Goal: Transaction & Acquisition: Purchase product/service

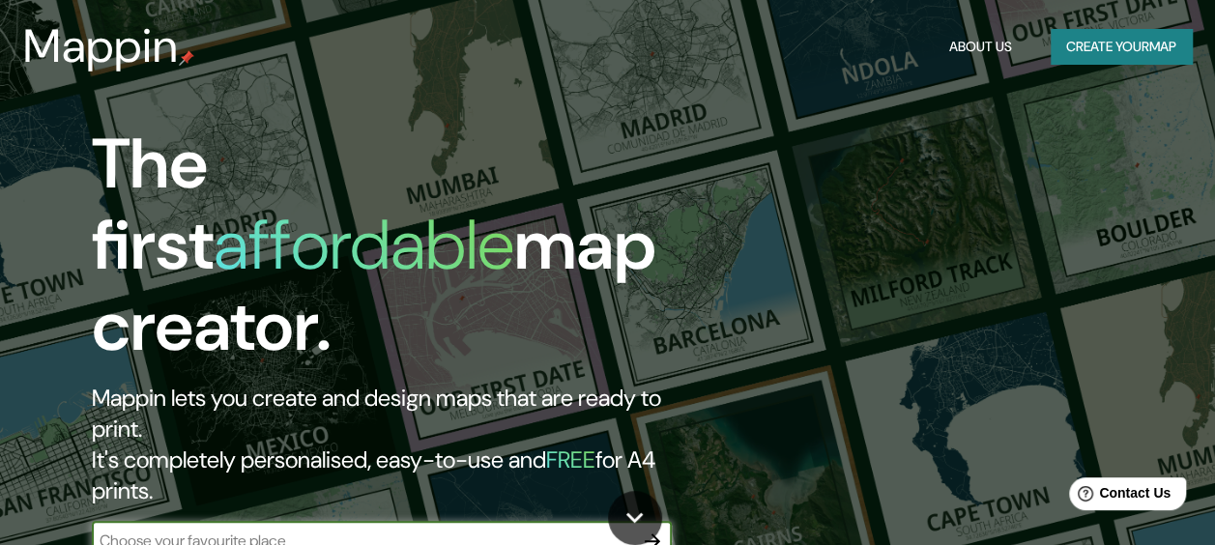
type input "V"
type input "[GEOGRAPHIC_DATA]"
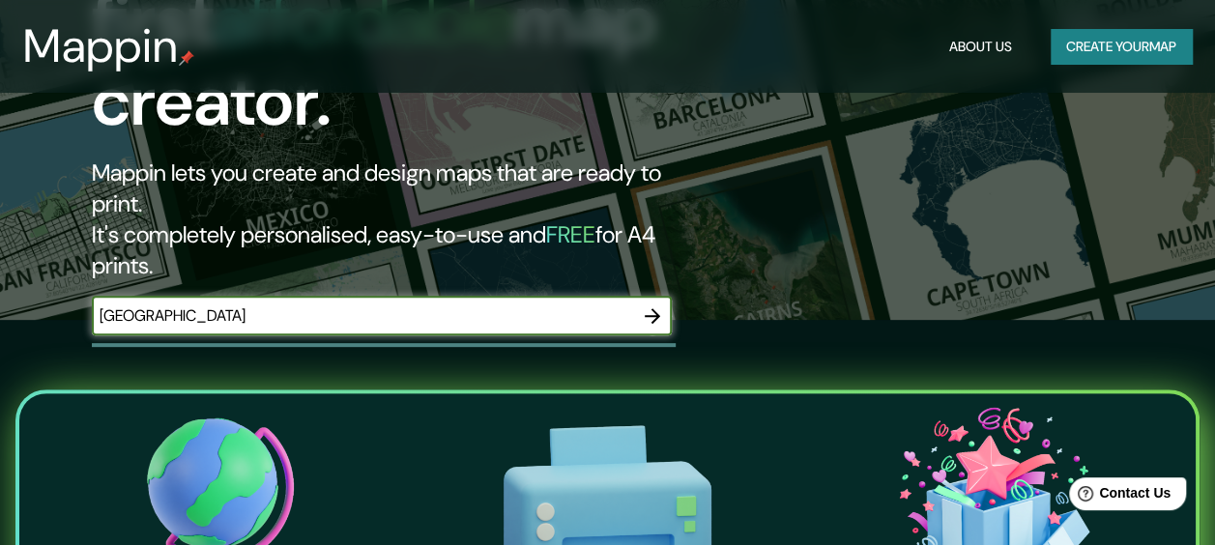
scroll to position [217, 0]
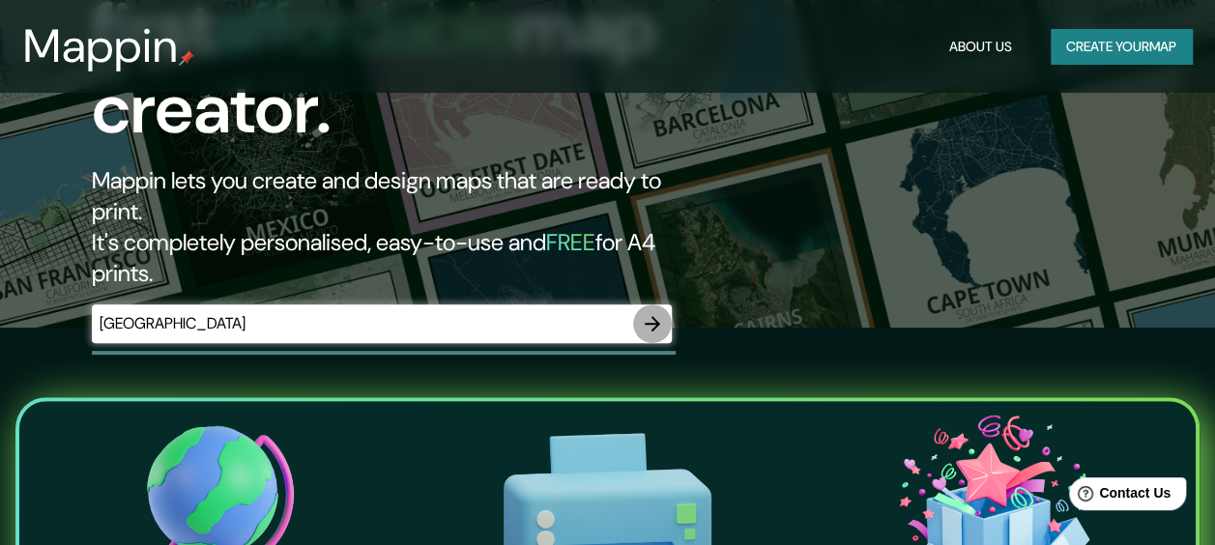
click at [659, 312] on icon "button" at bounding box center [652, 323] width 23 height 23
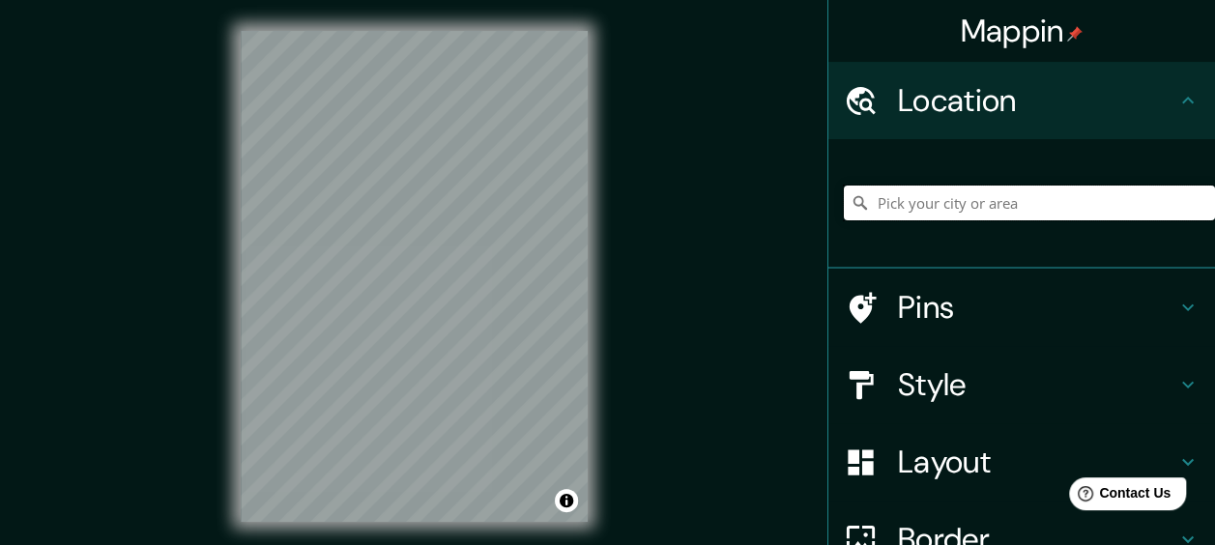
click at [918, 208] on input "Pick your city or area" at bounding box center [1029, 203] width 371 height 35
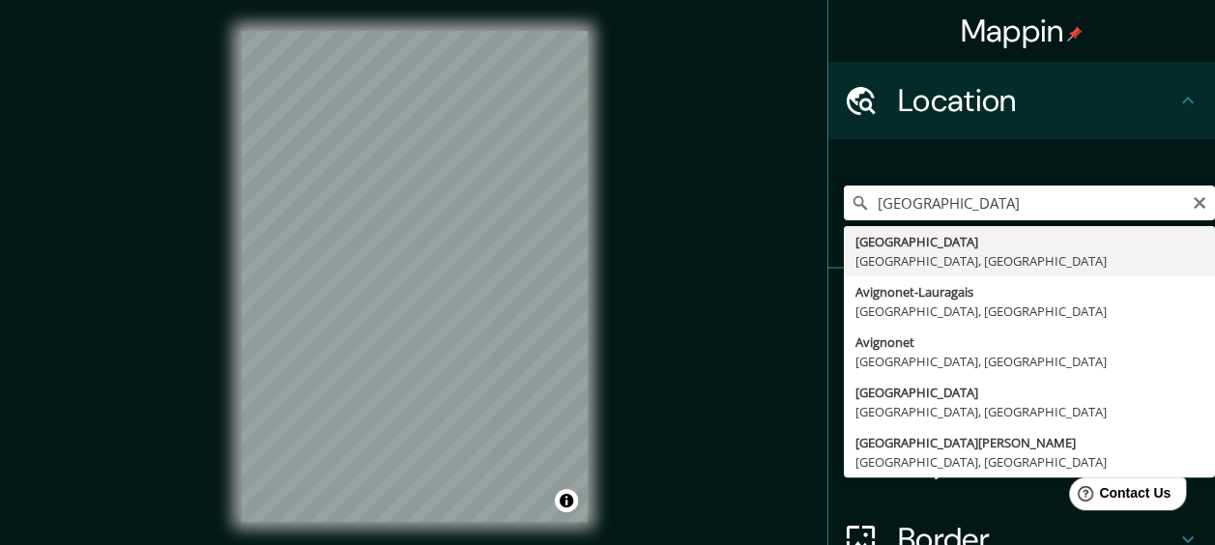
type input "[GEOGRAPHIC_DATA], [GEOGRAPHIC_DATA], [GEOGRAPHIC_DATA]"
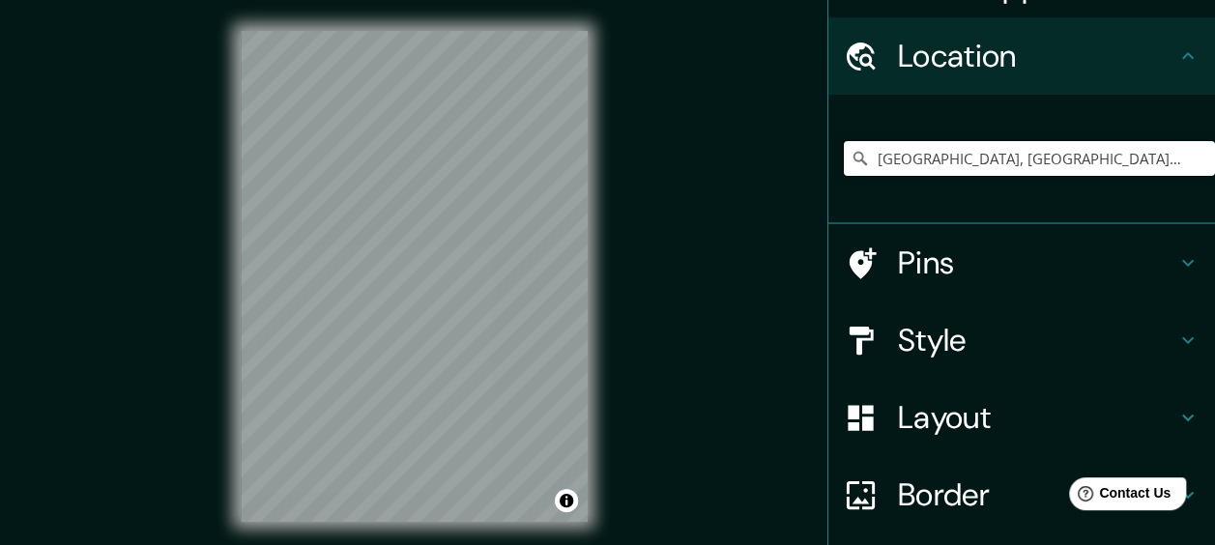
scroll to position [45, 0]
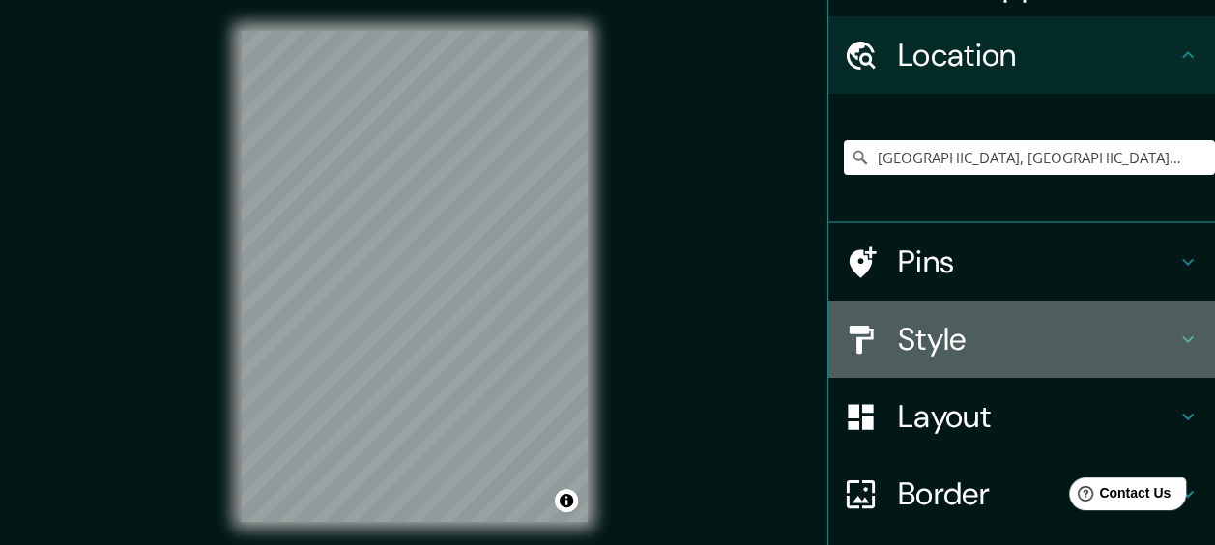
click at [921, 358] on h4 "Style" at bounding box center [1037, 339] width 278 height 39
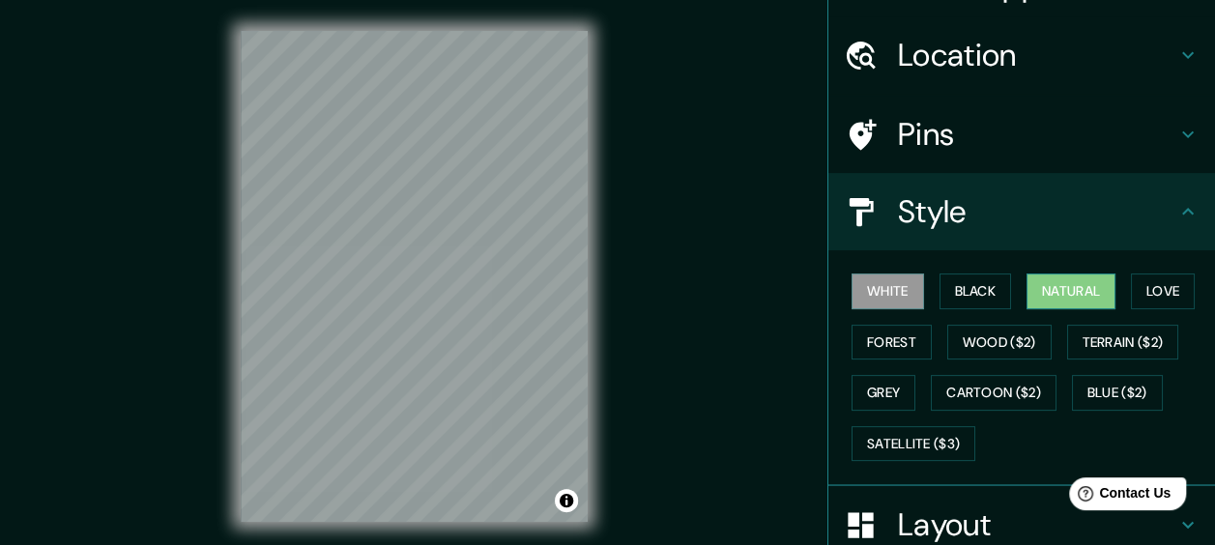
click at [1061, 296] on button "Natural" at bounding box center [1070, 291] width 89 height 36
click at [910, 104] on div "Pins" at bounding box center [1021, 134] width 387 height 77
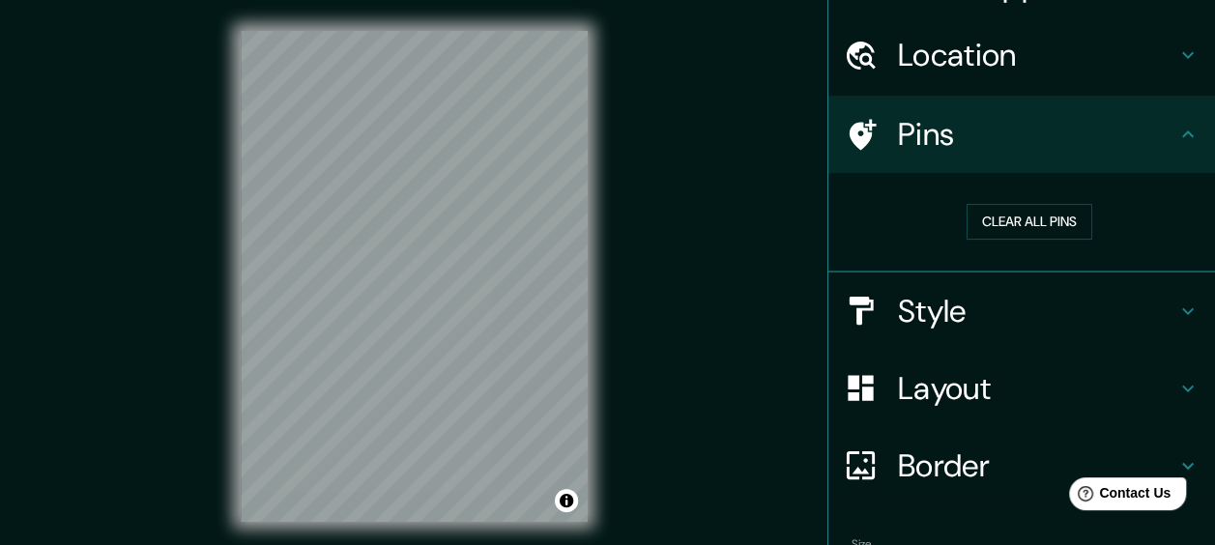
click at [898, 378] on h4 "Layout" at bounding box center [1037, 388] width 278 height 39
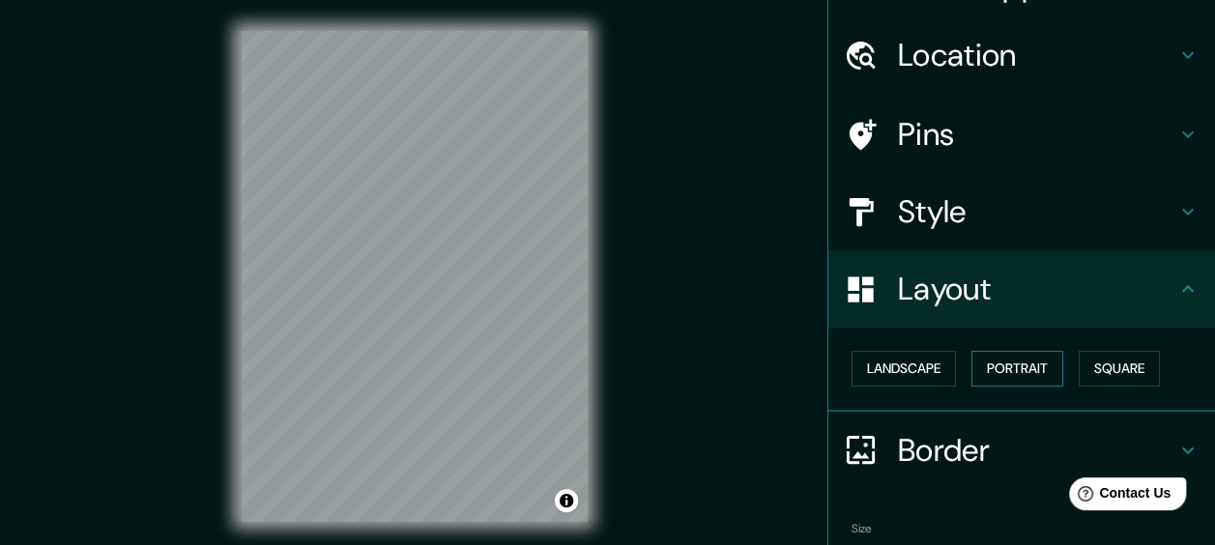
click at [1020, 380] on button "Portrait" at bounding box center [1017, 369] width 92 height 36
click at [996, 371] on button "Portrait" at bounding box center [1017, 369] width 92 height 36
click at [915, 358] on button "Landscape" at bounding box center [903, 369] width 104 height 36
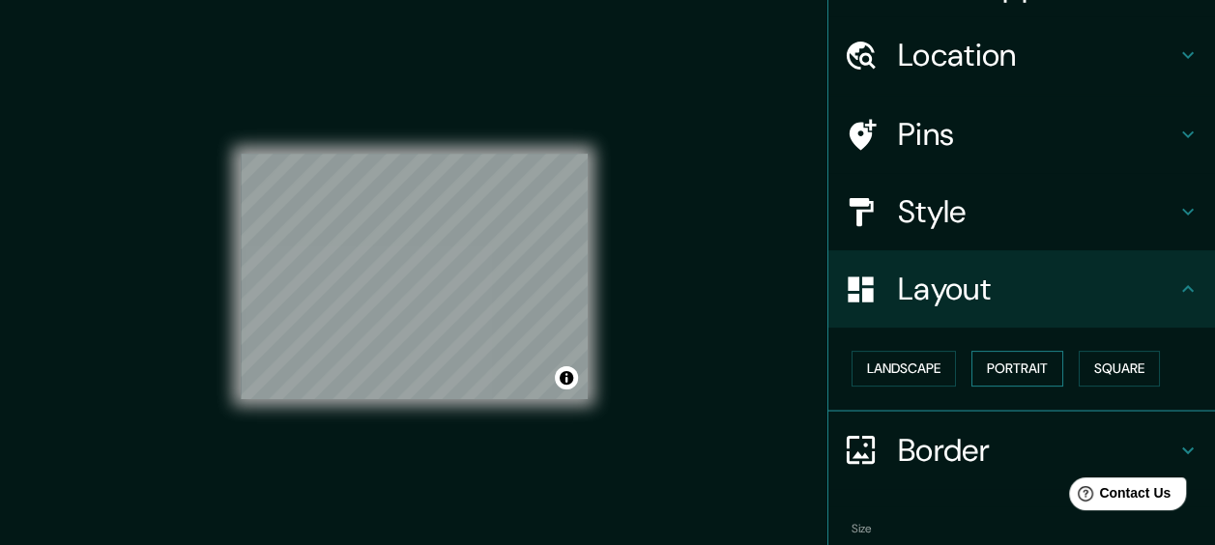
click at [1038, 361] on button "Portrait" at bounding box center [1017, 369] width 92 height 36
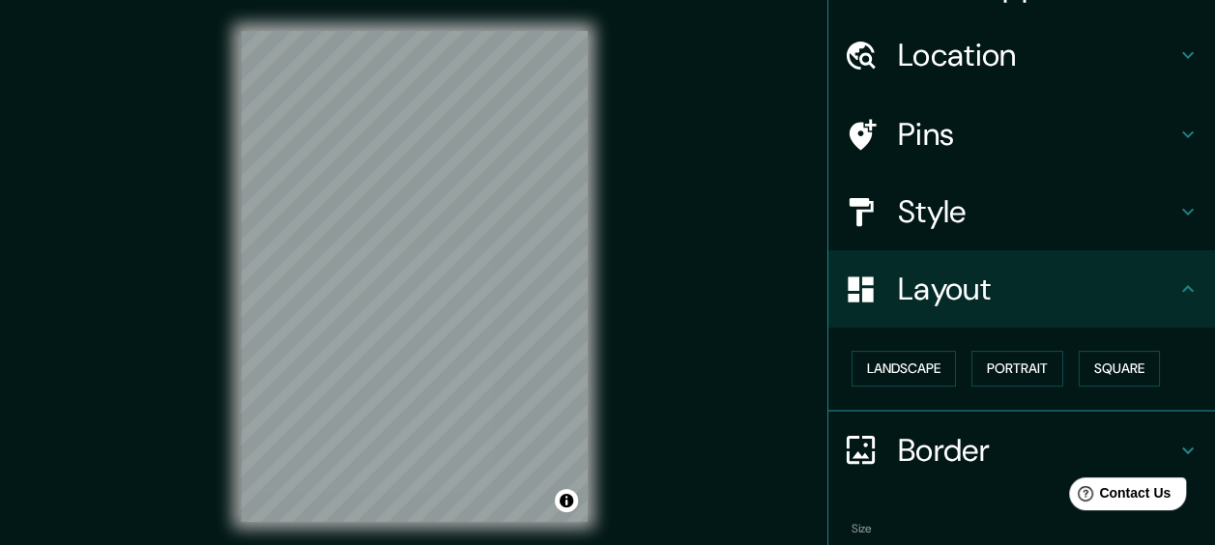
click at [962, 443] on h4 "Border" at bounding box center [1037, 450] width 278 height 39
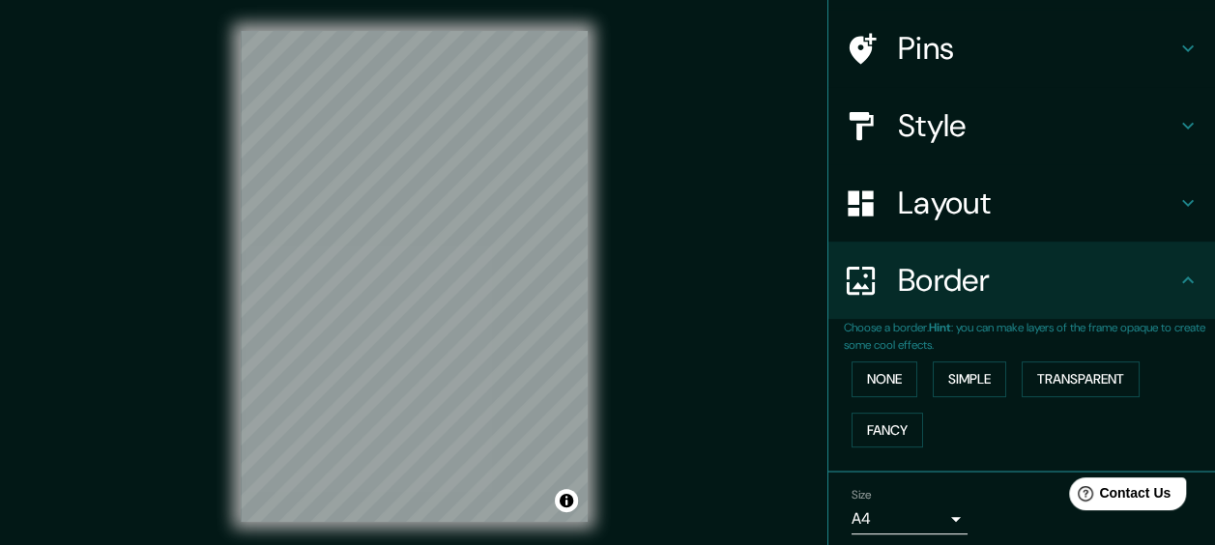
scroll to position [159, 0]
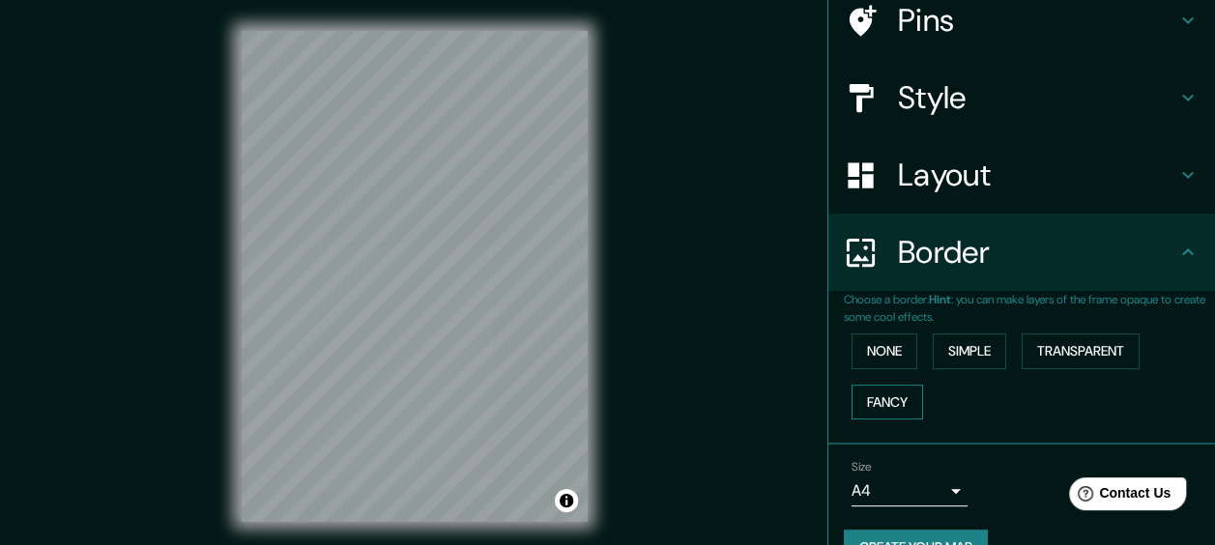
click at [876, 396] on button "Fancy" at bounding box center [887, 403] width 72 height 36
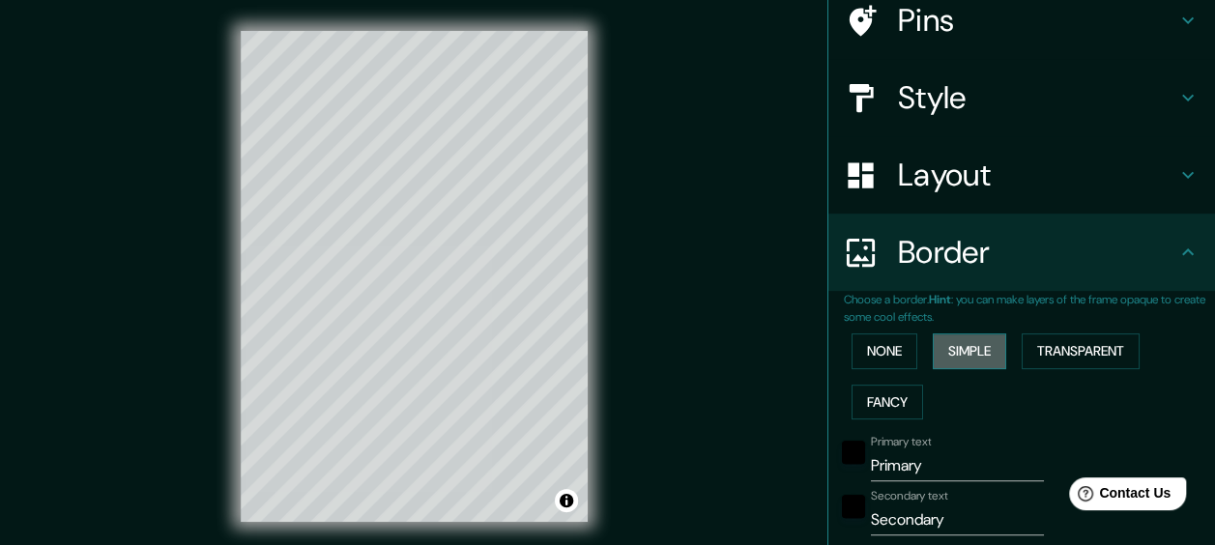
click at [955, 346] on button "Simple" at bounding box center [969, 351] width 73 height 36
click at [868, 349] on button "None" at bounding box center [884, 351] width 66 height 36
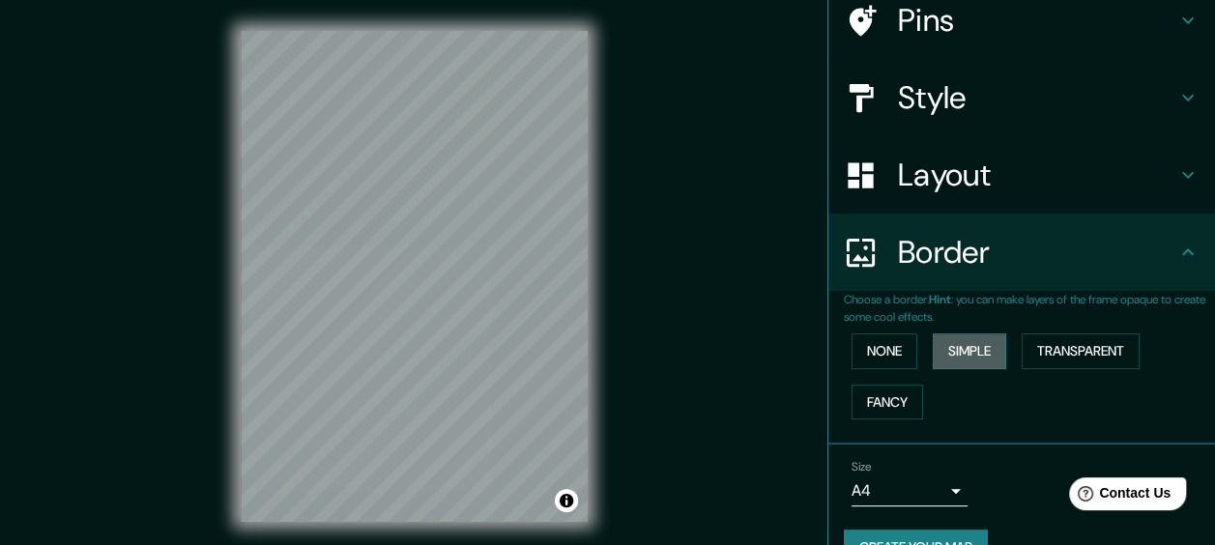
click at [964, 359] on button "Simple" at bounding box center [969, 351] width 73 height 36
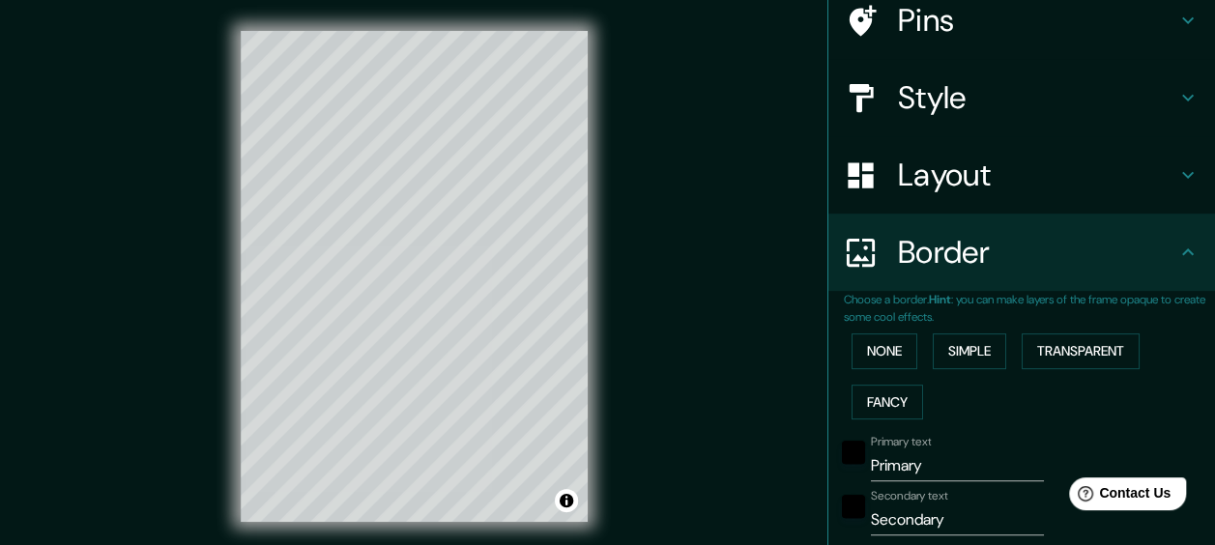
click at [915, 462] on input "Primary" at bounding box center [957, 465] width 173 height 31
type input "Primar"
type input "144"
type input "29"
type input "P"
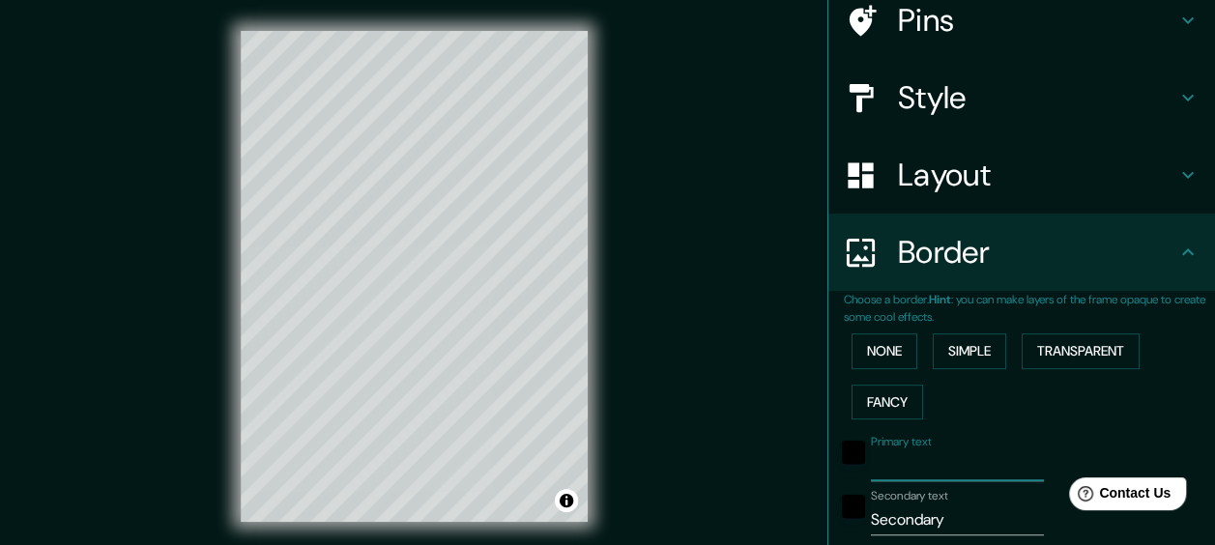
type input "144"
type input "29"
type input "A"
type input "144"
type input "29"
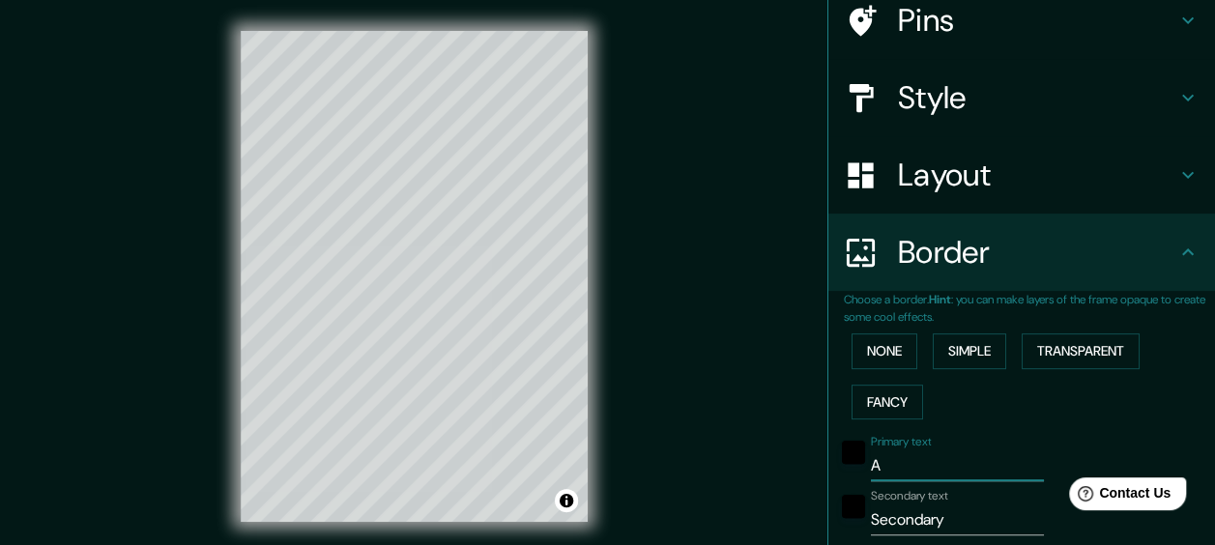
type input "Av"
type input "144"
type input "29"
type input "Avi"
type input "144"
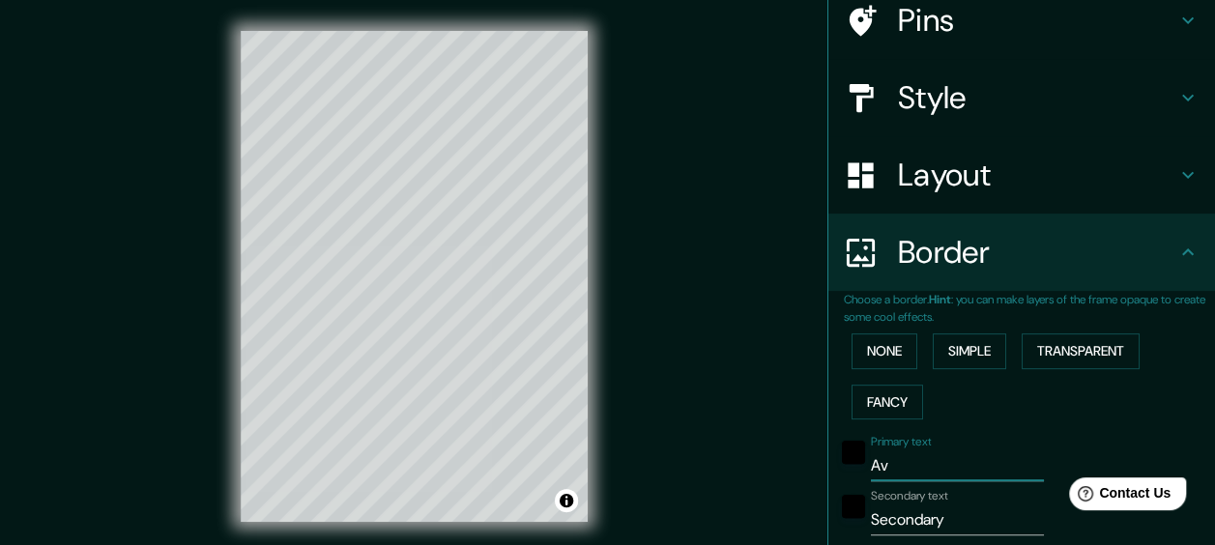
type input "29"
type input "Avin"
type input "144"
type input "29"
type input "Avi"
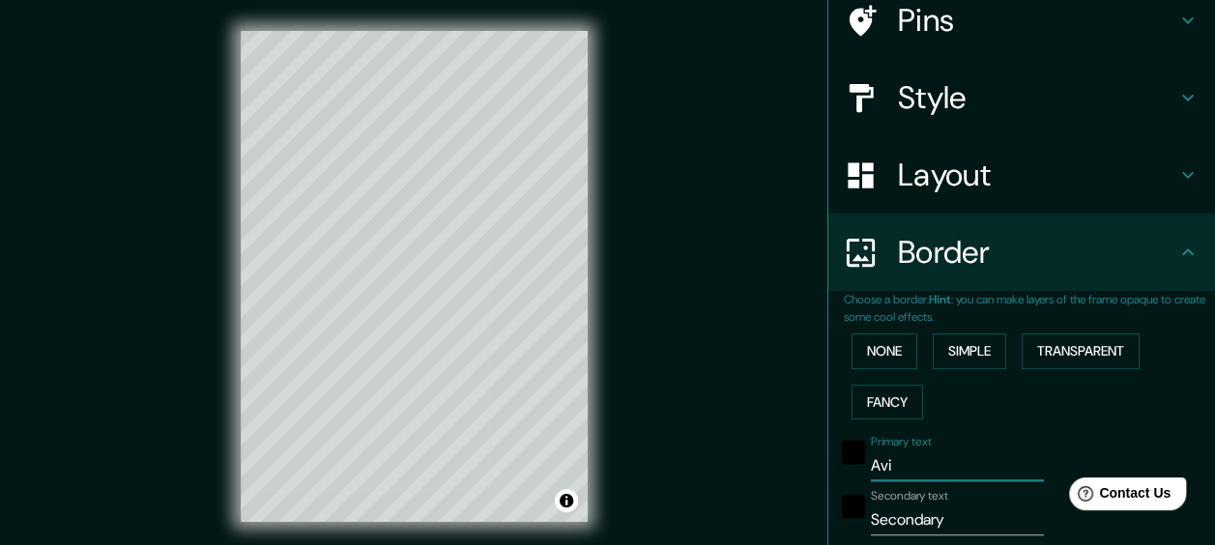
type input "144"
type input "29"
type input "Avig"
type input "144"
type input "29"
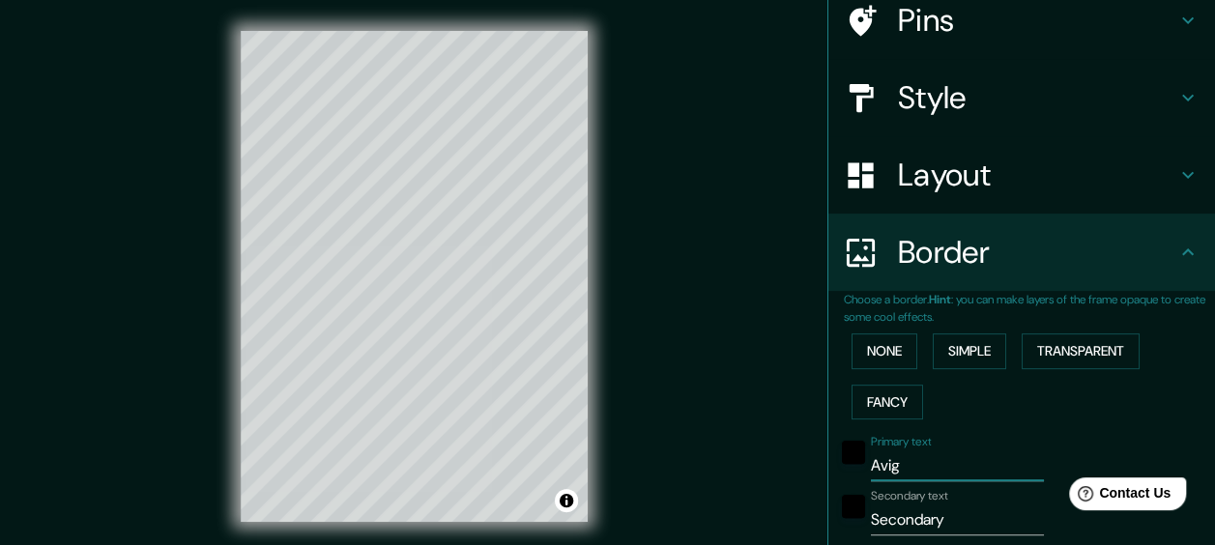
type input "Avign"
type input "144"
type input "29"
type input "Avigno"
type input "144"
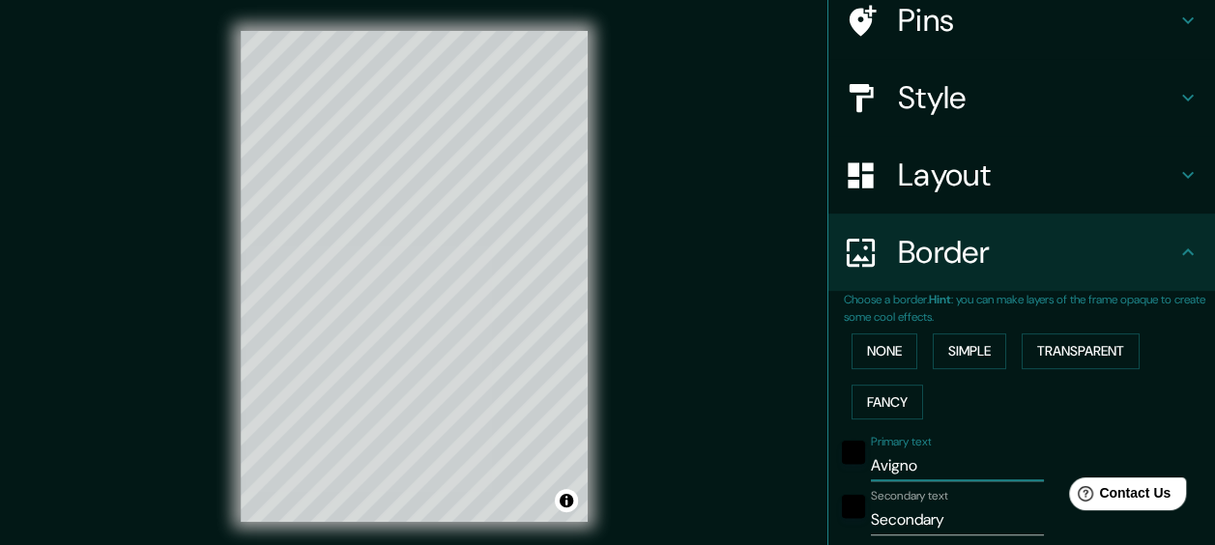
type input "29"
type input "[GEOGRAPHIC_DATA]"
type input "144"
type input "29"
type input "[GEOGRAPHIC_DATA]"
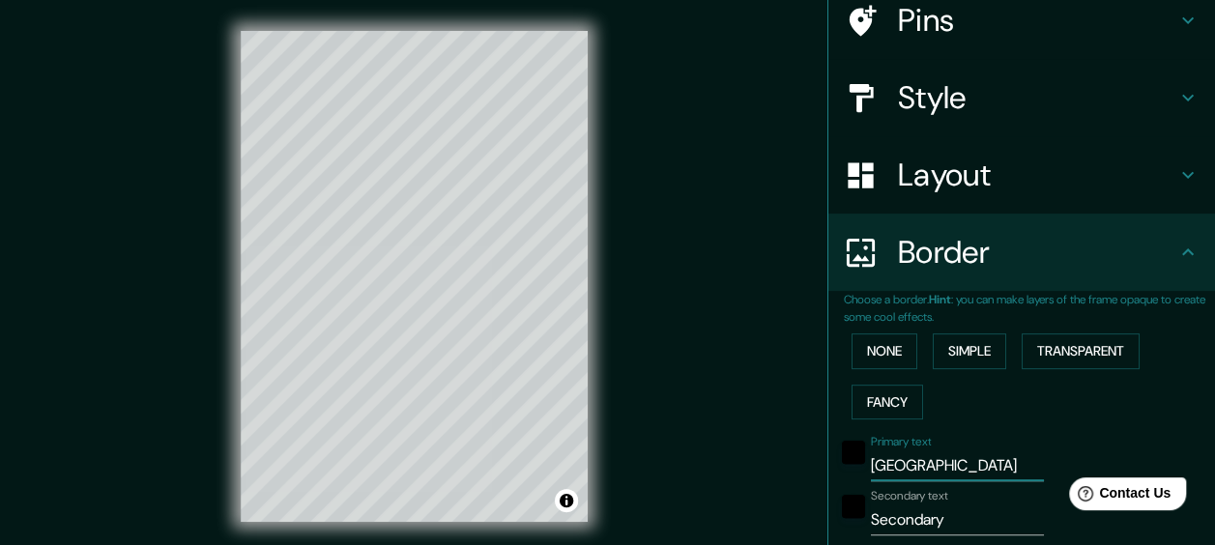
click at [933, 511] on input "Secondary" at bounding box center [957, 519] width 173 height 31
type input "Secondar"
type input "144"
type input "29"
type input "Seco"
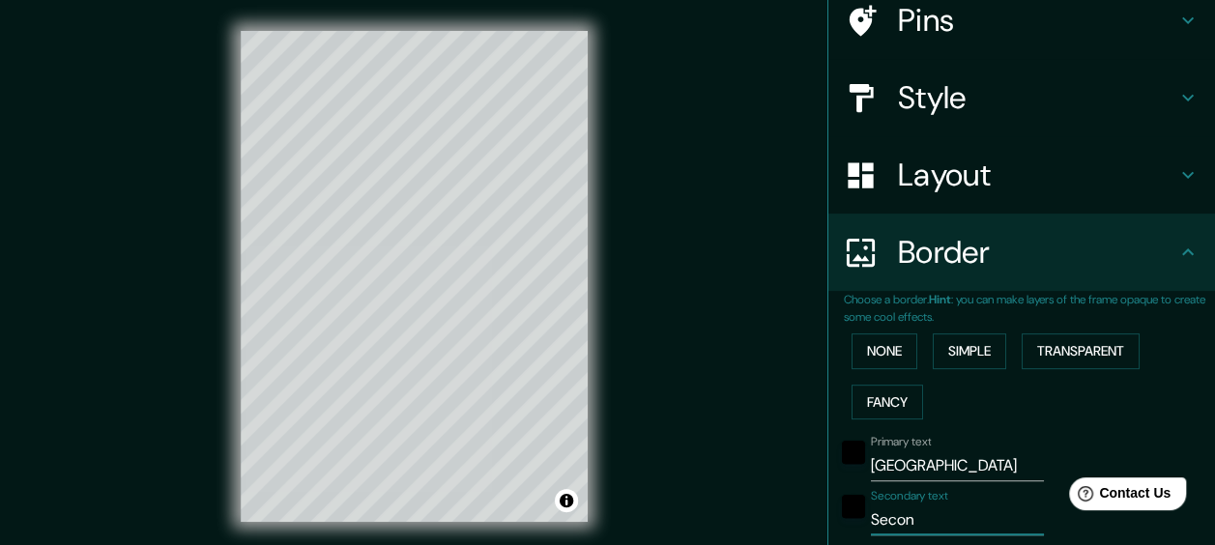
type input "144"
type input "29"
type input "S"
type input "144"
type input "29"
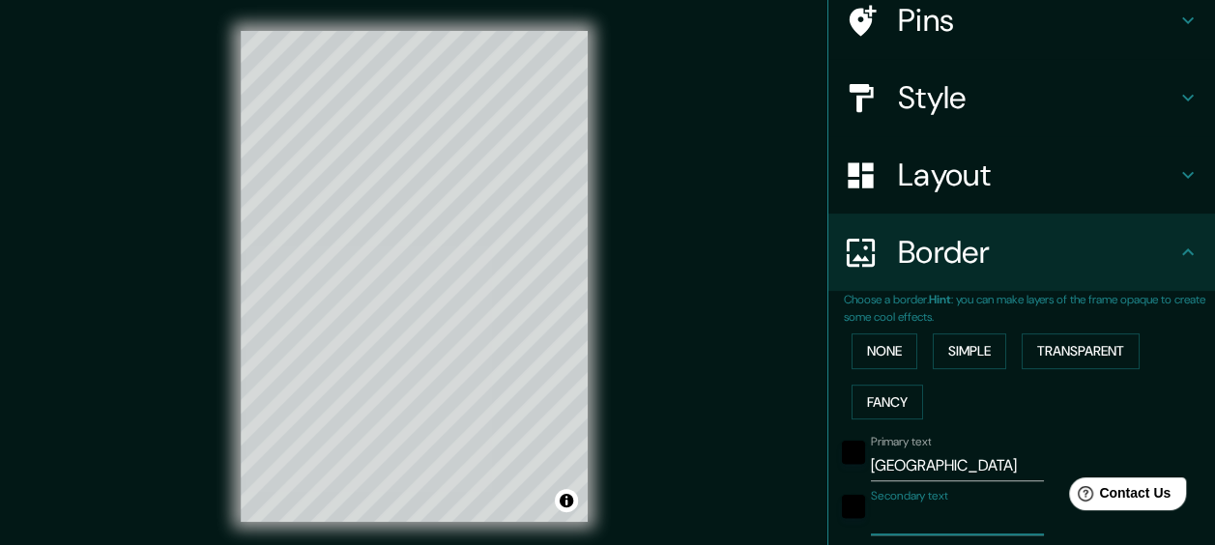
type input "V"
type input "144"
type input "29"
type input "Va"
type input "144"
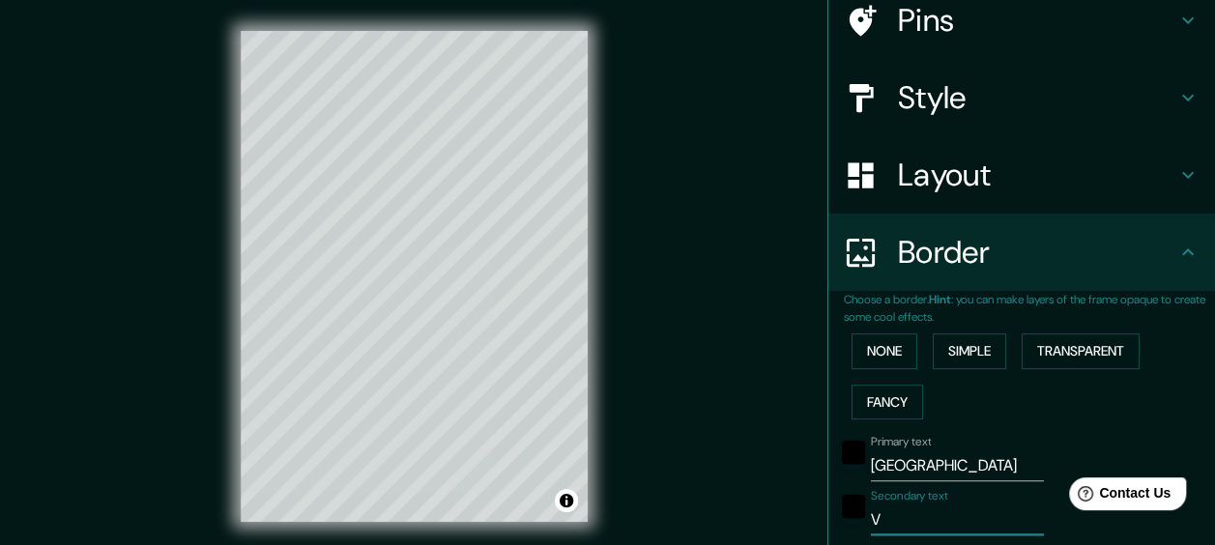
type input "29"
type input "Vac"
type input "144"
type input "29"
type input "Vacl"
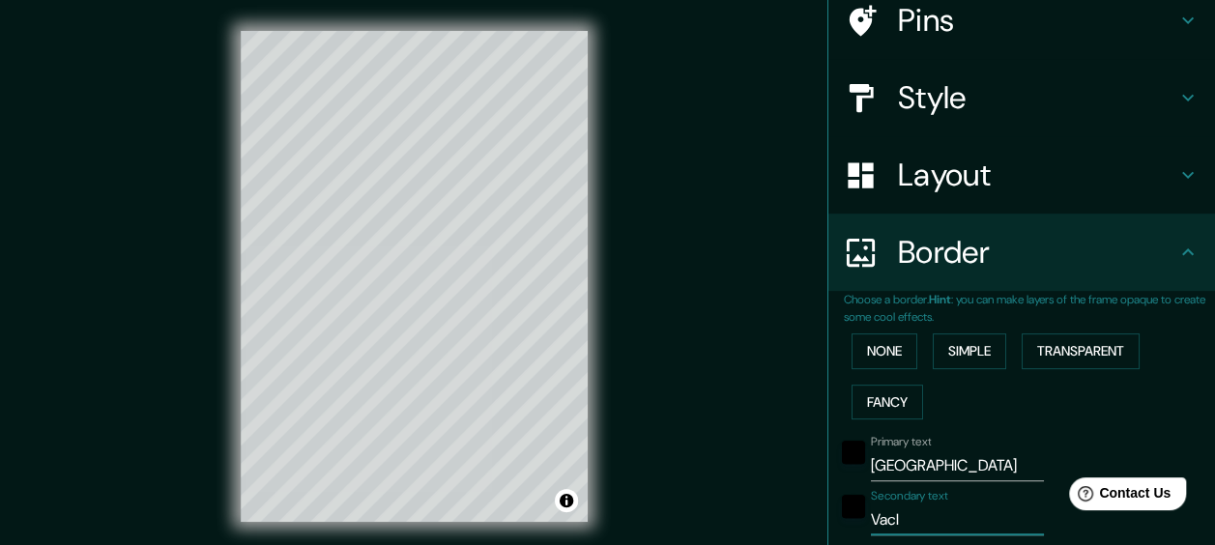
type input "144"
type input "29"
type input "Vaclu"
type input "144"
type input "29"
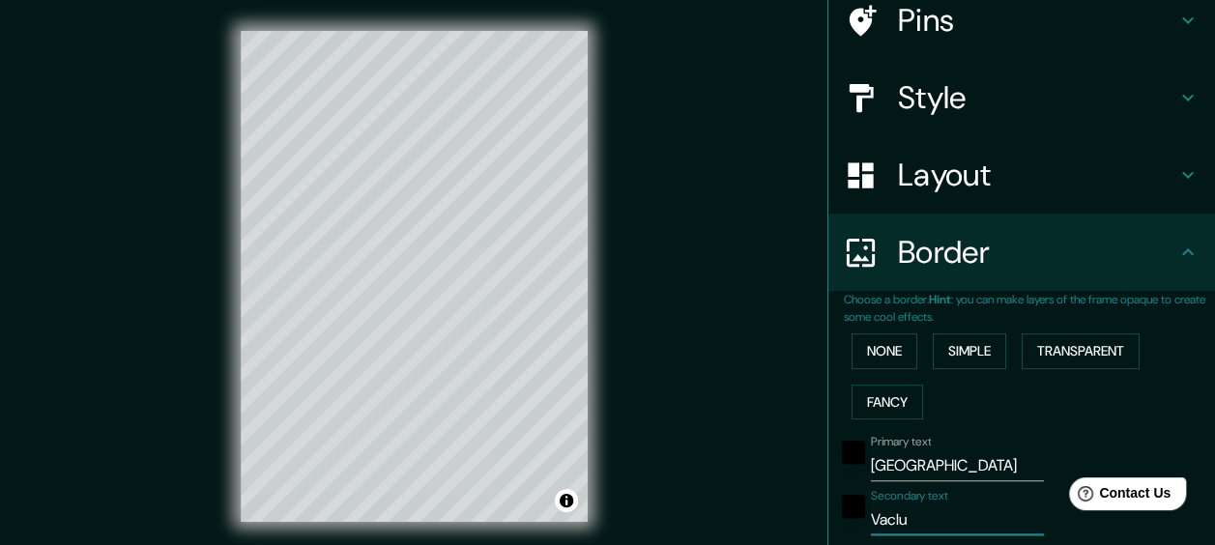
type input "Vaclus"
type input "144"
type input "29"
type input "Vacluse"
type input "144"
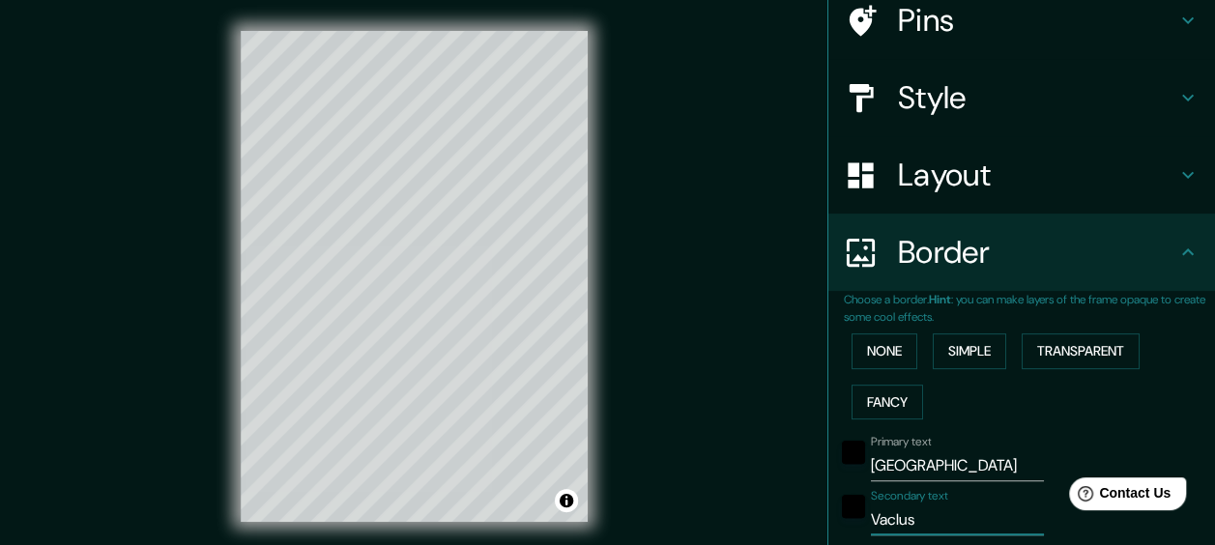
type input "29"
type input "Vaclus"
type input "144"
type input "29"
type input "Vaclu"
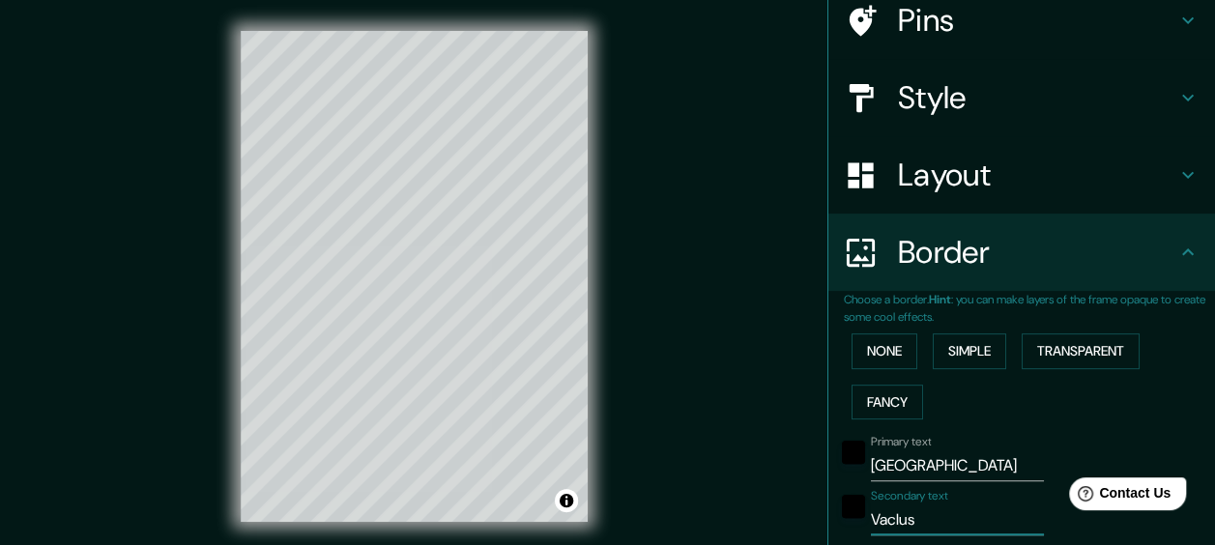
type input "144"
type input "29"
type input "Vacl"
type input "144"
type input "29"
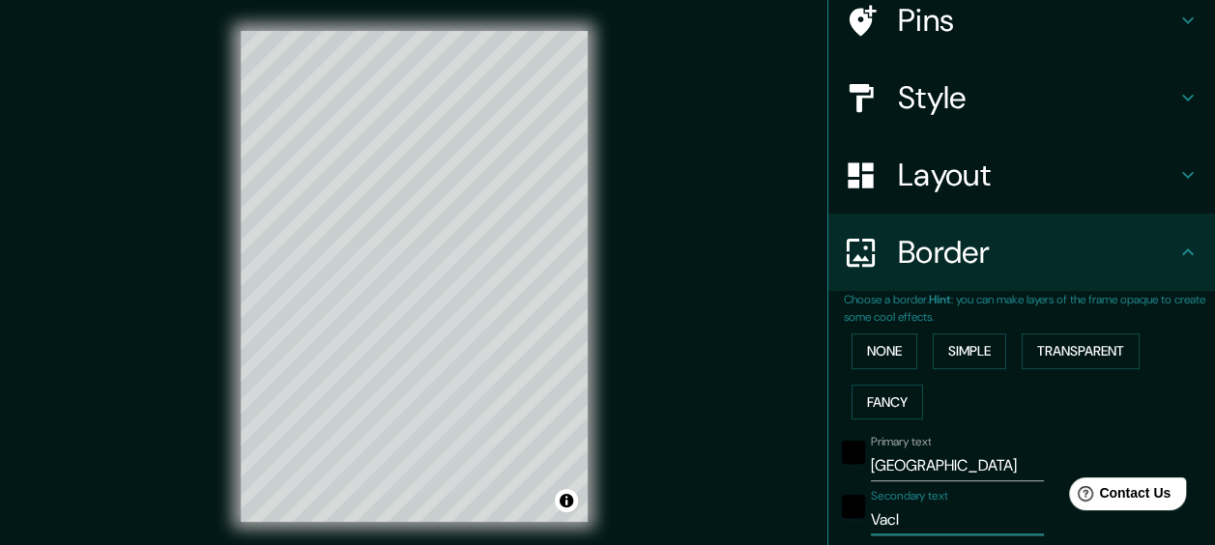
type input "Vac"
type input "144"
type input "29"
type input "Va"
type input "144"
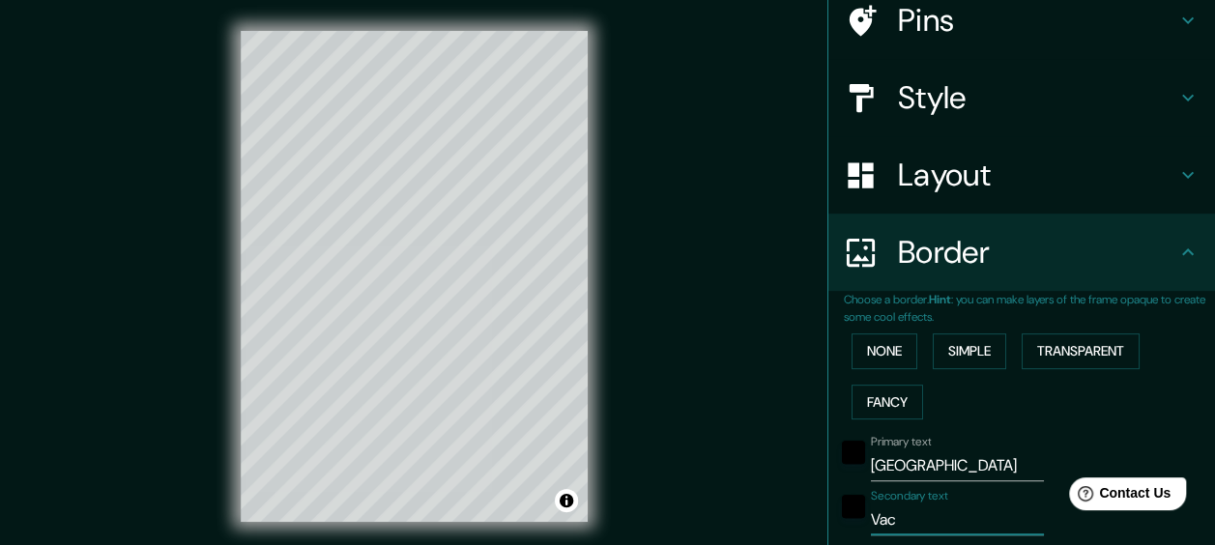
type input "29"
type input "Vau"
type input "144"
type input "29"
type input "Vauc"
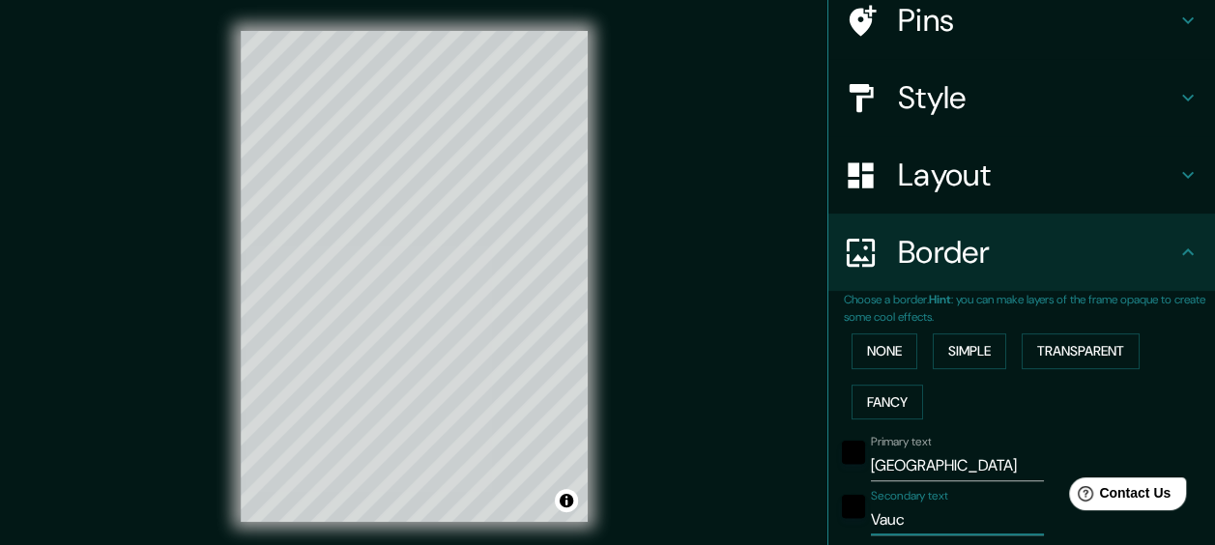
type input "144"
type input "29"
type input "Vaucl"
type input "144"
type input "29"
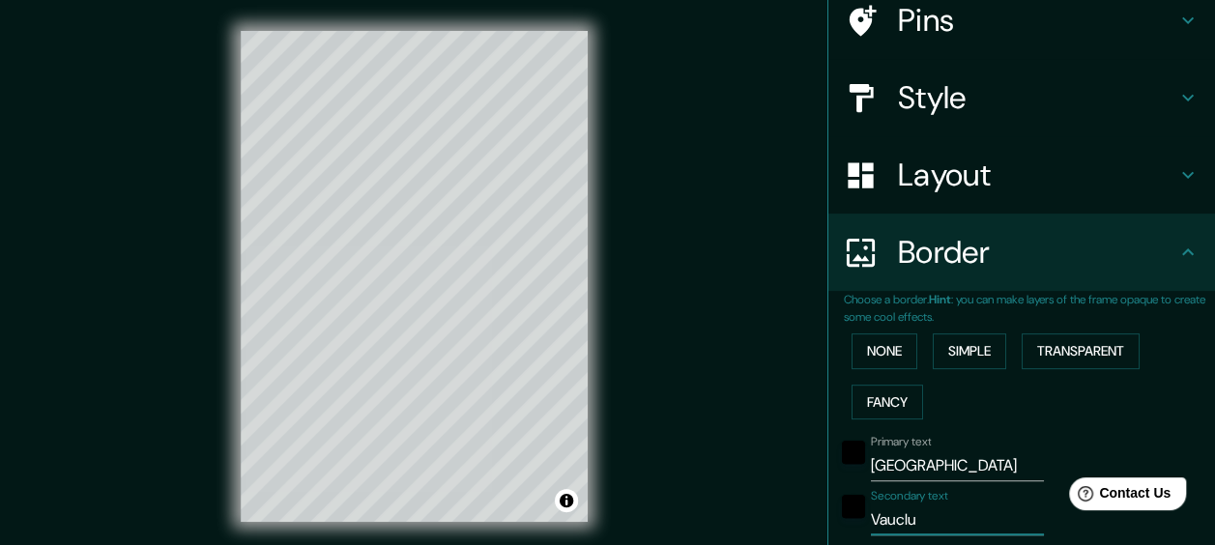
type input "Vauclus"
type input "144"
type input "29"
type input "Vaucluse"
type input "144"
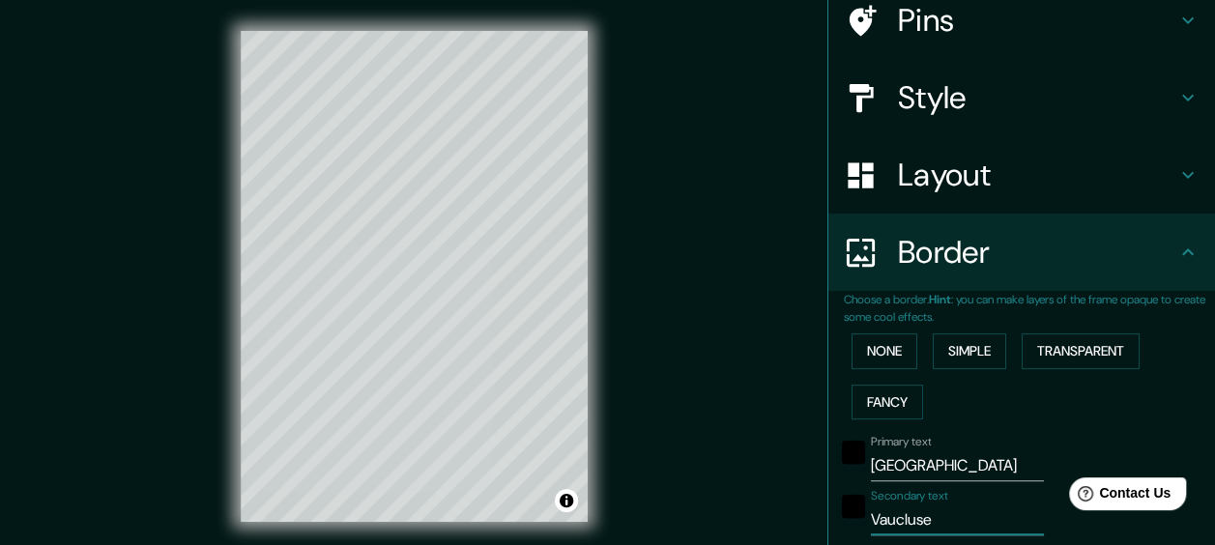
type input "29"
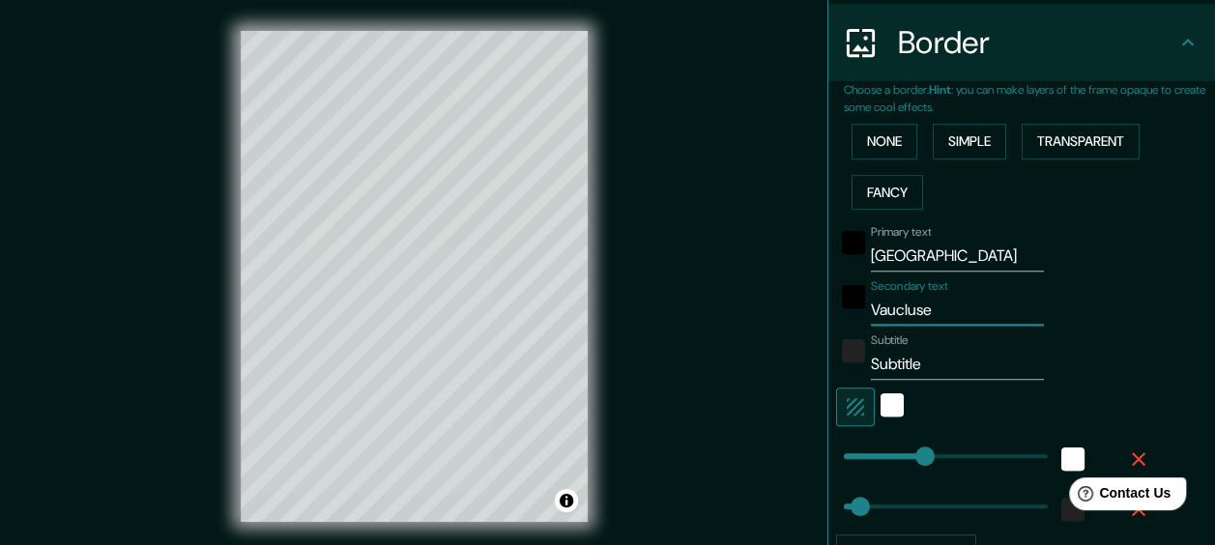
scroll to position [369, 0]
type input "Vaucluse"
click at [916, 363] on input "Subtitle" at bounding box center [957, 364] width 173 height 31
type input "Subtitl"
type input "144"
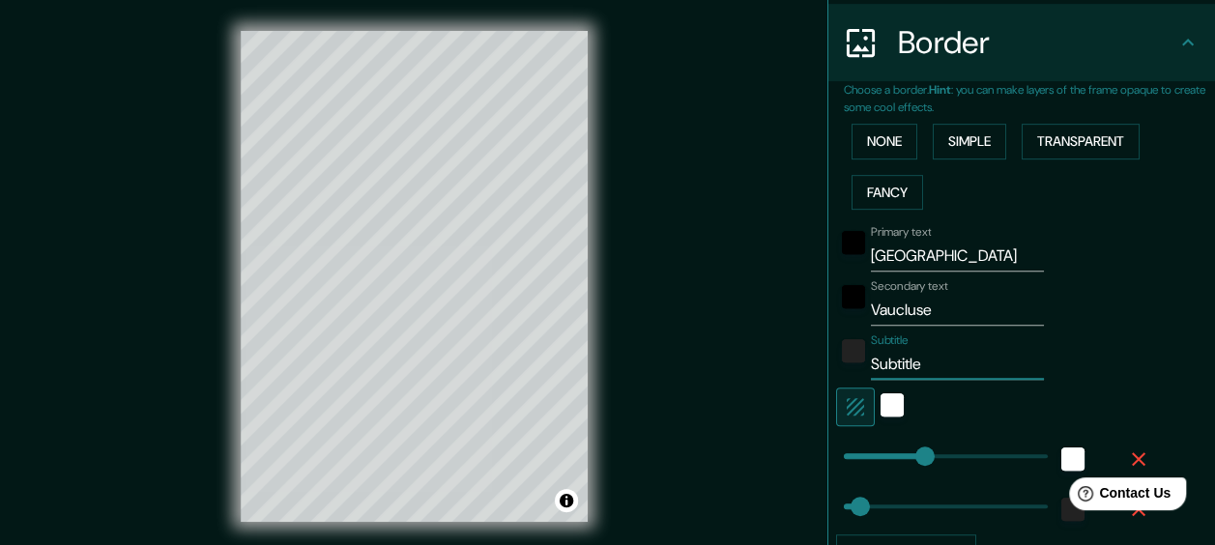
type input "29"
type input "Sub"
type input "144"
type input "29"
type input "S"
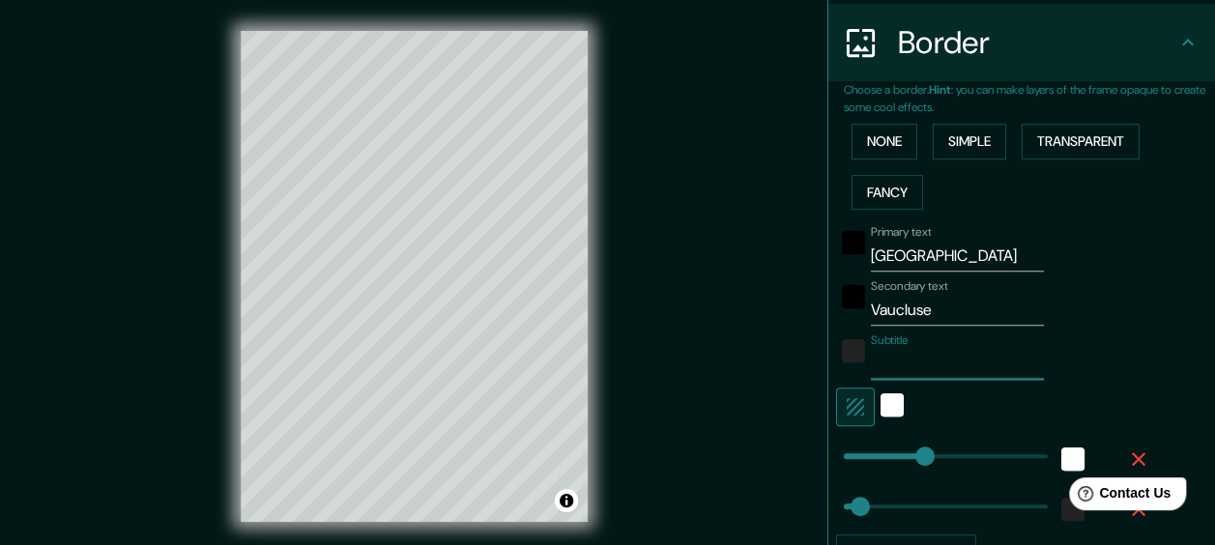
type input "144"
type input "29"
type input "F"
type input "144"
type input "29"
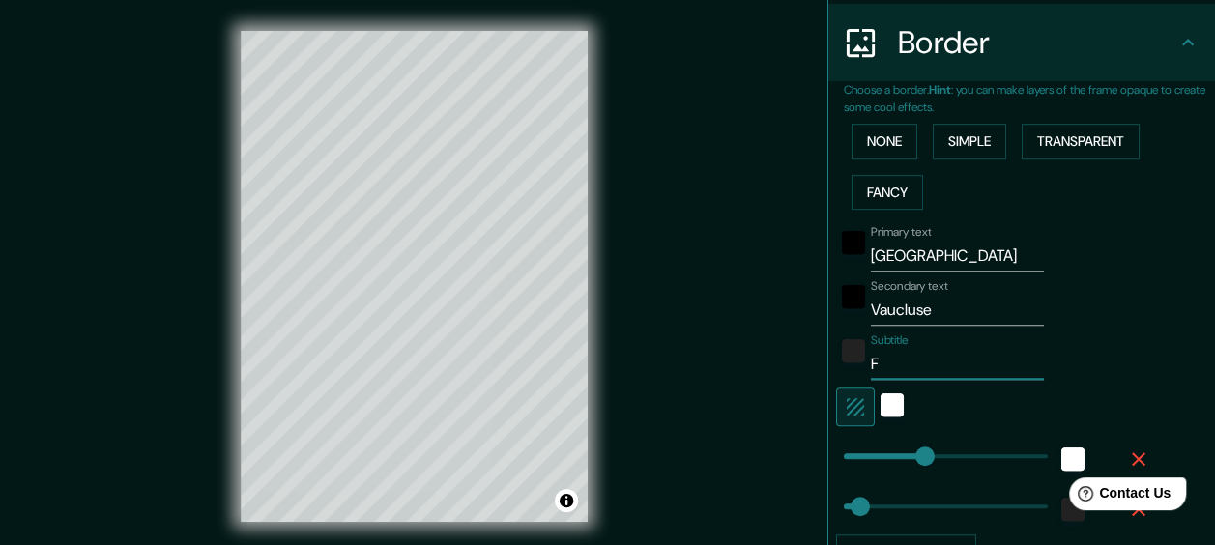
type input "Fr"
type input "144"
type input "29"
type input "Fran"
type input "144"
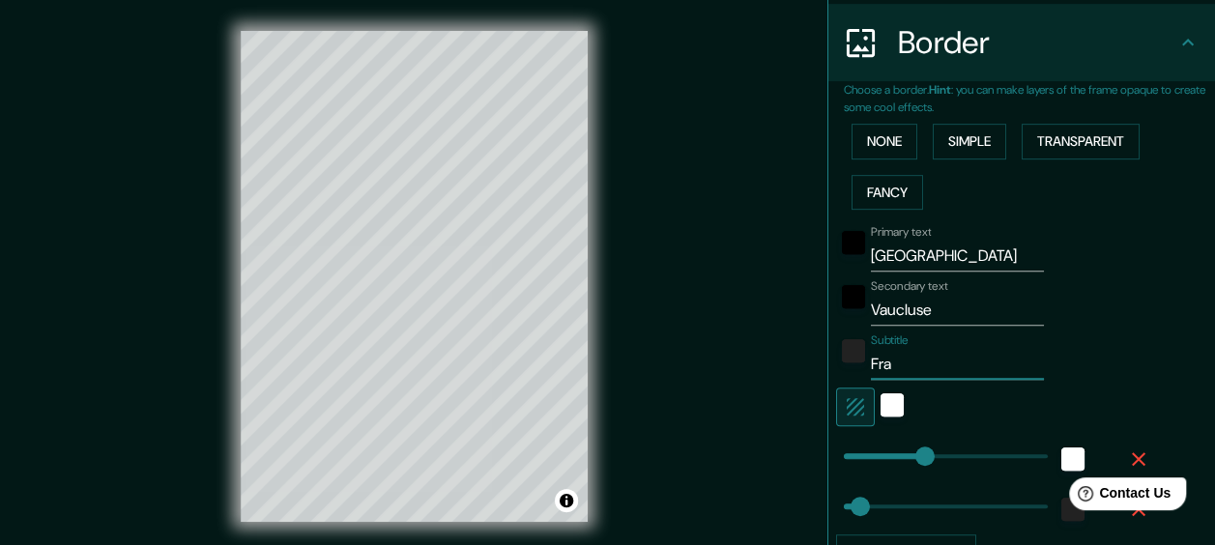
type input "29"
type input "Franc"
type input "144"
type input "29"
type input "[GEOGRAPHIC_DATA]"
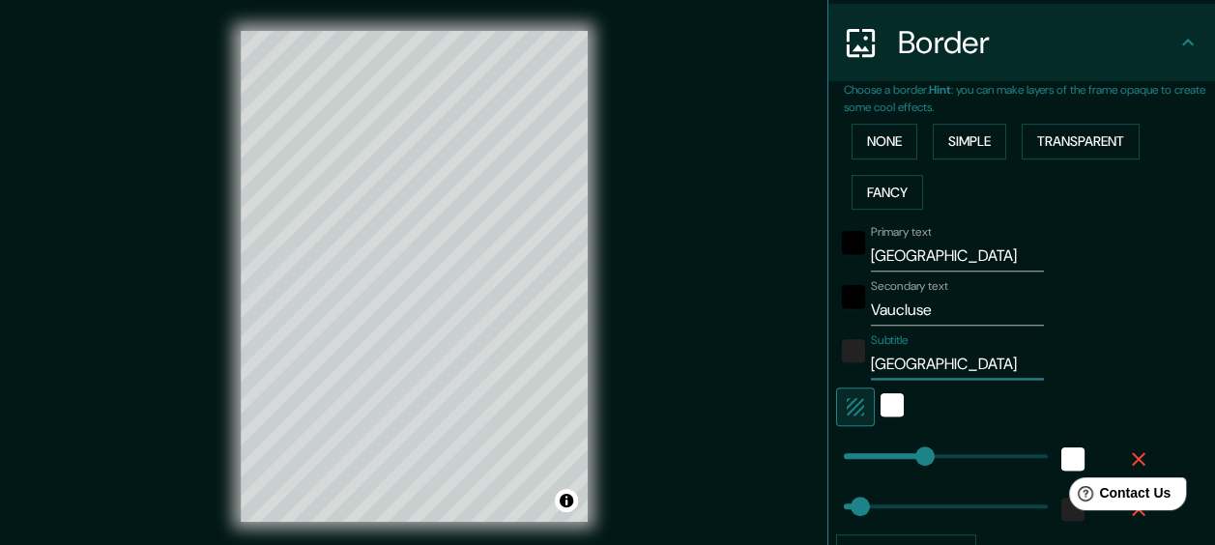
type input "144"
type input "29"
type input "144"
type input "[GEOGRAPHIC_DATA]"
type input "250"
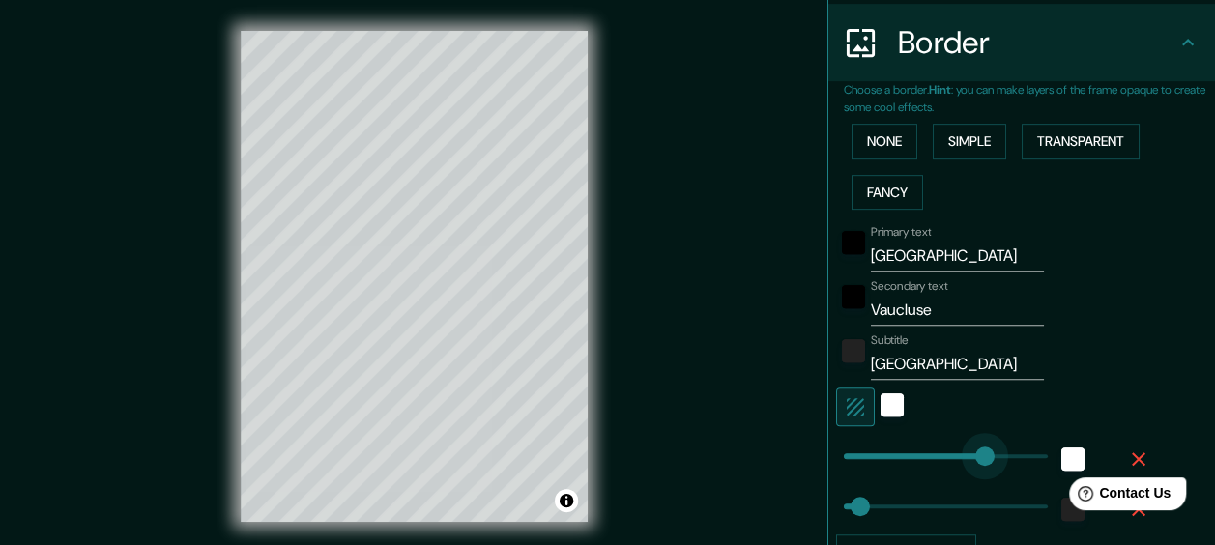
drag, startPoint x: 908, startPoint y: 450, endPoint x: 970, endPoint y: 452, distance: 61.9
type input "29"
type input "141"
drag, startPoint x: 970, startPoint y: 452, endPoint x: 908, endPoint y: 455, distance: 61.9
click at [881, 406] on div "white" at bounding box center [891, 404] width 23 height 23
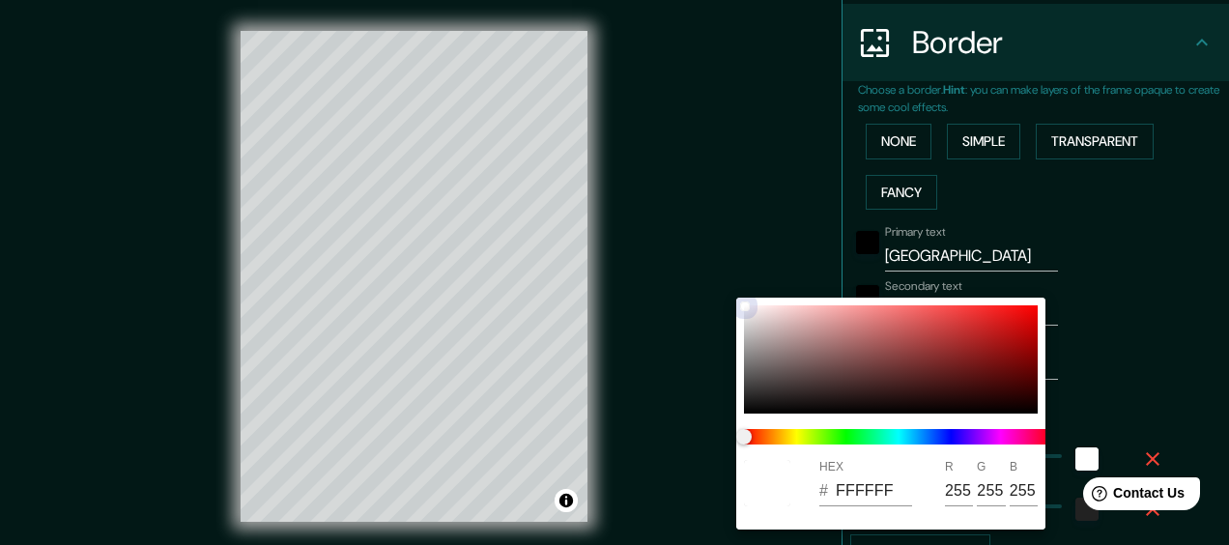
type input "29"
type input "D81D1D"
type input "216"
type input "29"
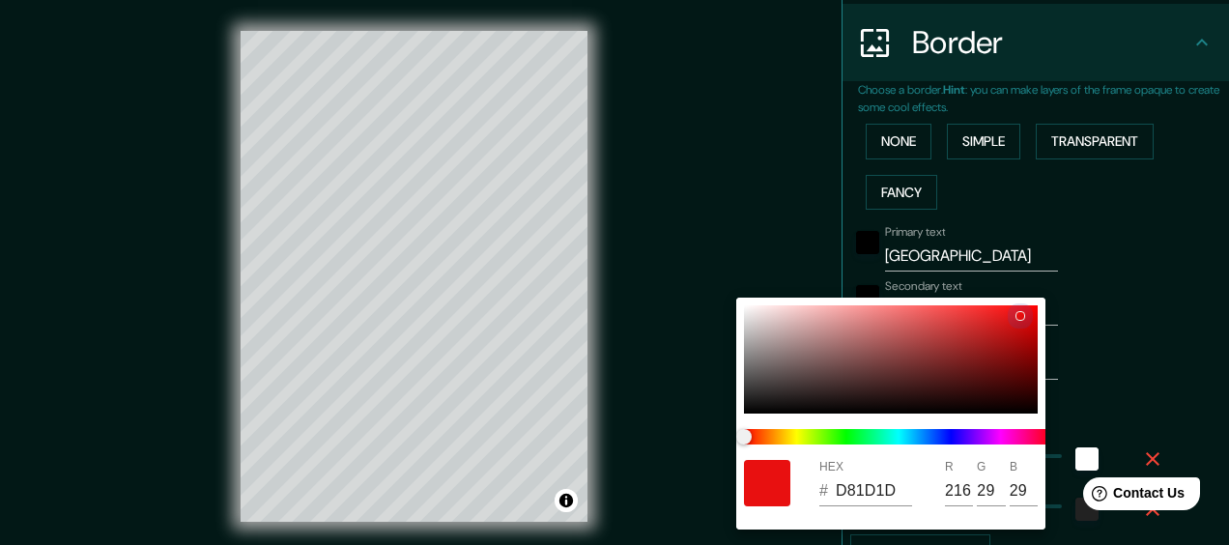
type input "29"
type input "E80F0F"
type input "232"
type input "15"
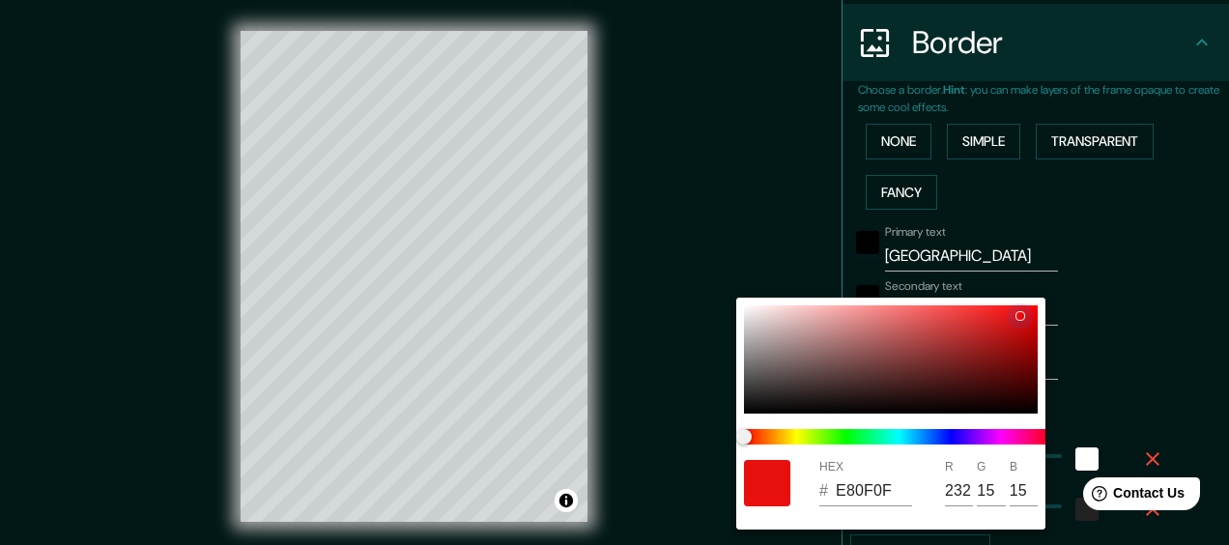
type input "29"
type input "815F5F"
type input "129"
type input "95"
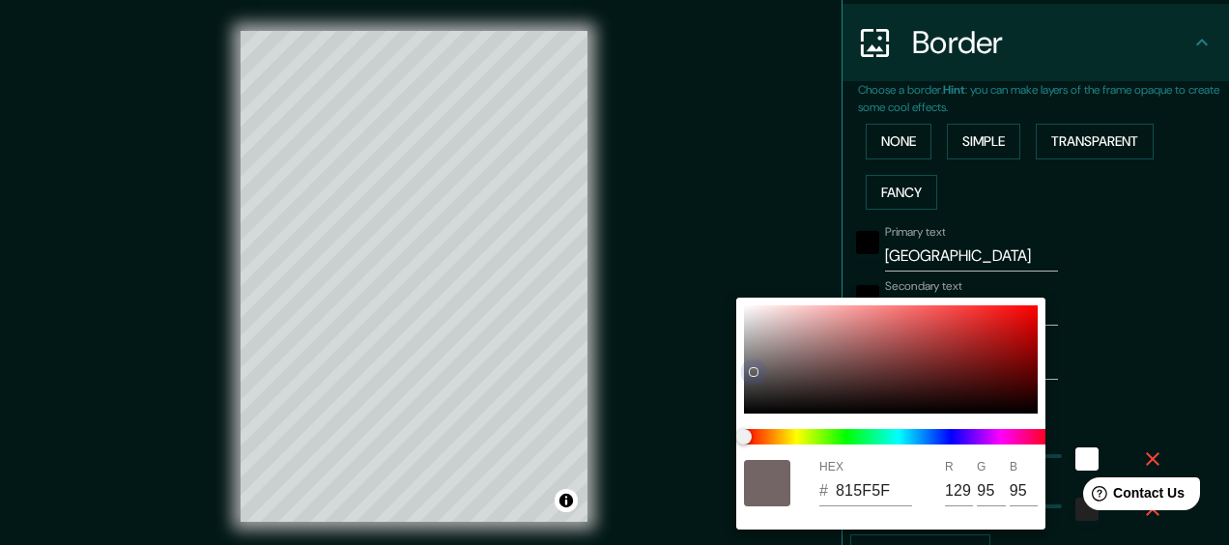
type input "29"
type input "636060"
type input "99"
type input "96"
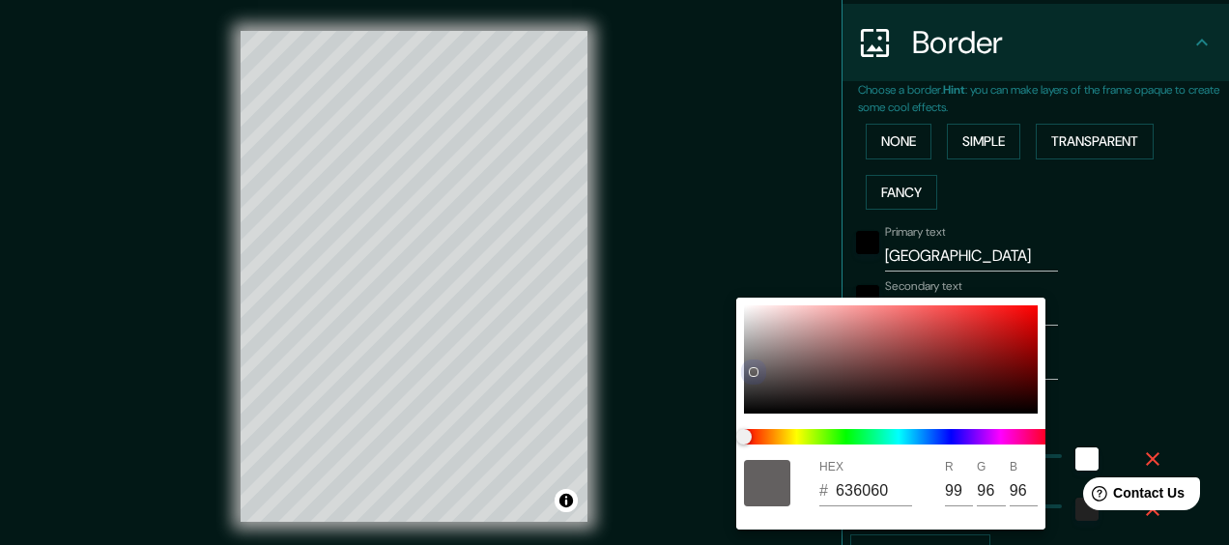
type input "29"
type input "555353"
type input "85"
type input "83"
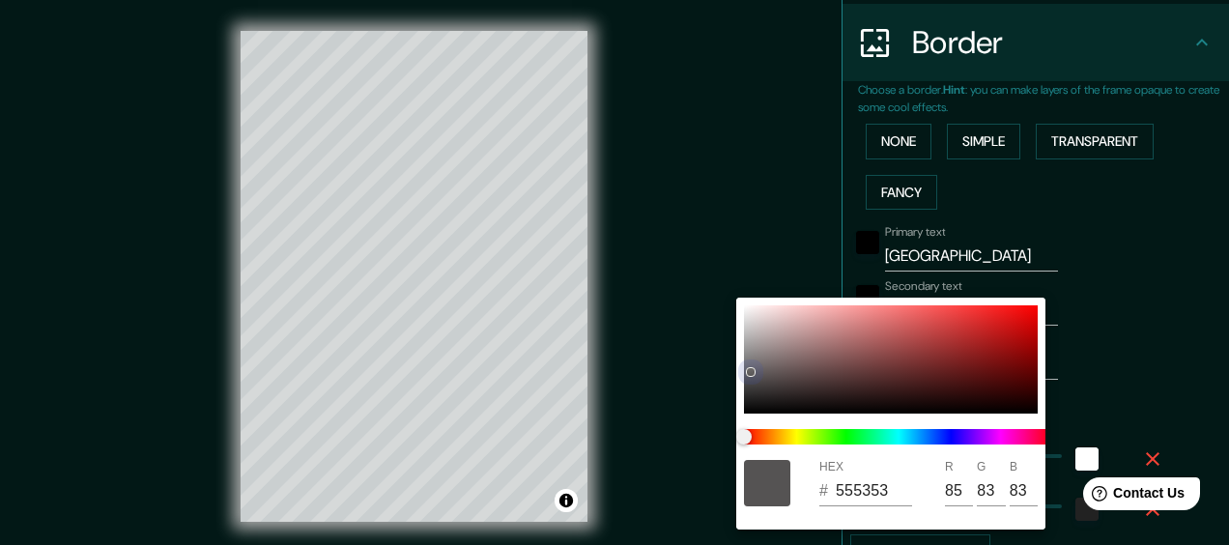
type input "29"
type input "636161"
type input "99"
type input "97"
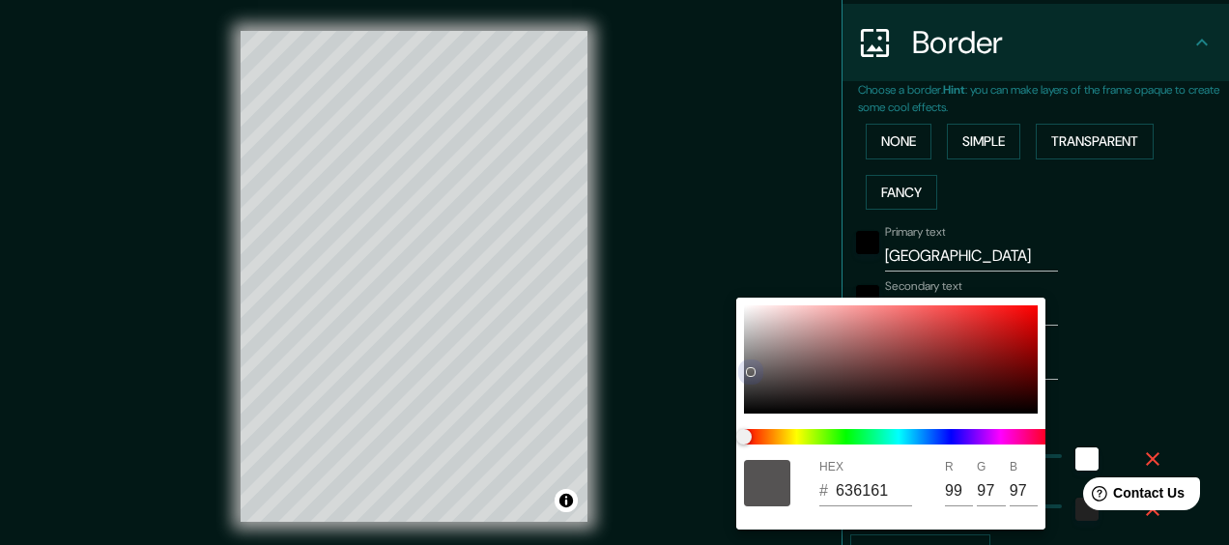
type input "29"
type input "919090"
type input "145"
type input "144"
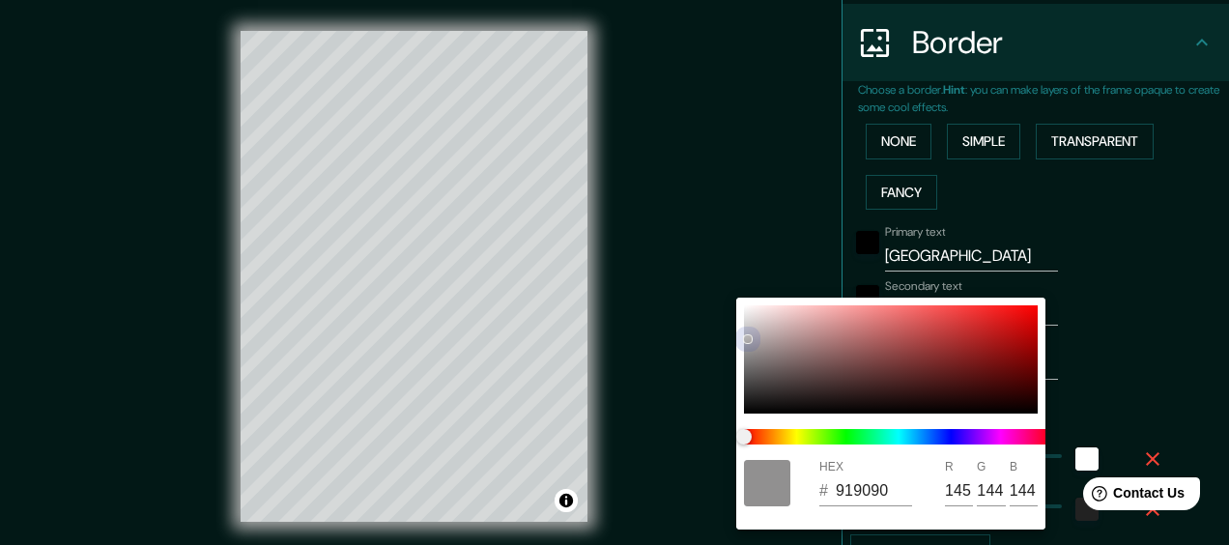
type input "29"
type input "B1B0B0"
type input "177"
type input "176"
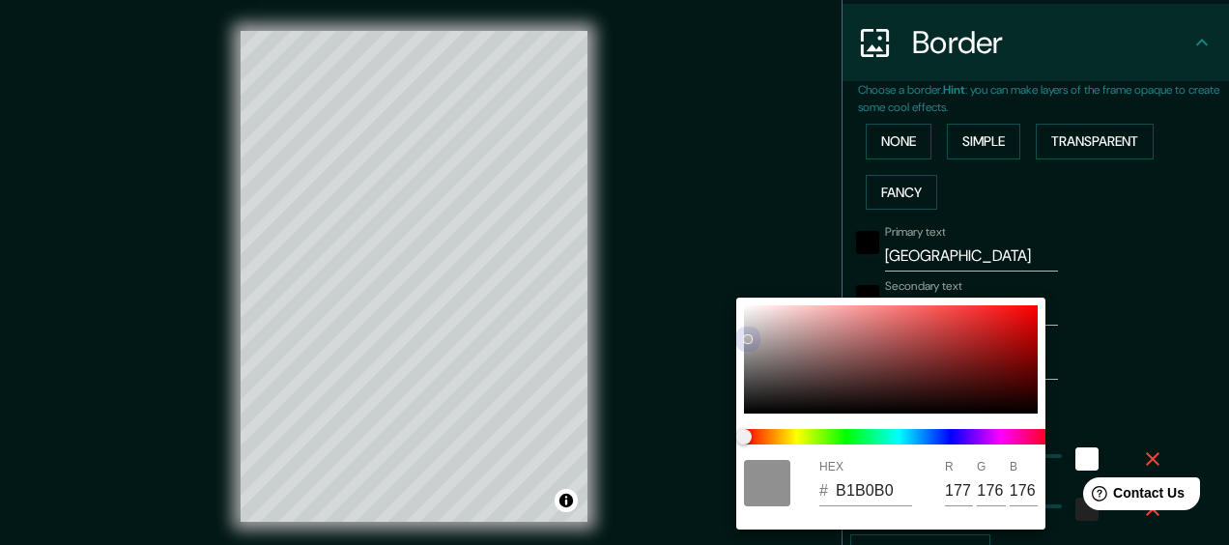
type input "29"
type input "C6C4C4"
type input "198"
type input "196"
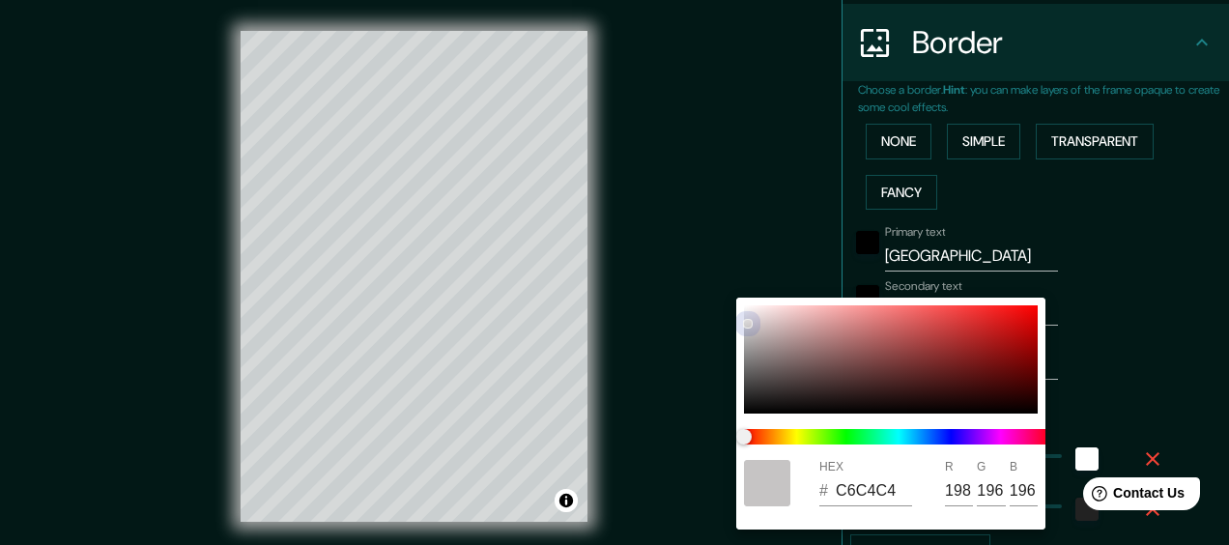
type input "29"
type input "D6D3D3"
type input "214"
type input "211"
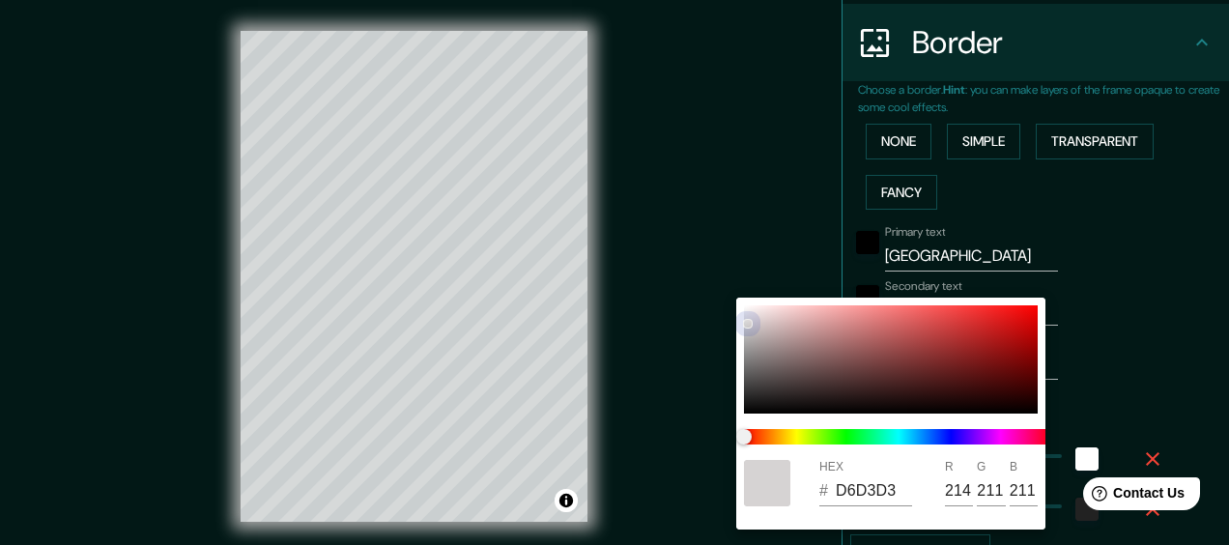
drag, startPoint x: 947, startPoint y: 323, endPoint x: 748, endPoint y: 323, distance: 199.1
click at [748, 323] on div at bounding box center [891, 359] width 294 height 108
click at [1136, 340] on div at bounding box center [614, 272] width 1229 height 545
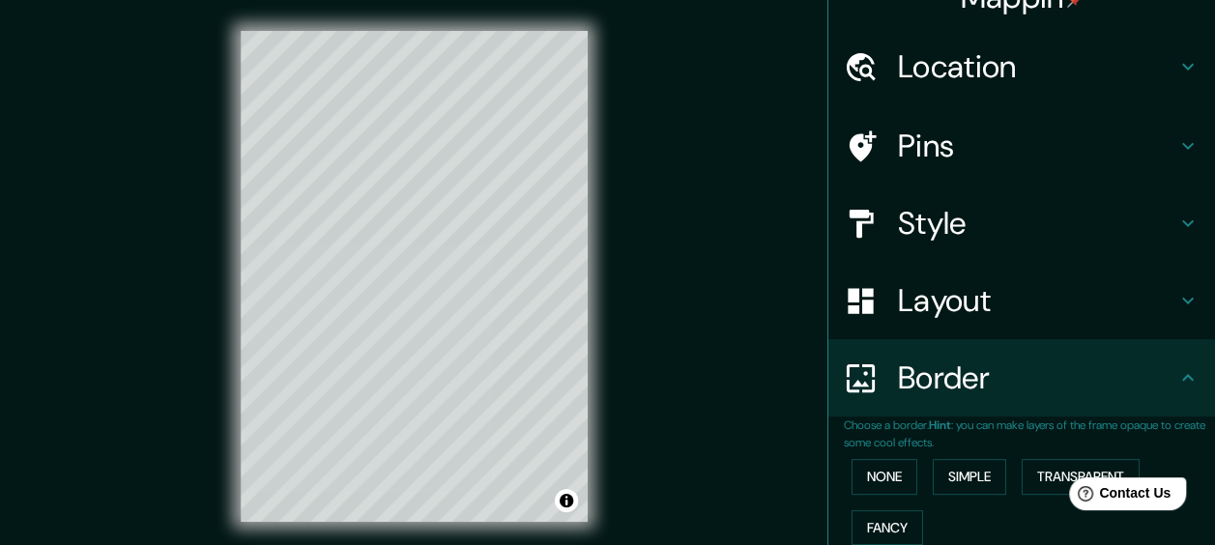
scroll to position [0, 0]
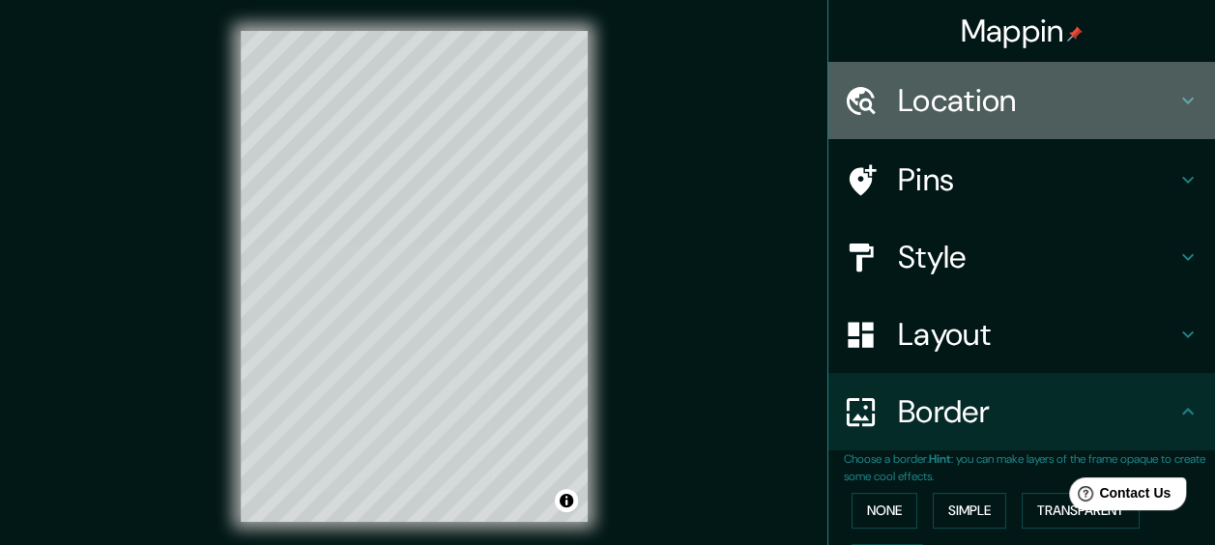
click at [1001, 111] on h4 "Location" at bounding box center [1037, 100] width 278 height 39
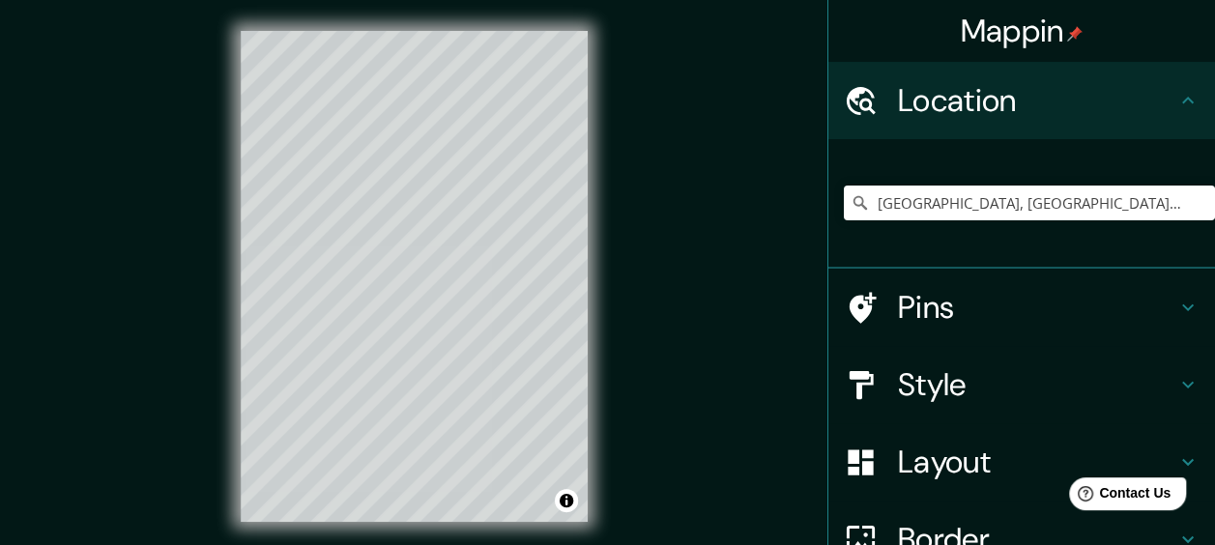
click at [927, 323] on h4 "Pins" at bounding box center [1037, 307] width 278 height 39
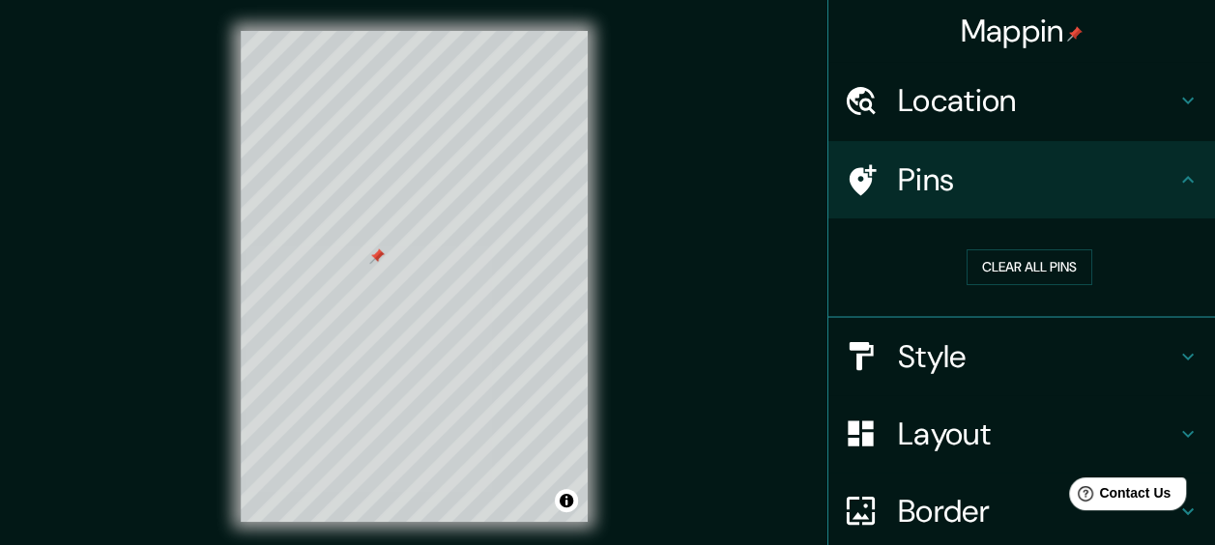
click at [373, 261] on div at bounding box center [376, 255] width 15 height 15
click at [566, 500] on button "Toggle attribution" at bounding box center [566, 500] width 23 height 23
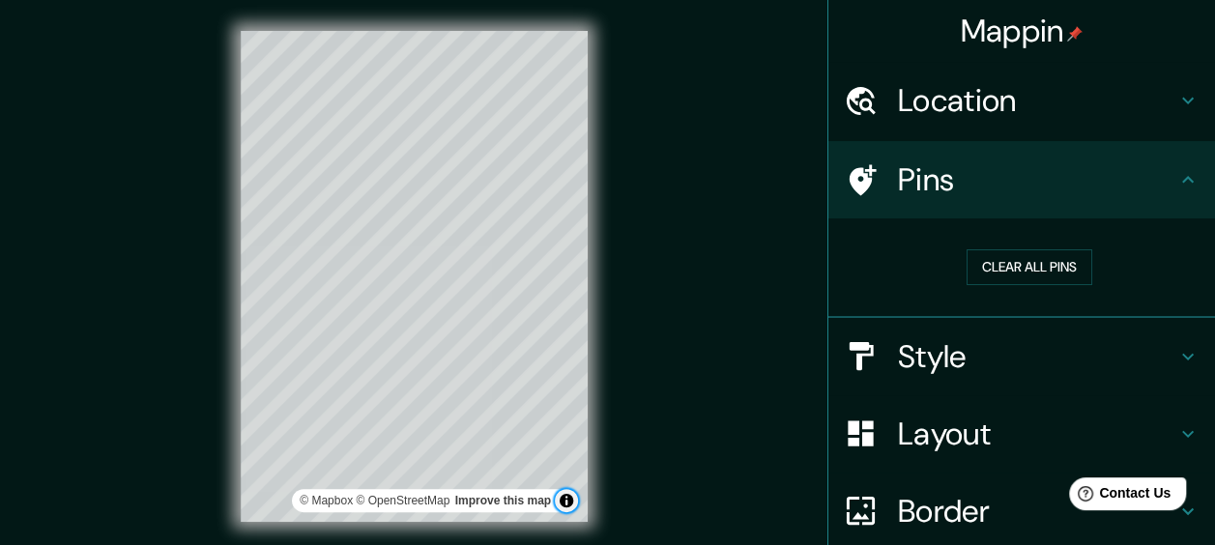
click at [566, 500] on button "Toggle attribution" at bounding box center [566, 500] width 23 height 23
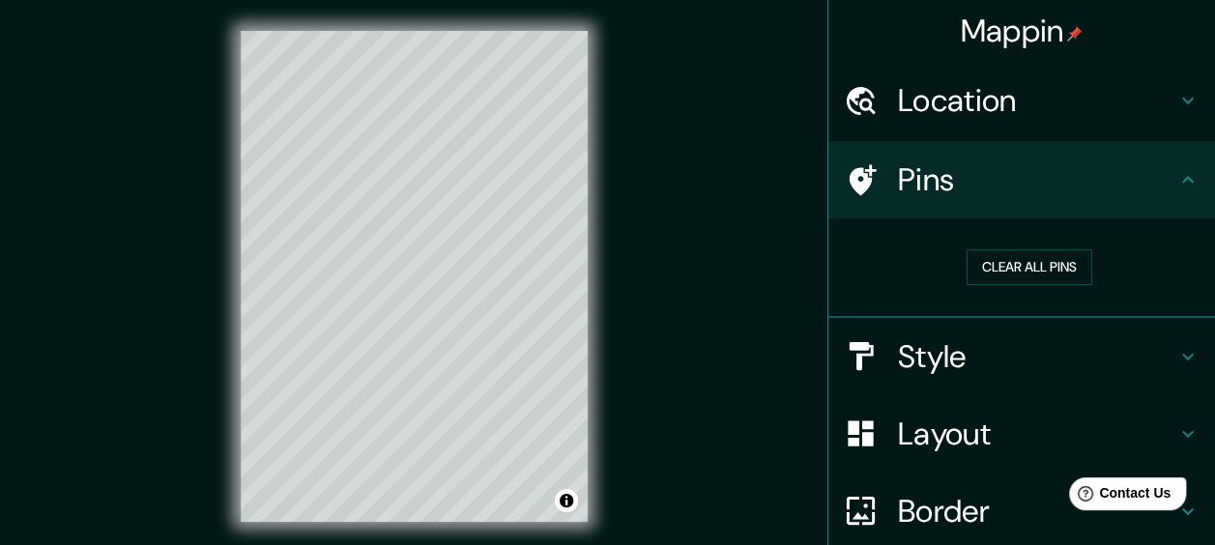
click at [919, 371] on h4 "Style" at bounding box center [1037, 356] width 278 height 39
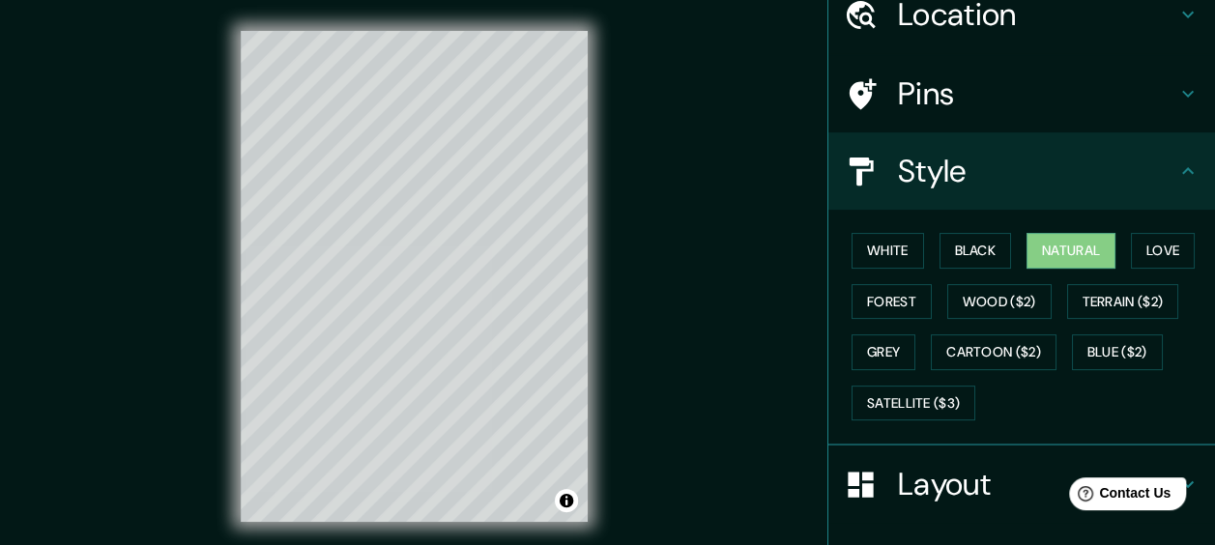
scroll to position [87, 0]
click at [889, 347] on button "Grey" at bounding box center [883, 351] width 64 height 36
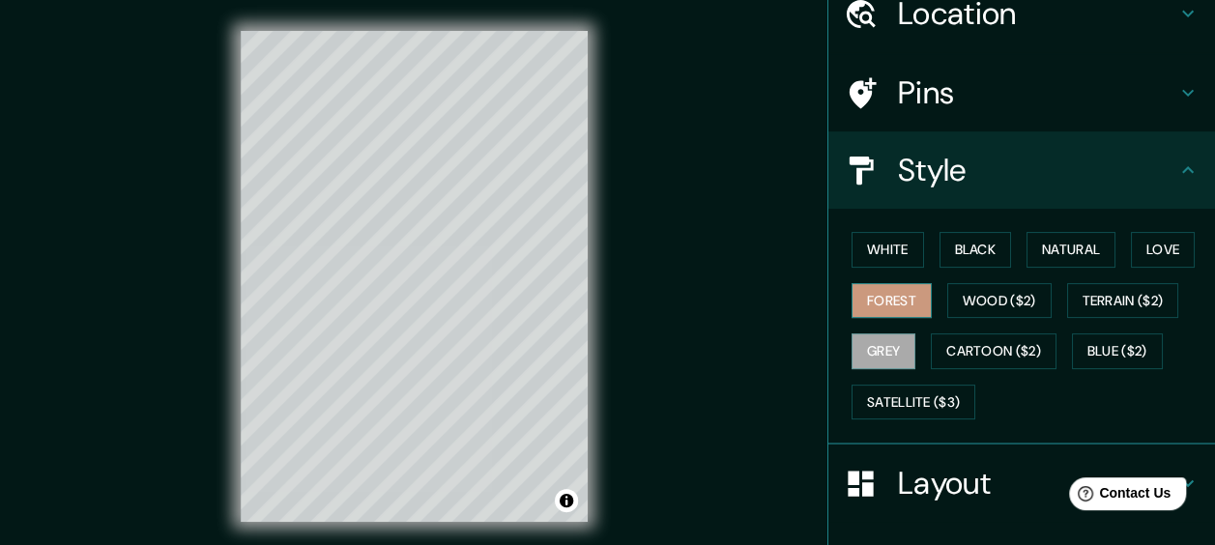
click at [874, 311] on button "Forest" at bounding box center [891, 301] width 80 height 36
click at [881, 279] on div "White Black Natural Love Forest Wood ($2) Terrain ($2) Grey Cartoon ($2) Blue (…" at bounding box center [1029, 325] width 371 height 203
click at [862, 248] on button "White" at bounding box center [887, 250] width 72 height 36
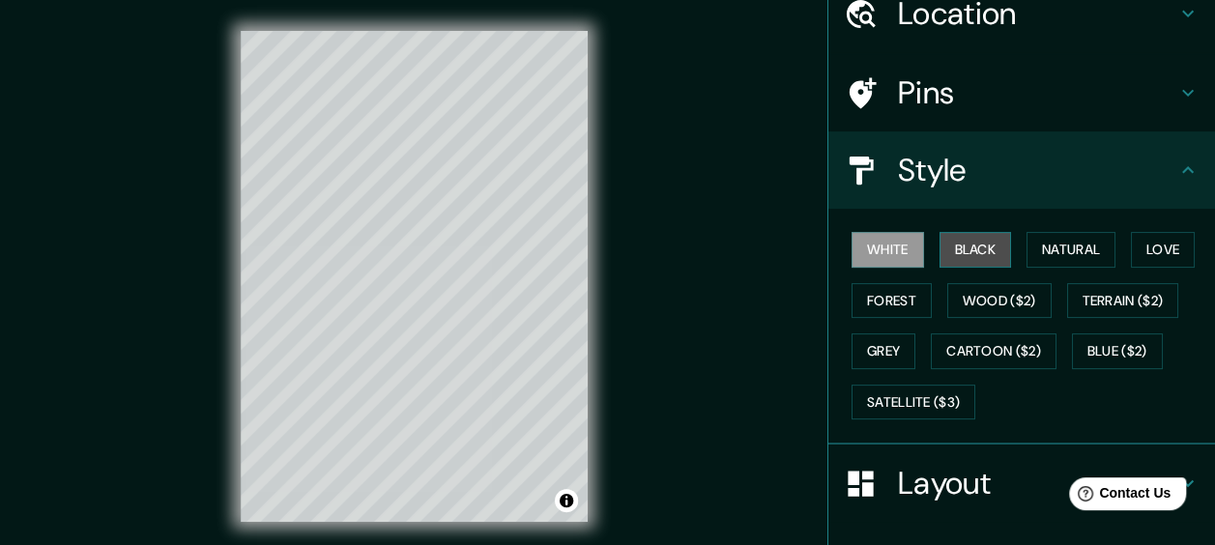
click at [939, 245] on button "Black" at bounding box center [975, 250] width 72 height 36
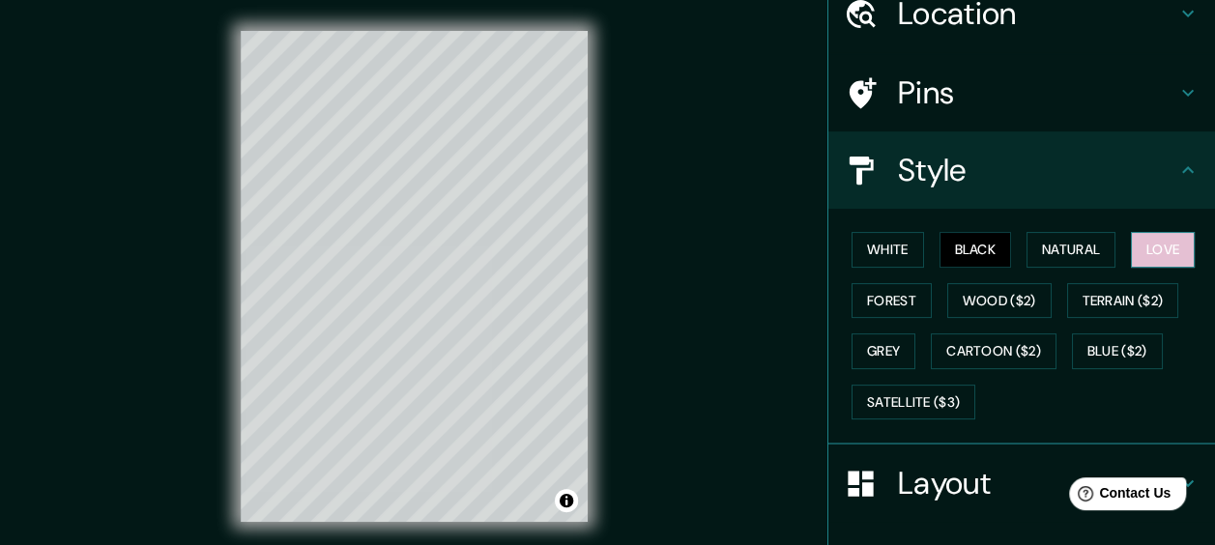
click at [1144, 253] on button "Love" at bounding box center [1163, 250] width 64 height 36
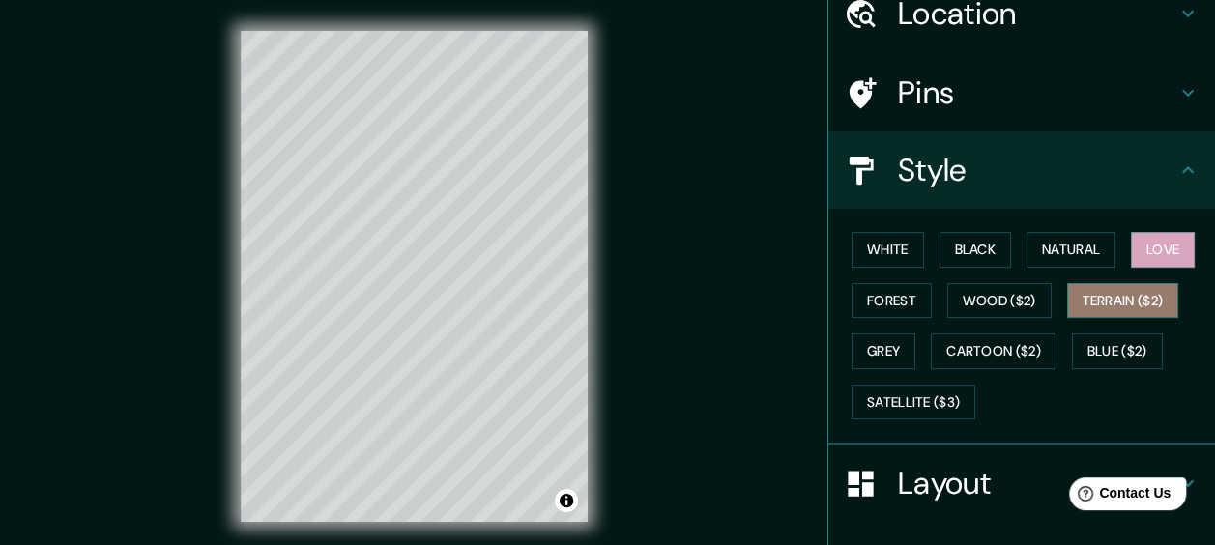
click at [1112, 311] on button "Terrain ($2)" at bounding box center [1123, 301] width 112 height 36
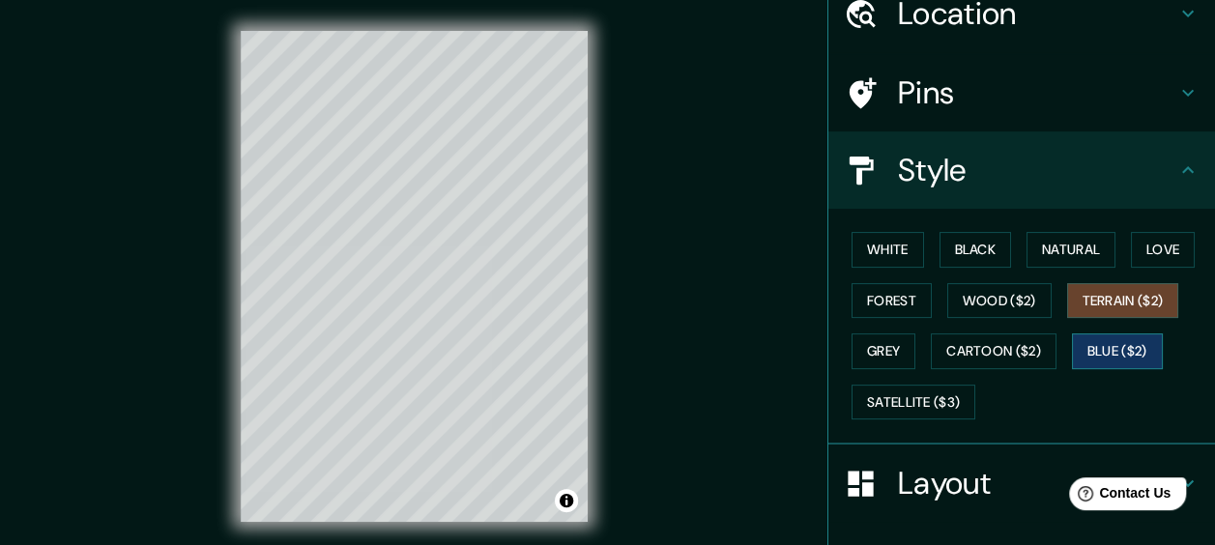
click at [1083, 363] on button "Blue ($2)" at bounding box center [1117, 351] width 91 height 36
click at [982, 330] on div "White Black Natural Love Forest Wood ($2) Terrain ($2) Grey Cartoon ($2) Blue (…" at bounding box center [1029, 325] width 371 height 203
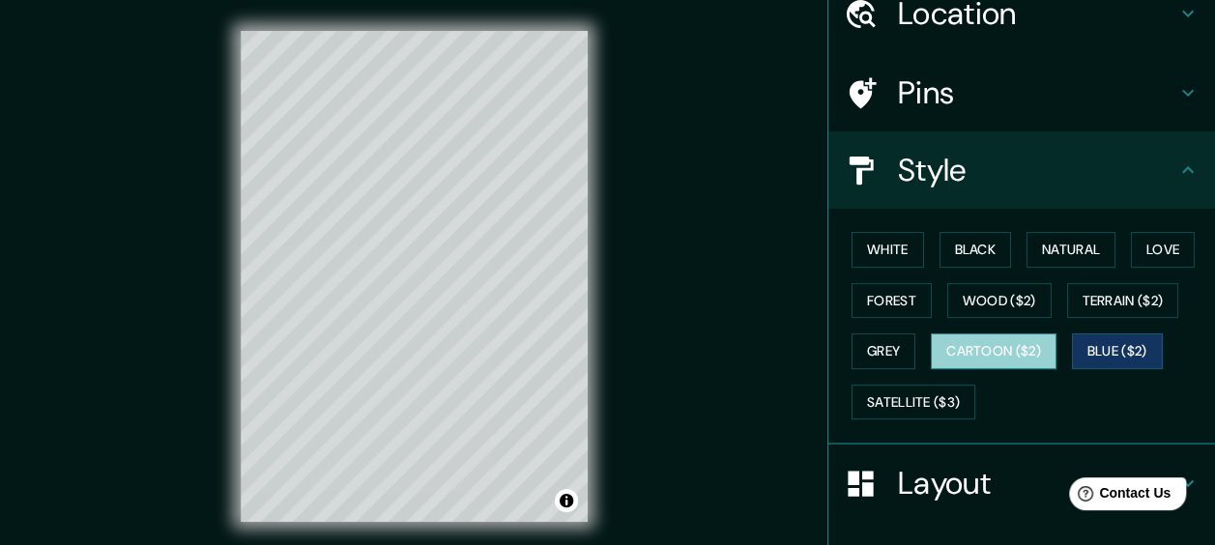
click at [988, 345] on button "Cartoon ($2)" at bounding box center [994, 351] width 126 height 36
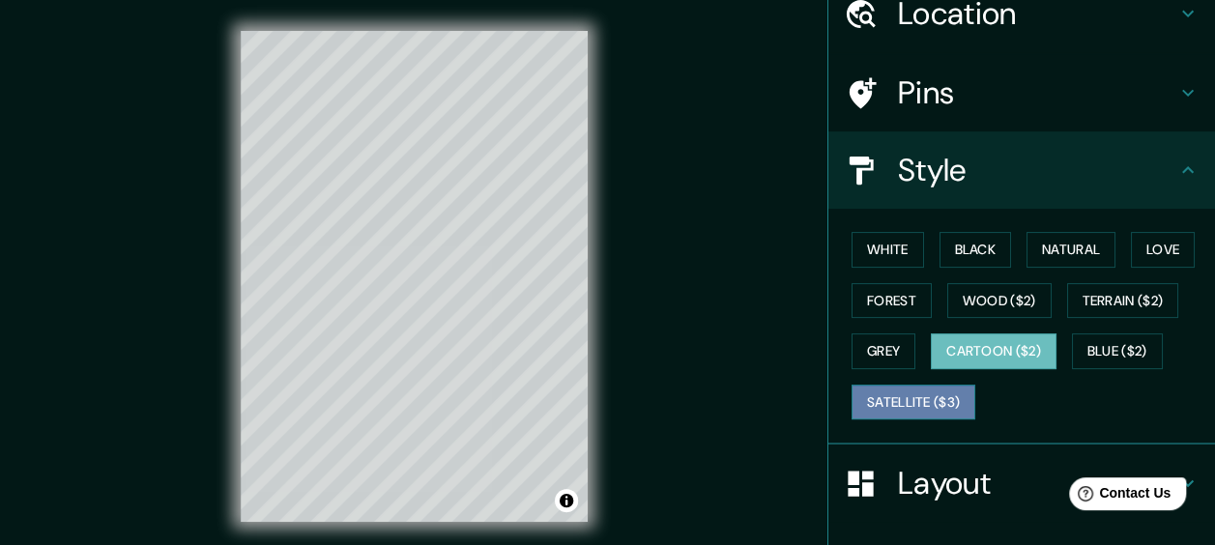
click at [890, 395] on button "Satellite ($3)" at bounding box center [913, 403] width 124 height 36
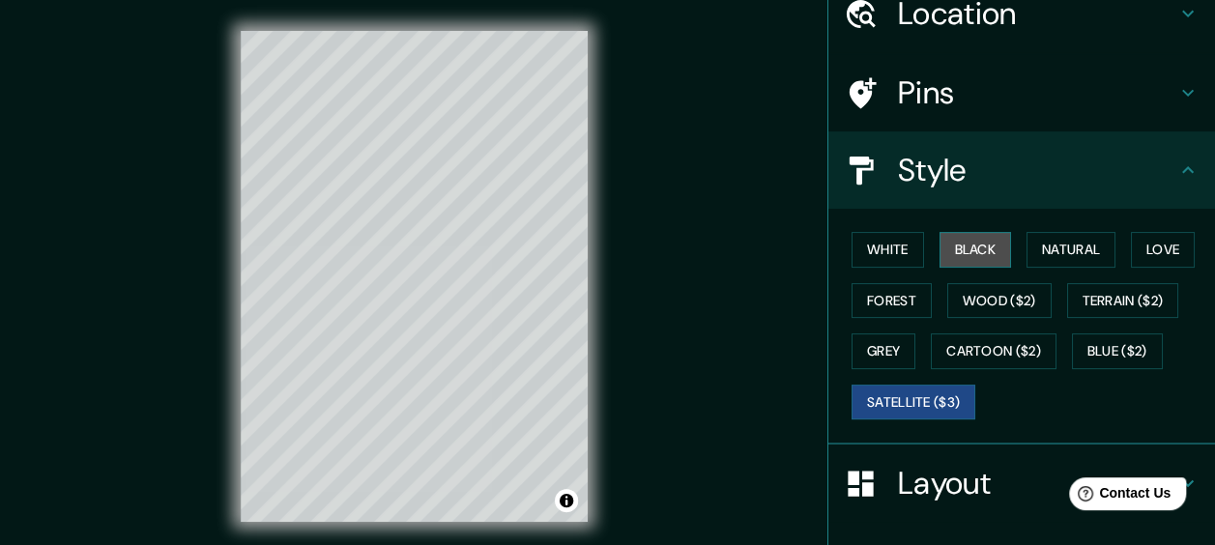
click at [976, 251] on button "Black" at bounding box center [975, 250] width 72 height 36
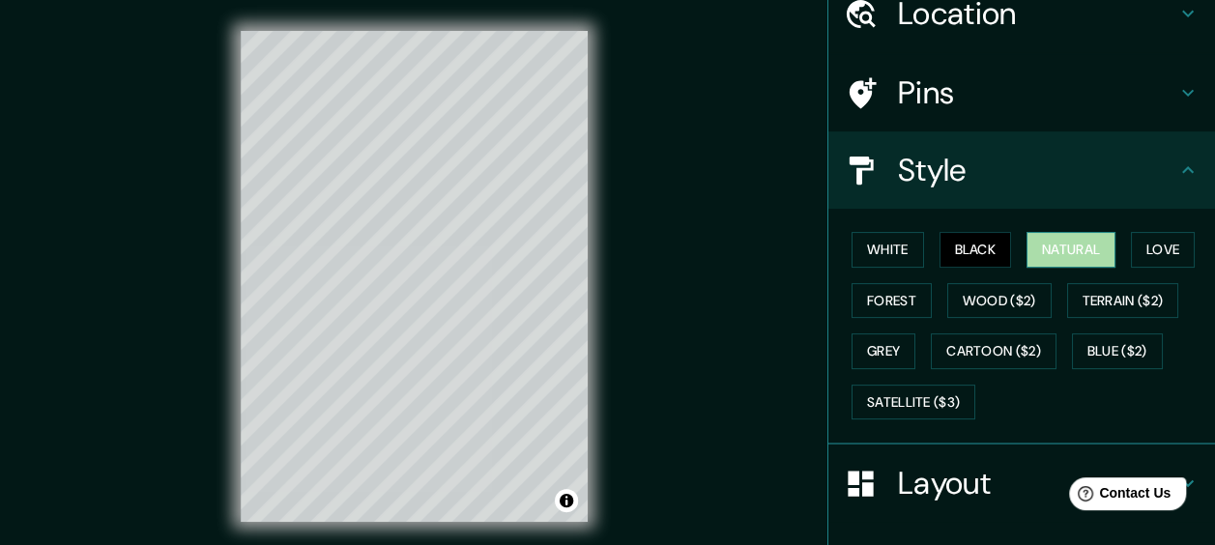
click at [1046, 247] on button "Natural" at bounding box center [1070, 250] width 89 height 36
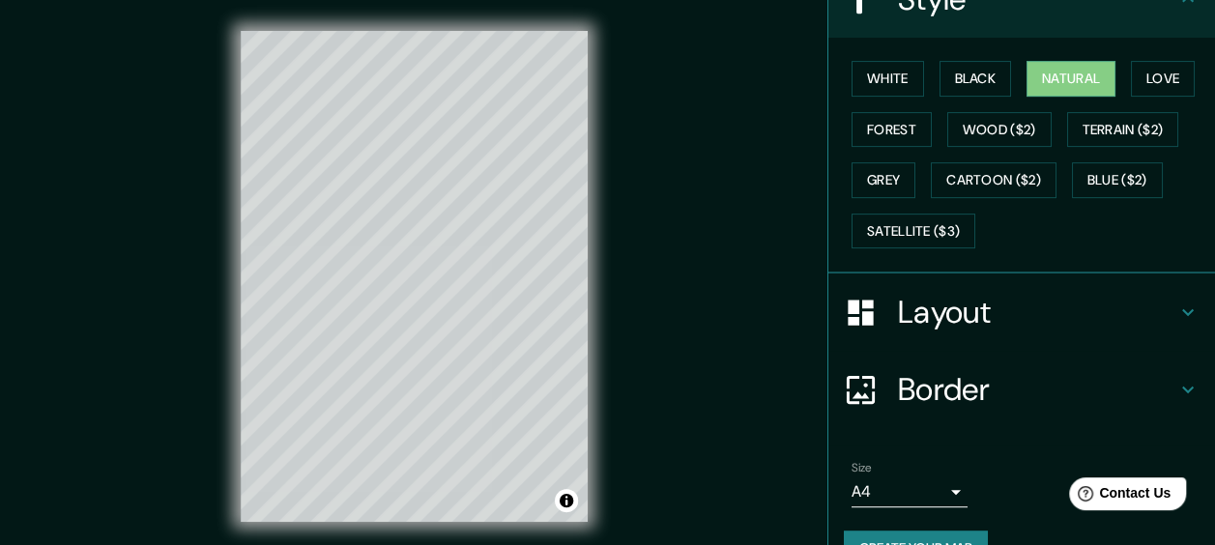
scroll to position [286, 0]
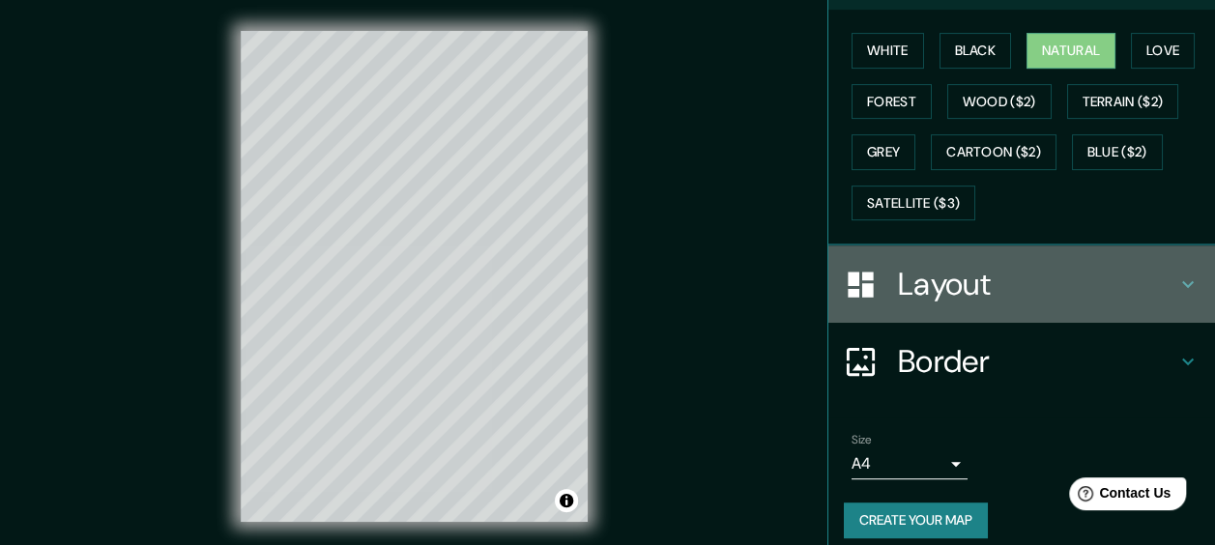
click at [978, 305] on div "Layout" at bounding box center [1021, 283] width 387 height 77
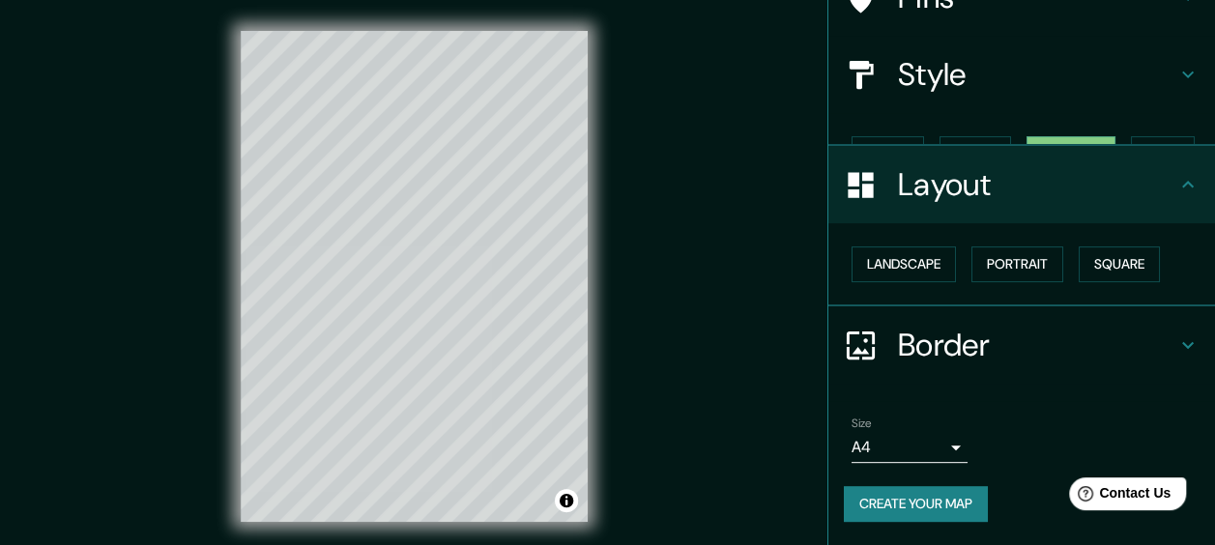
scroll to position [149, 0]
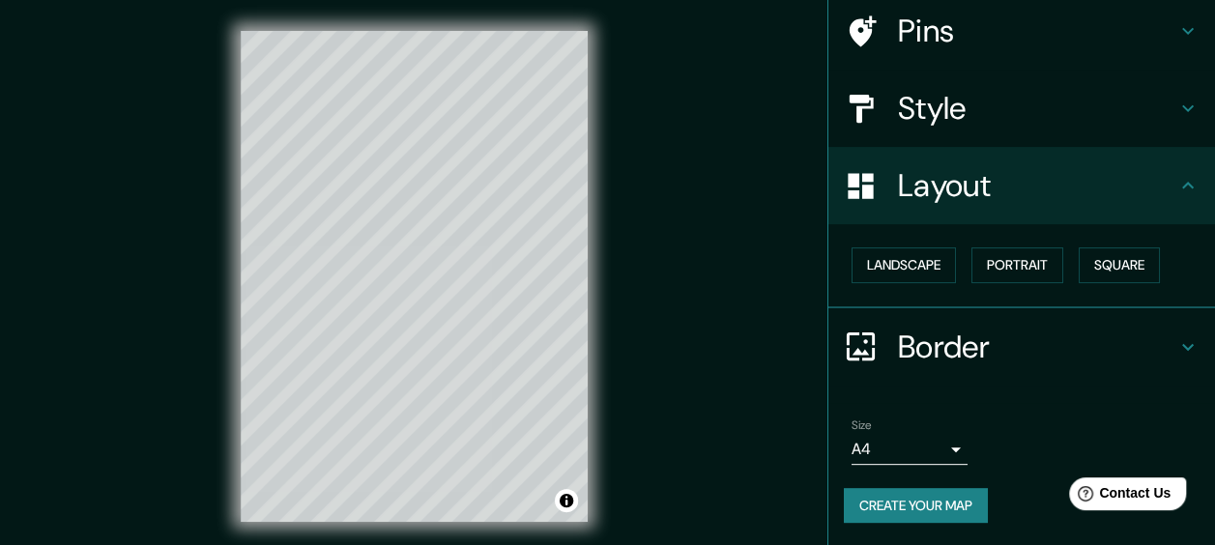
click at [1031, 342] on h4 "Border" at bounding box center [1037, 347] width 278 height 39
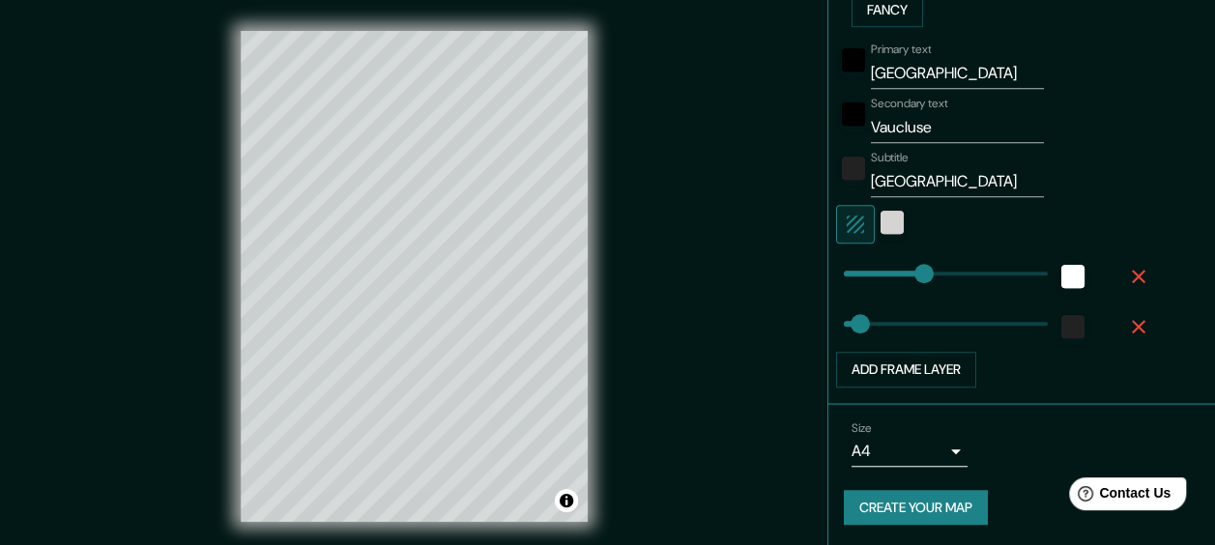
scroll to position [0, 0]
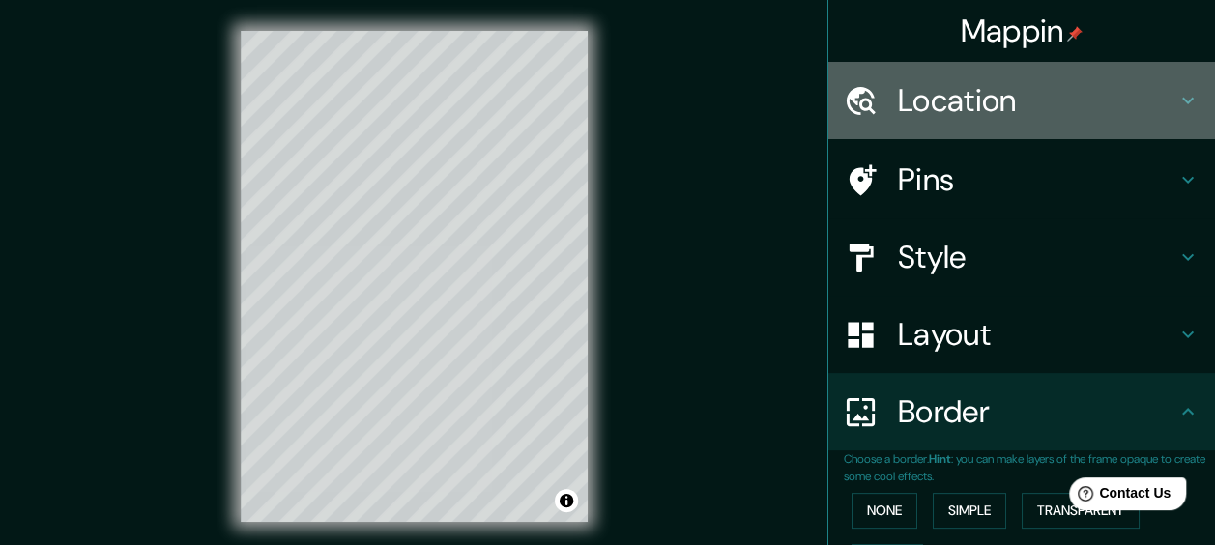
click at [953, 87] on h4 "Location" at bounding box center [1037, 100] width 278 height 39
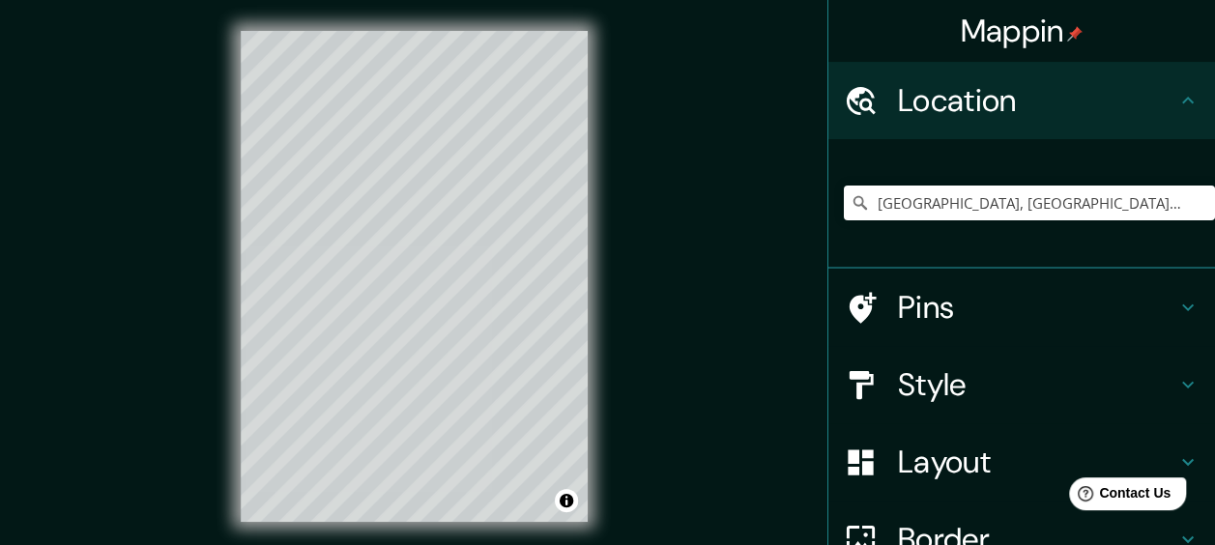
click at [898, 302] on h4 "Pins" at bounding box center [1037, 307] width 278 height 39
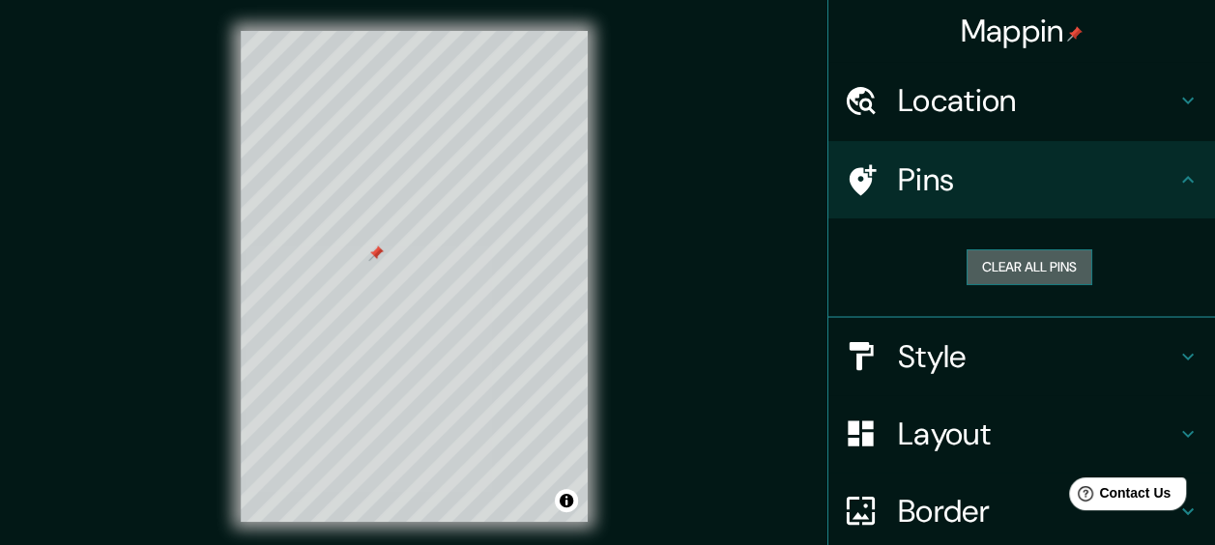
click at [1021, 263] on button "Clear all pins" at bounding box center [1029, 267] width 126 height 36
click at [970, 90] on h4 "Location" at bounding box center [1037, 100] width 278 height 39
type input "29"
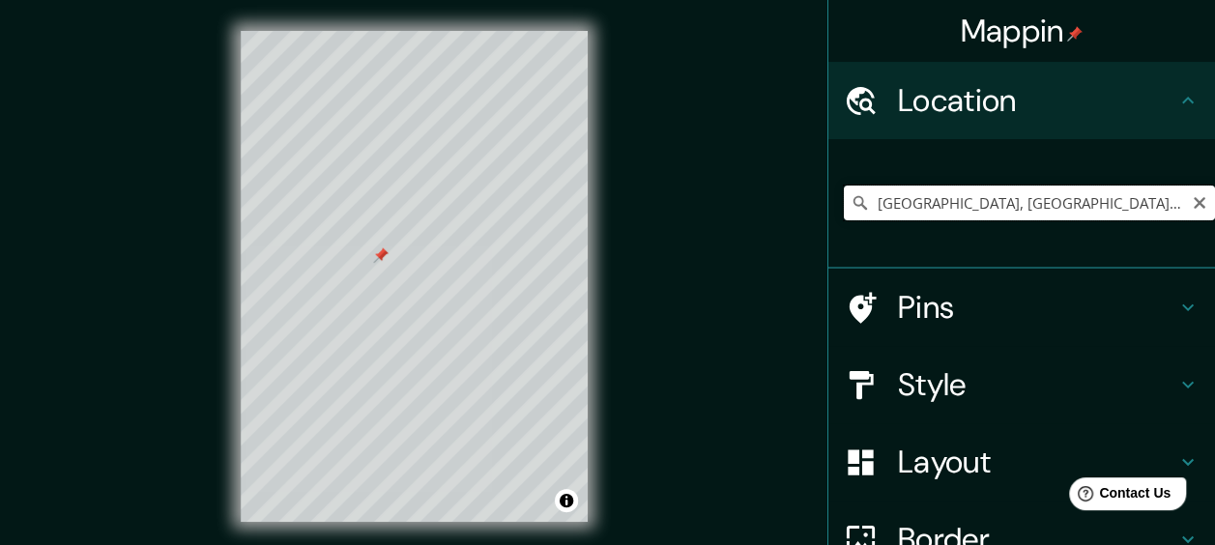
click at [1046, 198] on input "[GEOGRAPHIC_DATA], [GEOGRAPHIC_DATA], [GEOGRAPHIC_DATA]" at bounding box center [1029, 203] width 371 height 35
click at [1192, 207] on icon "Clear" at bounding box center [1199, 202] width 15 height 15
type input "[GEOGRAPHIC_DATA], [GEOGRAPHIC_DATA]"
click at [931, 318] on h4 "Pins" at bounding box center [1037, 307] width 278 height 39
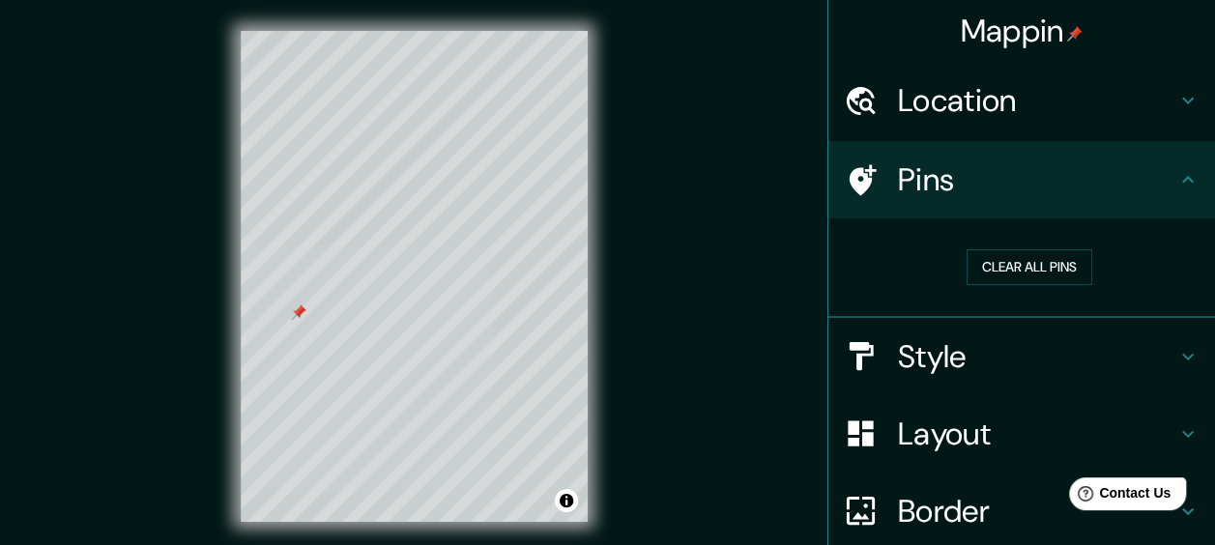
click at [937, 379] on div "Style" at bounding box center [1021, 356] width 387 height 77
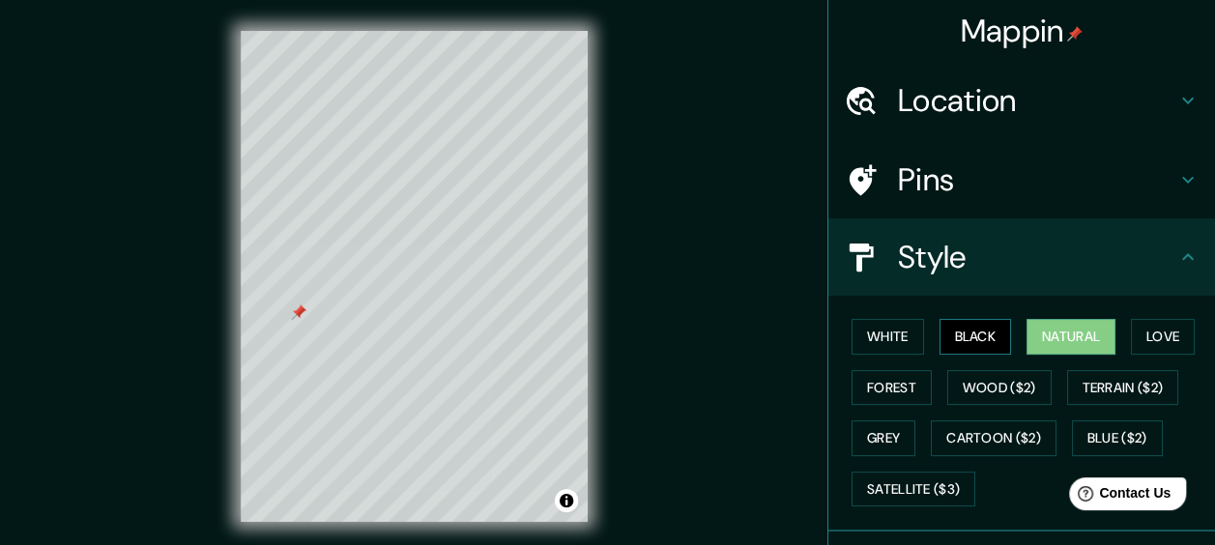
click at [962, 325] on button "Black" at bounding box center [975, 337] width 72 height 36
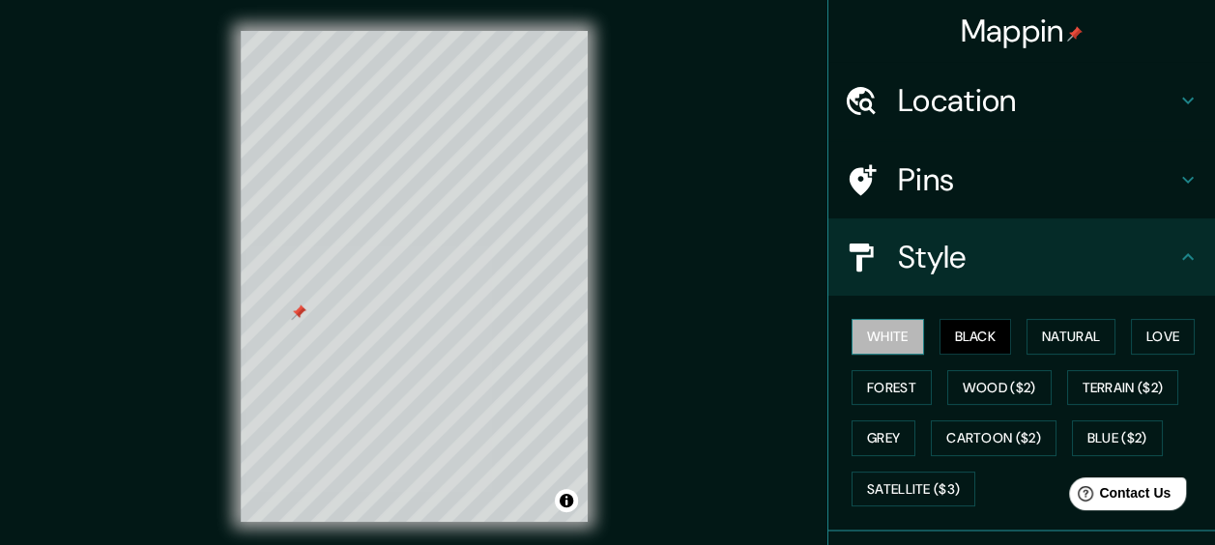
click at [888, 332] on button "White" at bounding box center [887, 337] width 72 height 36
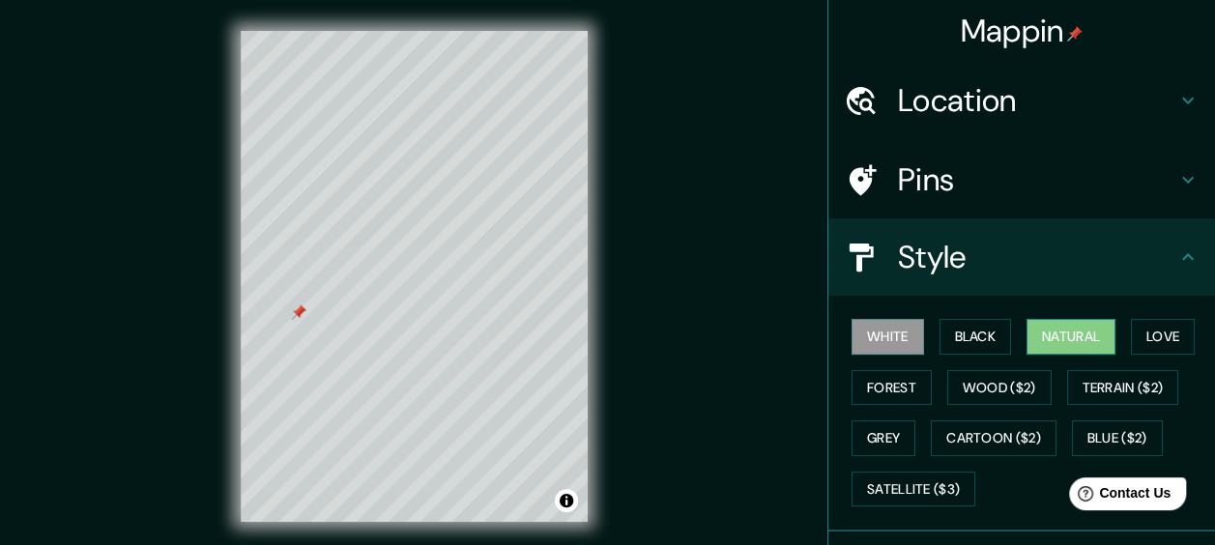
click at [1077, 326] on button "Natural" at bounding box center [1070, 337] width 89 height 36
click at [879, 377] on button "Forest" at bounding box center [891, 388] width 80 height 36
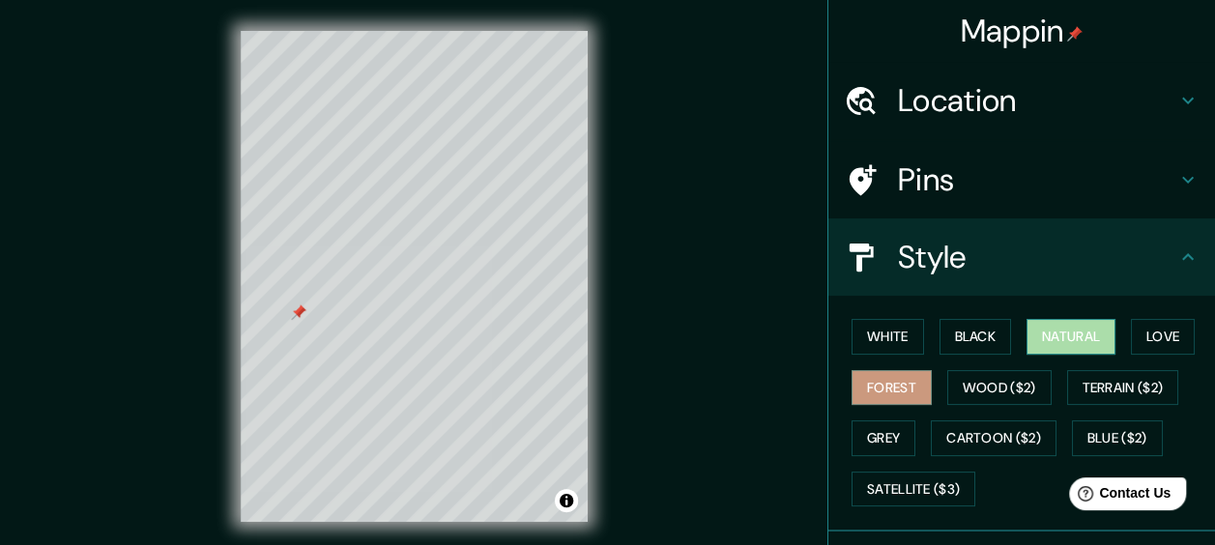
click at [1048, 334] on button "Natural" at bounding box center [1070, 337] width 89 height 36
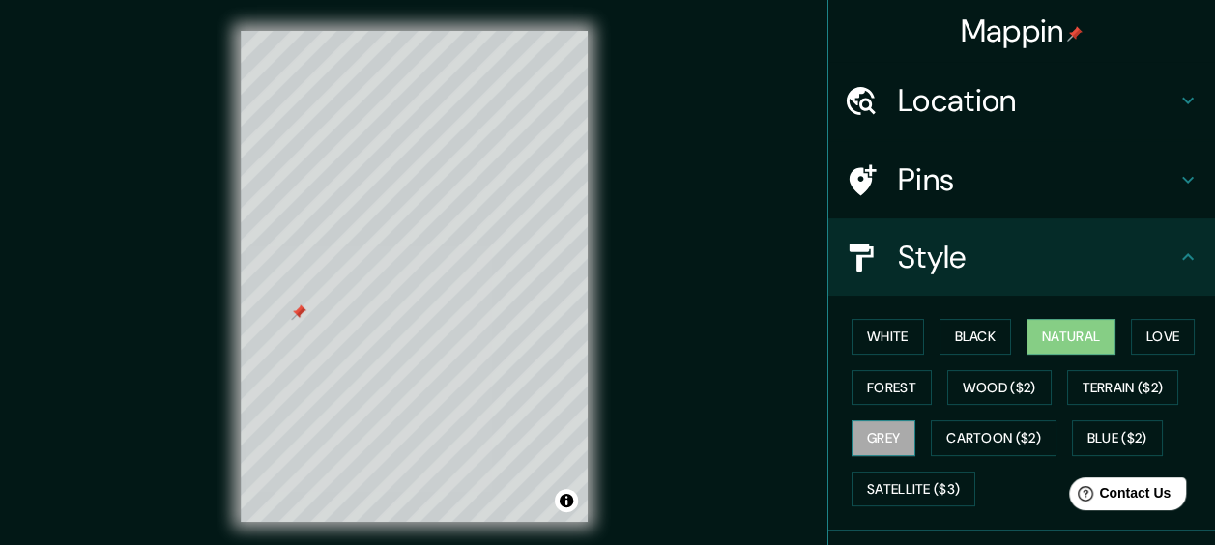
click at [860, 444] on button "Grey" at bounding box center [883, 438] width 64 height 36
click at [1078, 338] on button "Natural" at bounding box center [1070, 337] width 89 height 36
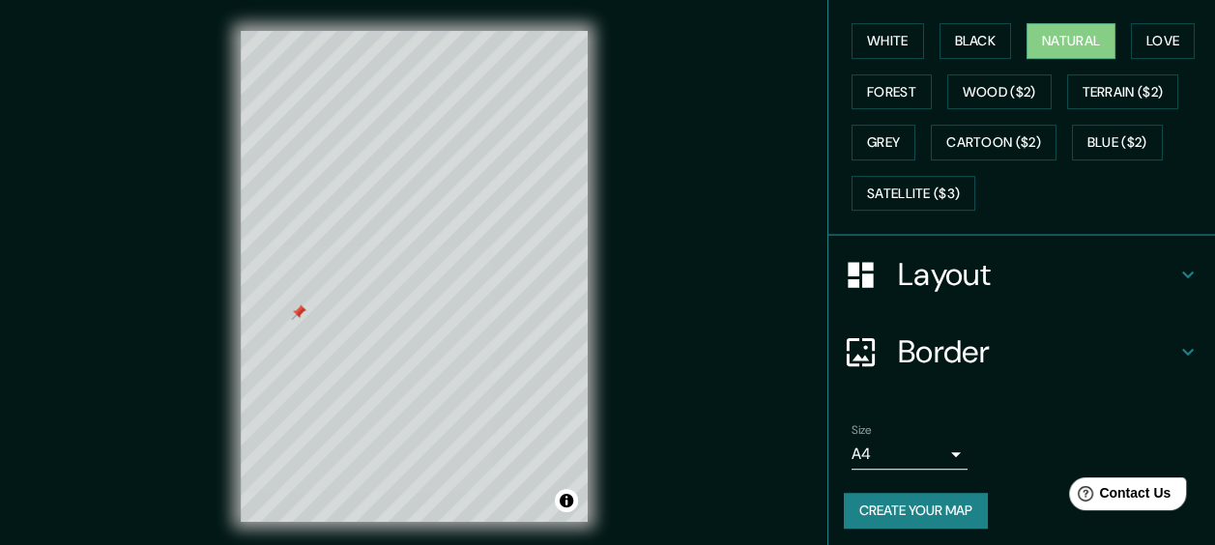
scroll to position [300, 0]
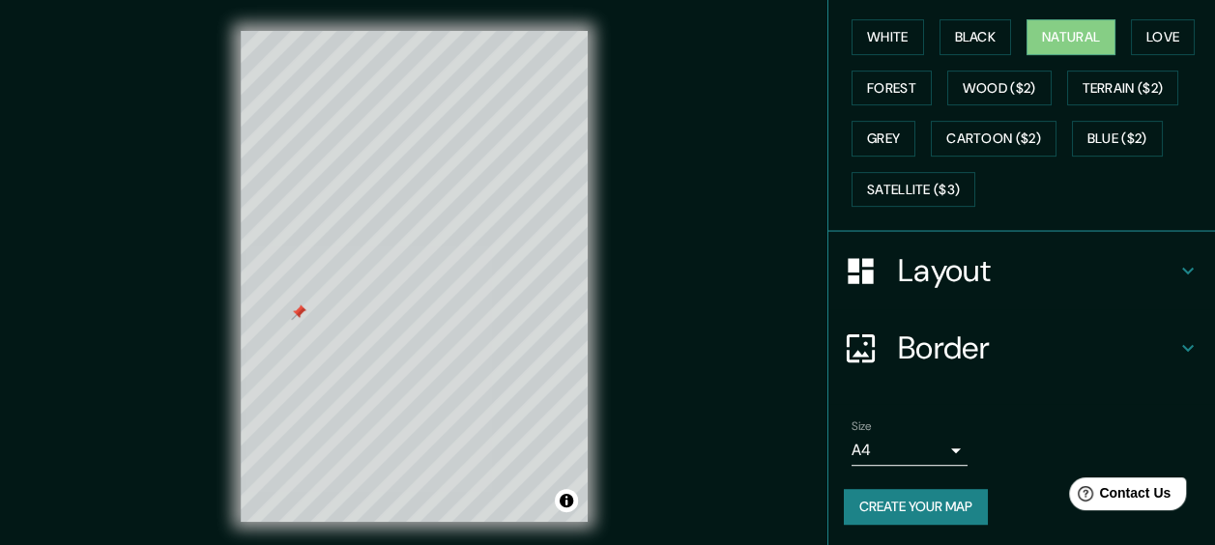
click at [991, 288] on div "Layout" at bounding box center [1021, 270] width 387 height 77
type input "29"
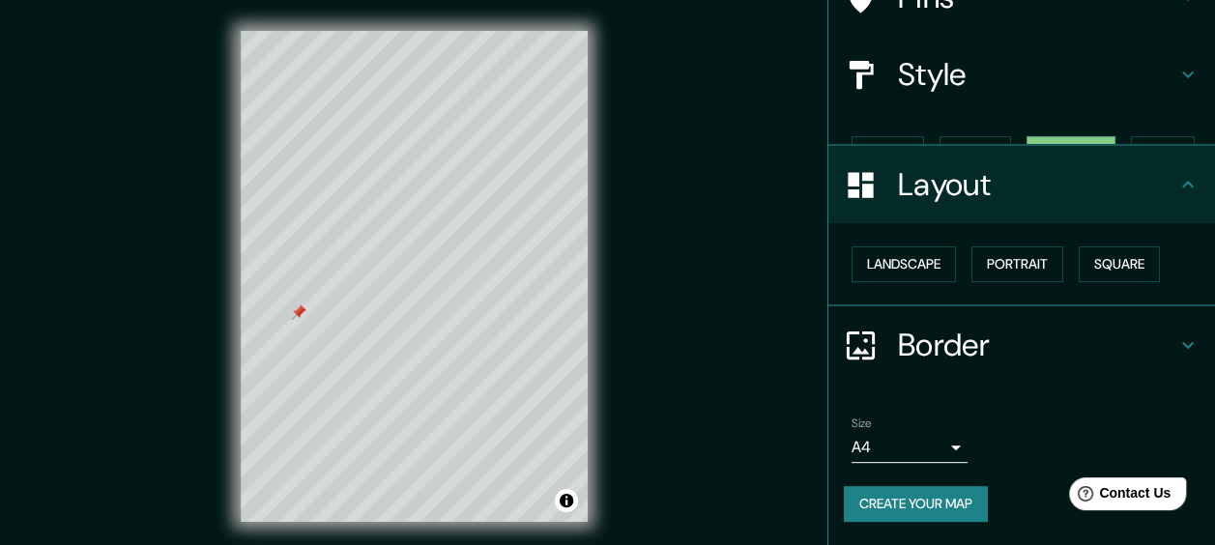
scroll to position [149, 0]
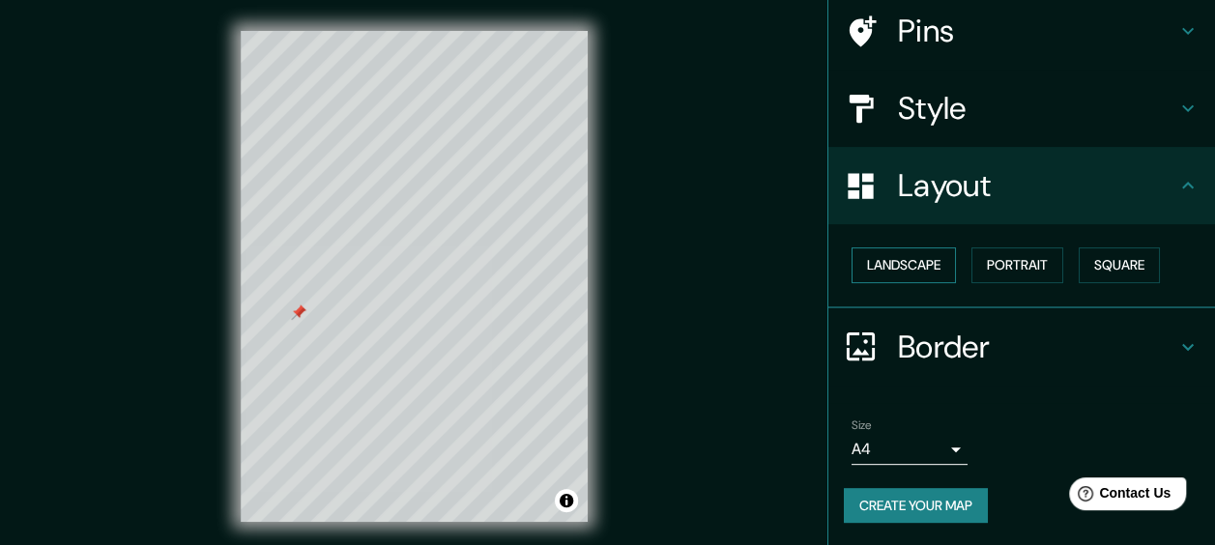
click at [914, 264] on button "Landscape" at bounding box center [903, 265] width 104 height 36
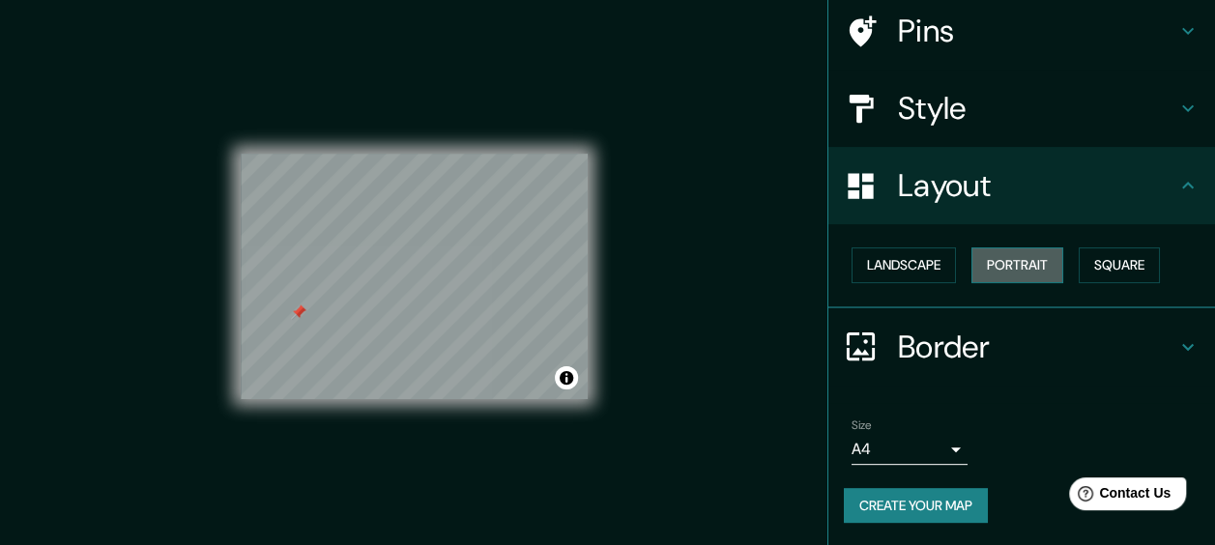
click at [988, 253] on button "Portrait" at bounding box center [1017, 265] width 92 height 36
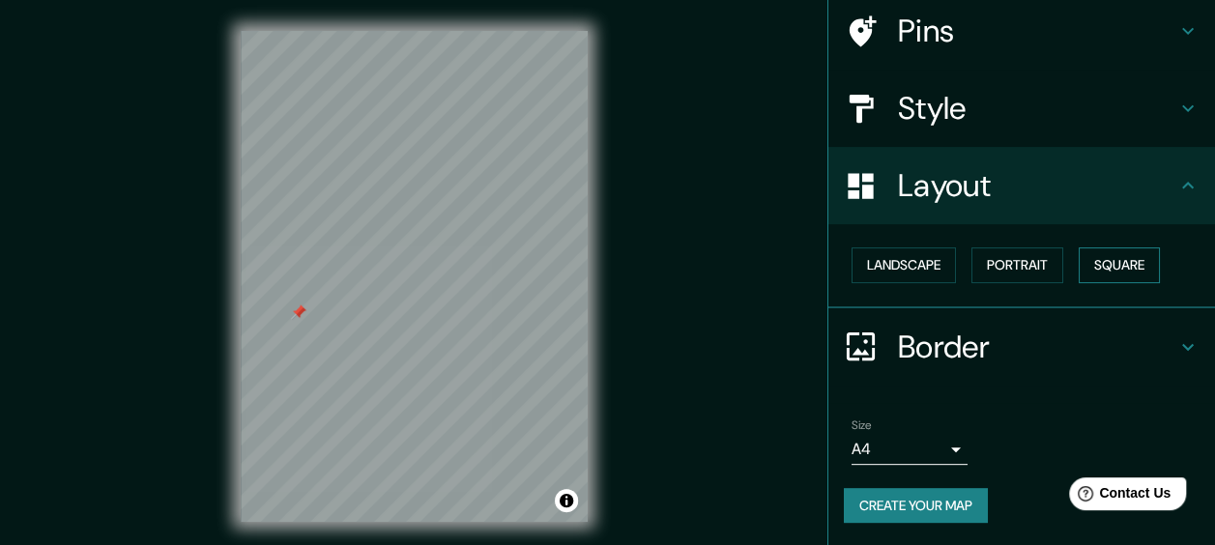
click at [1106, 263] on button "Square" at bounding box center [1118, 265] width 81 height 36
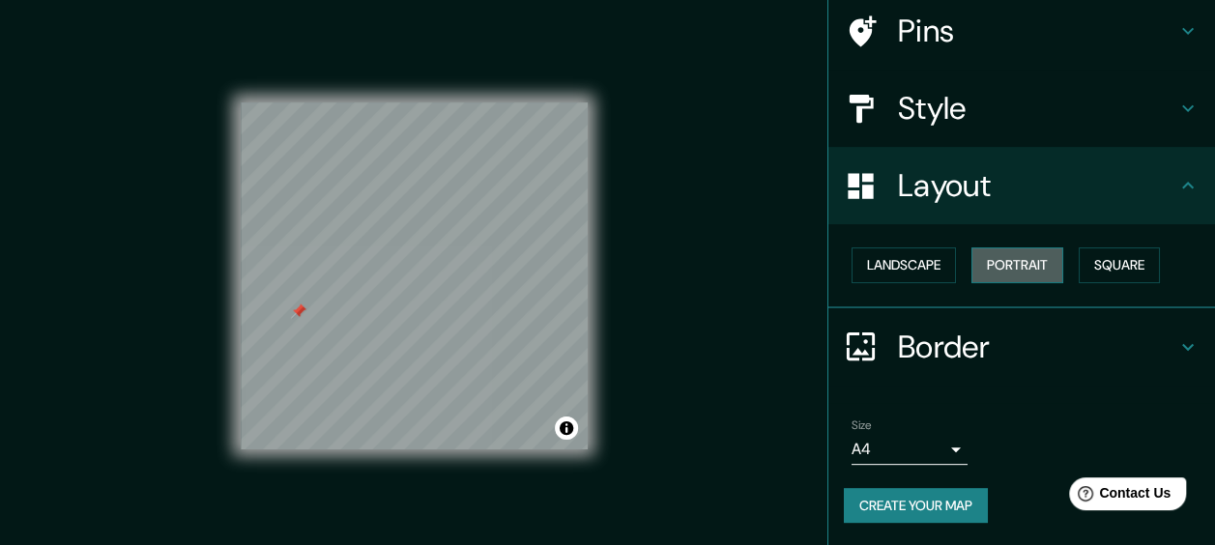
click at [1003, 268] on button "Portrait" at bounding box center [1017, 265] width 92 height 36
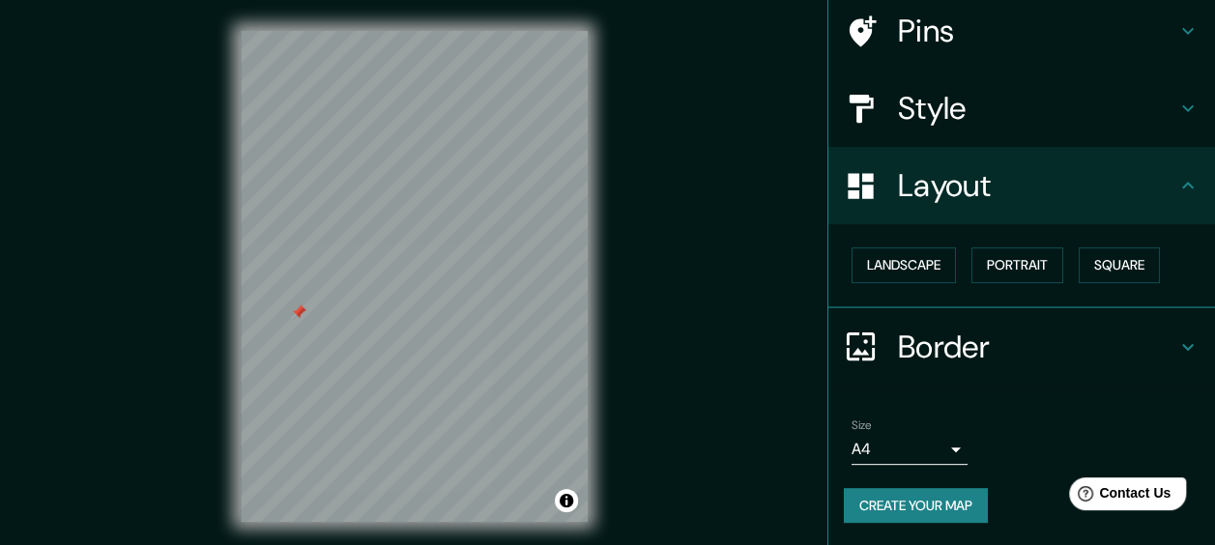
click at [931, 338] on h4 "Border" at bounding box center [1037, 347] width 278 height 39
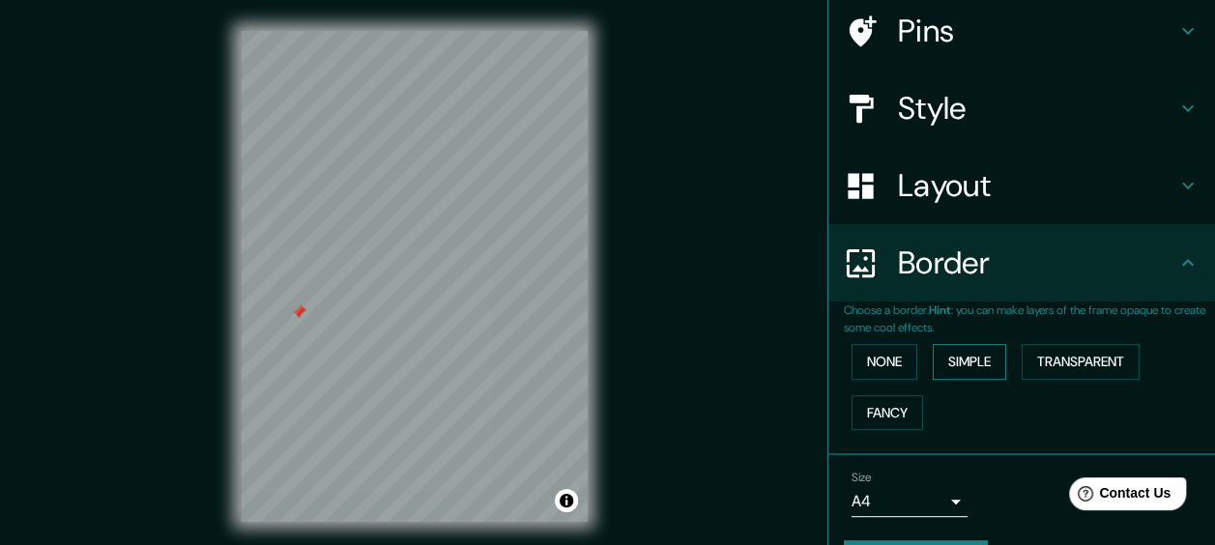
click at [970, 369] on button "Simple" at bounding box center [969, 362] width 73 height 36
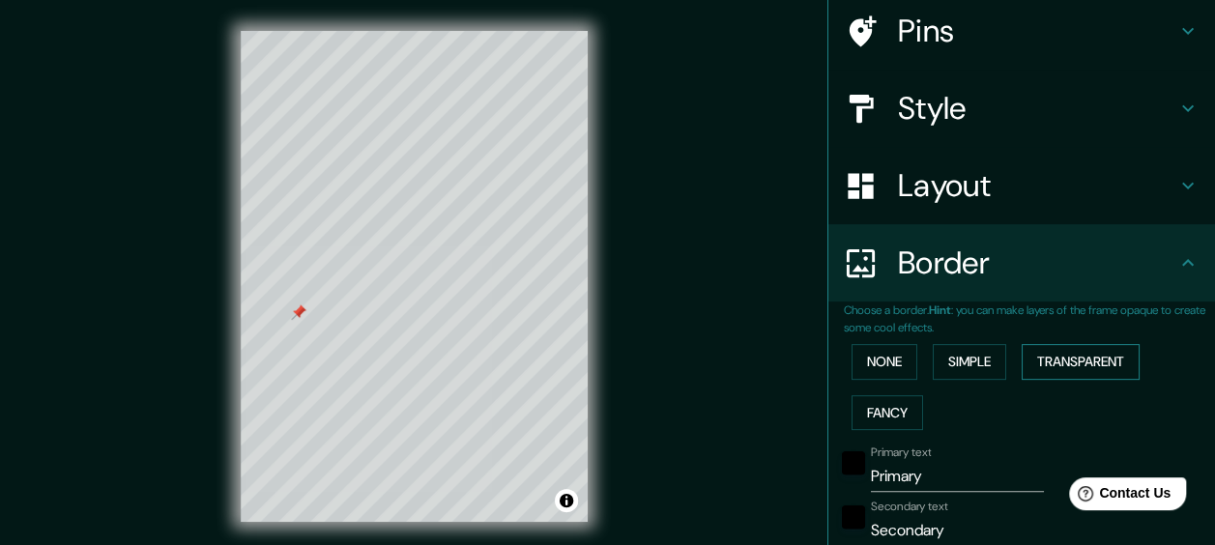
click at [1074, 359] on button "Transparent" at bounding box center [1080, 362] width 118 height 36
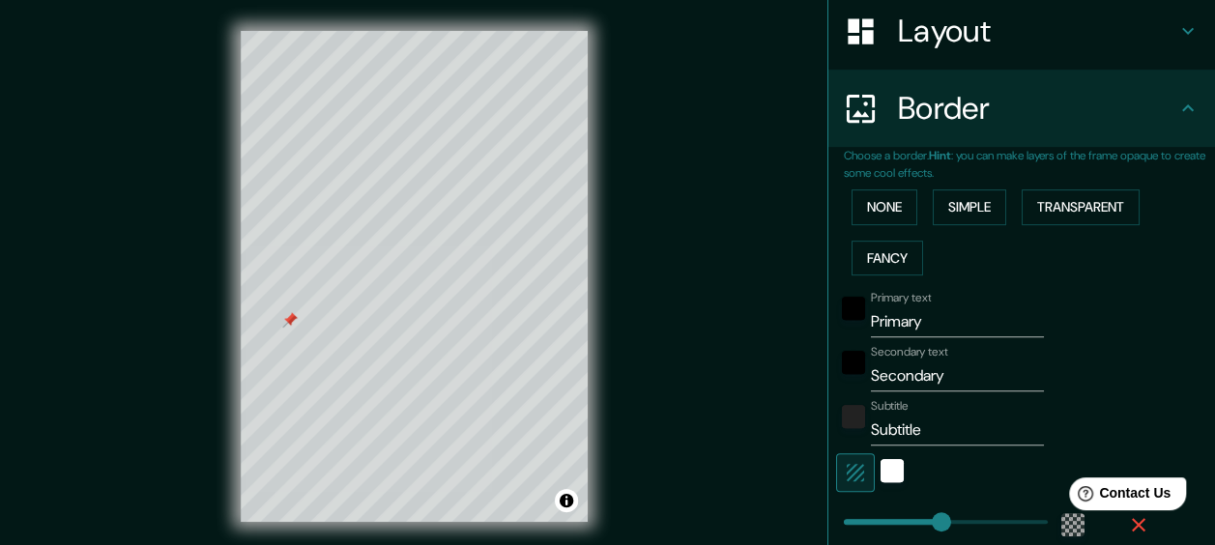
scroll to position [364, 0]
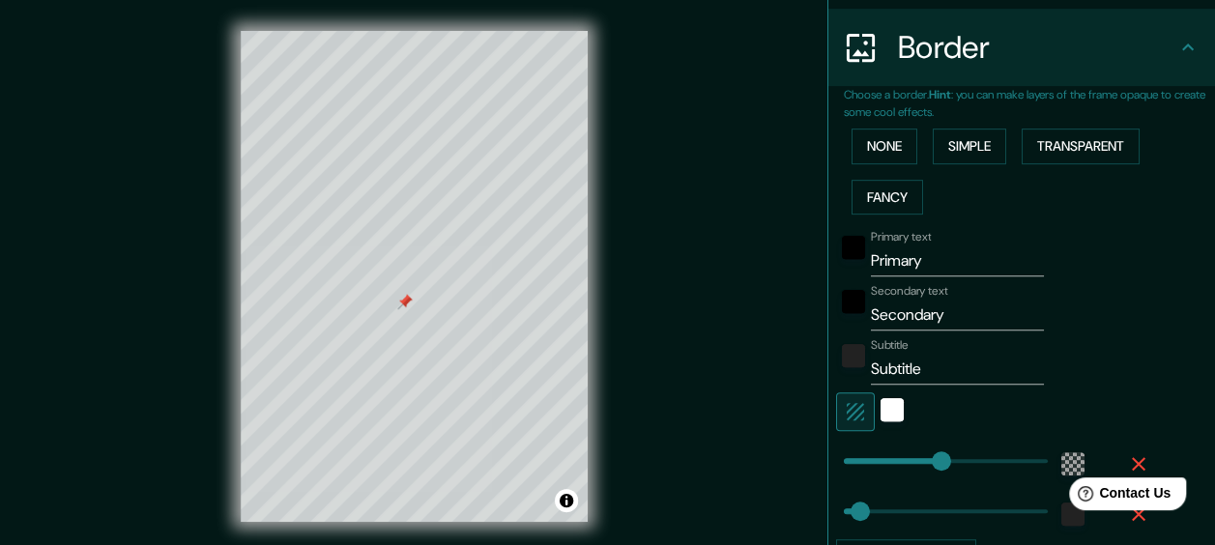
click at [628, 445] on div "Mappin Location [GEOGRAPHIC_DATA], [GEOGRAPHIC_DATA] [GEOGRAPHIC_DATA] [GEOGRAP…" at bounding box center [607, 292] width 1215 height 584
click at [880, 408] on div "white" at bounding box center [891, 409] width 23 height 23
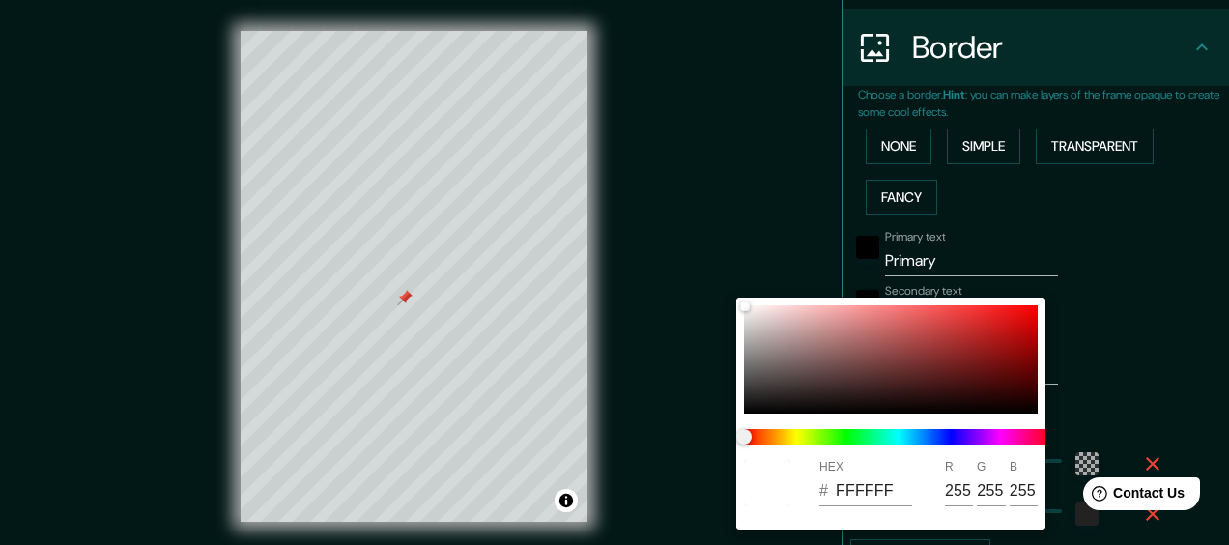
click at [1111, 379] on div at bounding box center [614, 272] width 1229 height 545
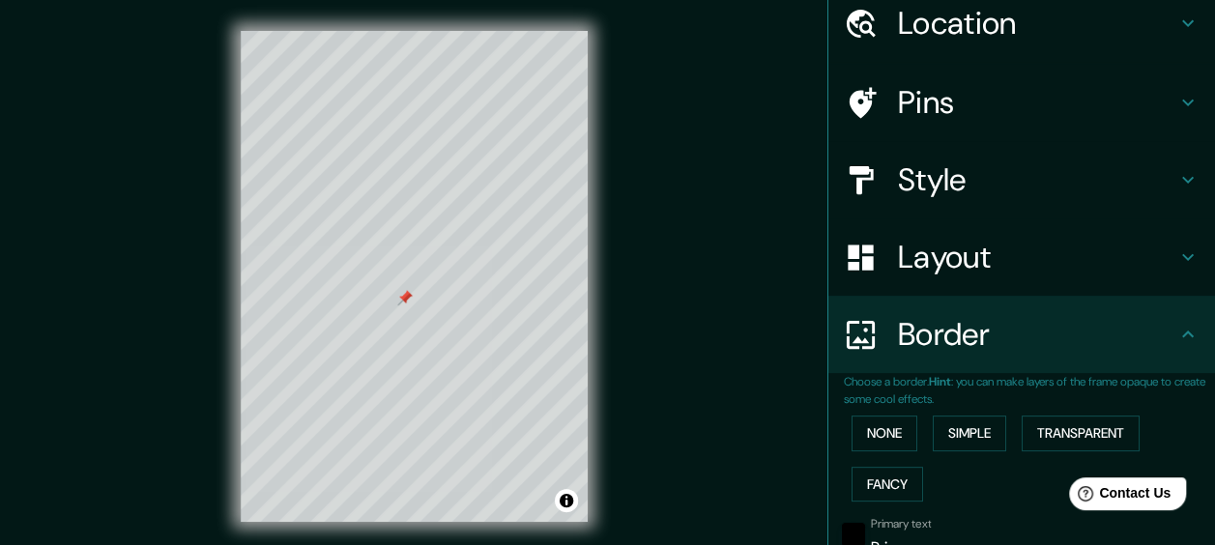
scroll to position [64, 0]
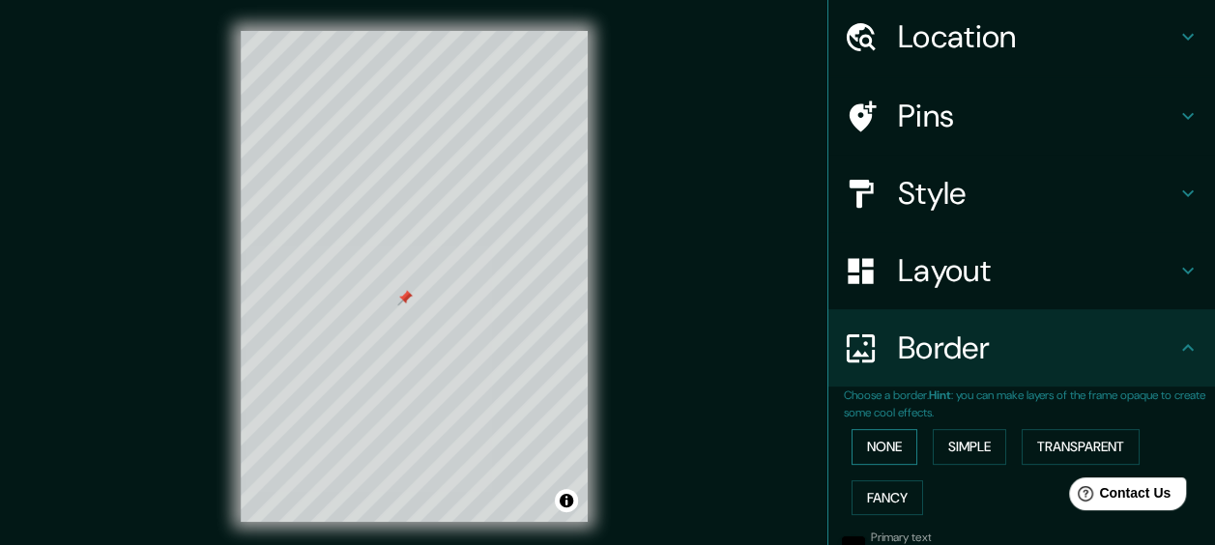
click at [880, 445] on button "None" at bounding box center [884, 447] width 66 height 36
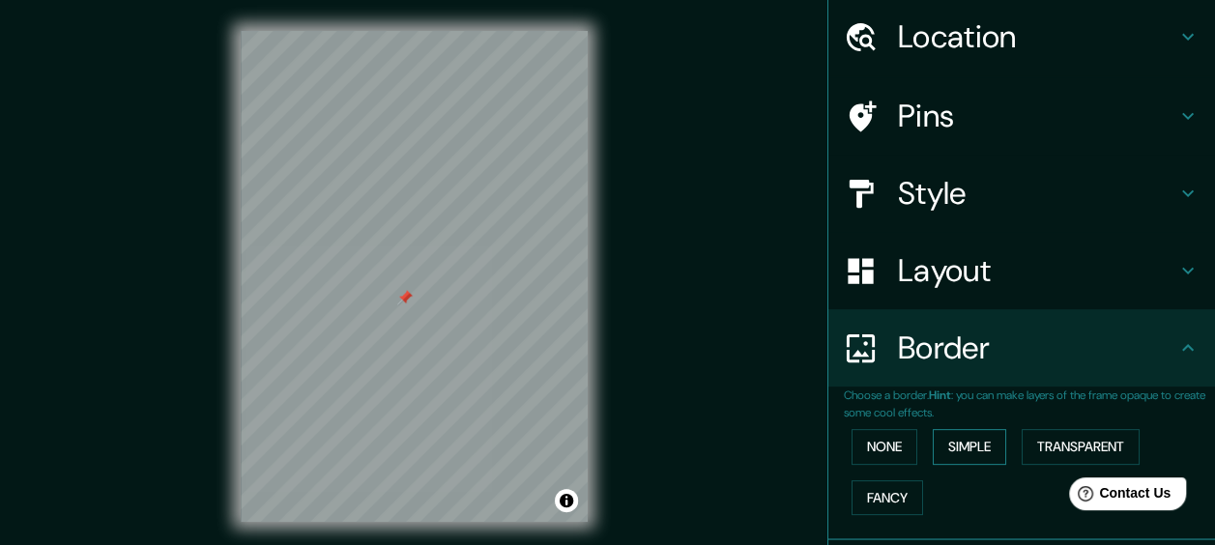
click at [959, 440] on button "Simple" at bounding box center [969, 447] width 73 height 36
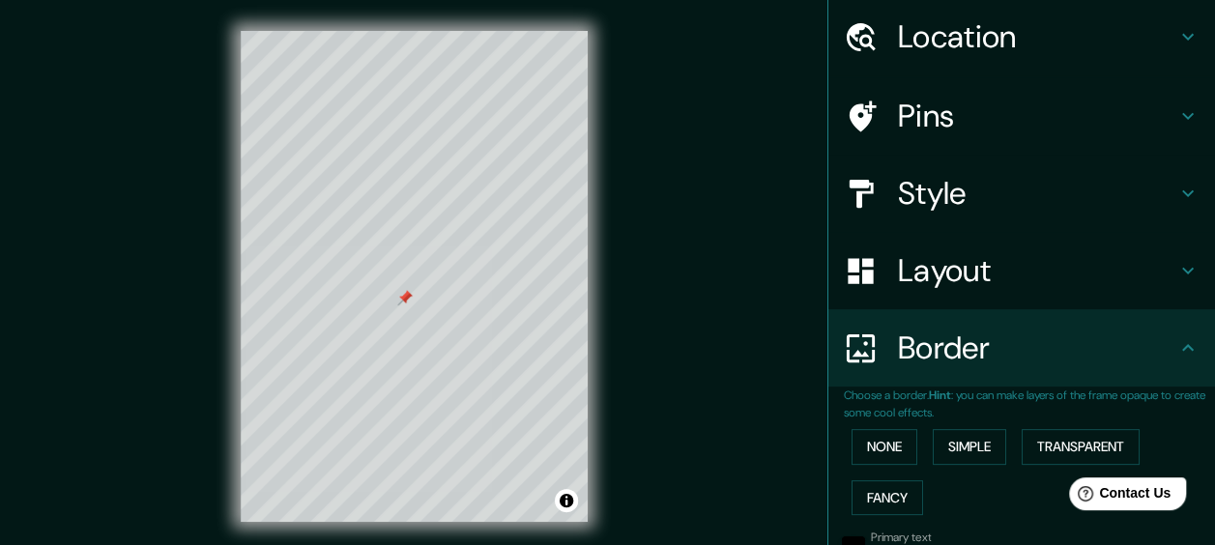
click at [951, 275] on h4 "Layout" at bounding box center [1037, 270] width 278 height 39
type input "29"
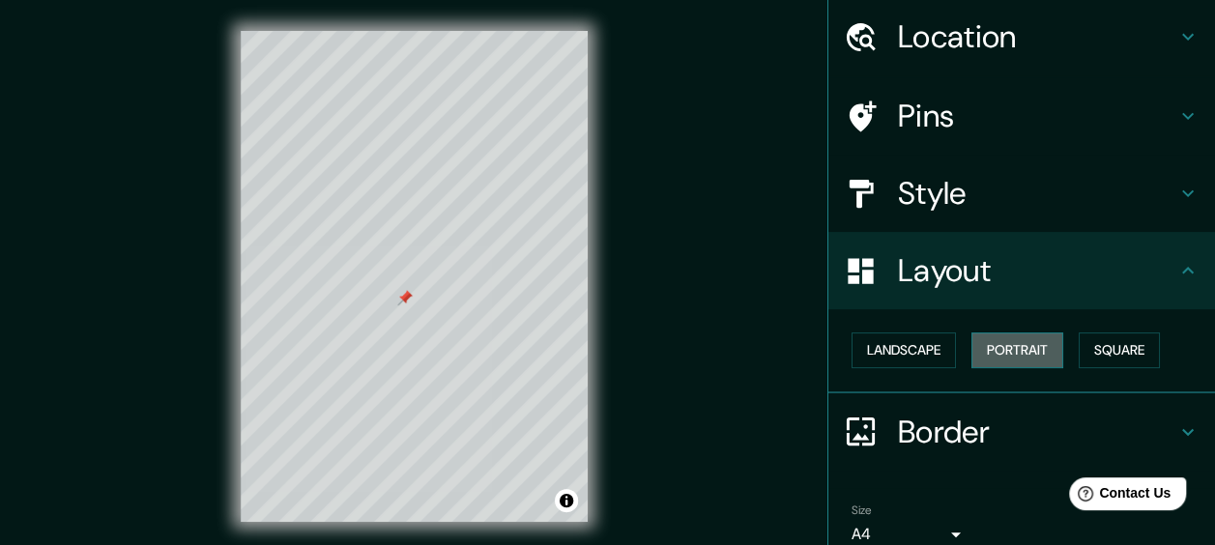
click at [1013, 335] on button "Portrait" at bounding box center [1017, 350] width 92 height 36
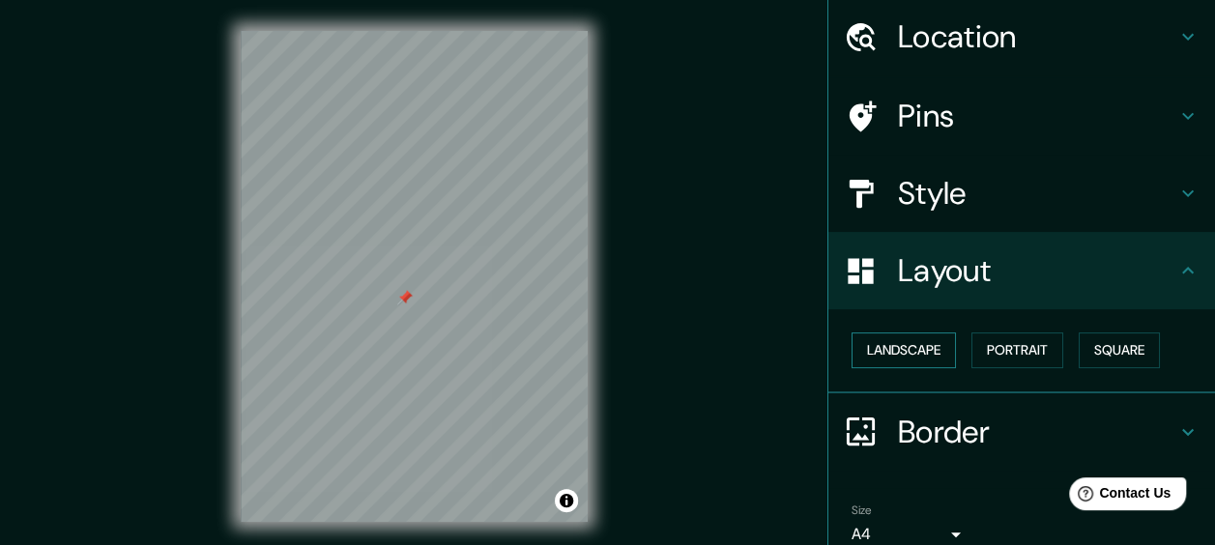
click at [909, 352] on button "Landscape" at bounding box center [903, 350] width 104 height 36
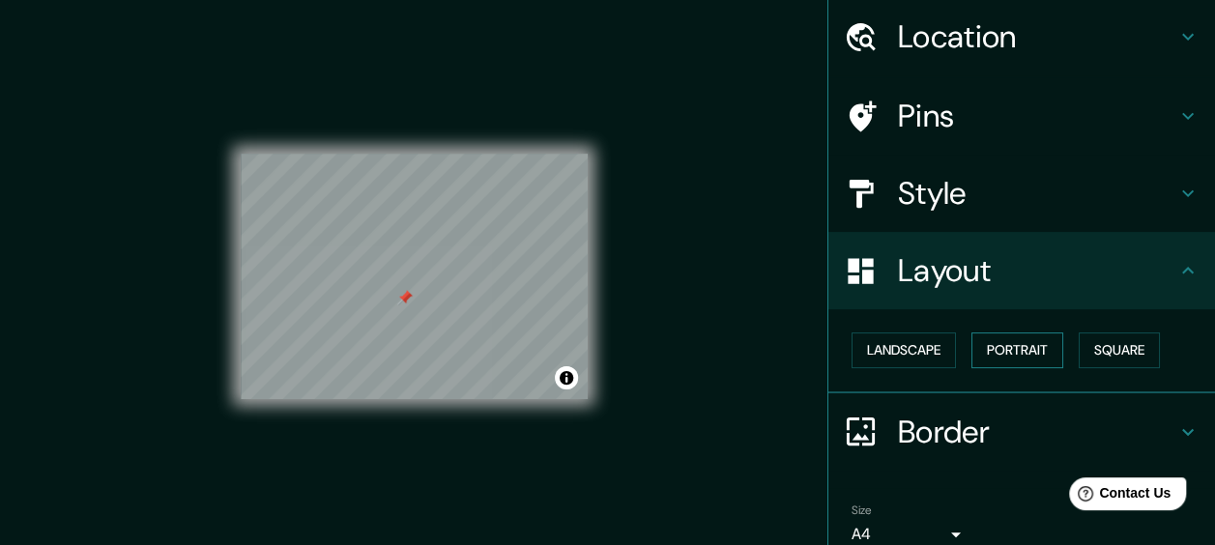
click at [995, 350] on button "Portrait" at bounding box center [1017, 350] width 92 height 36
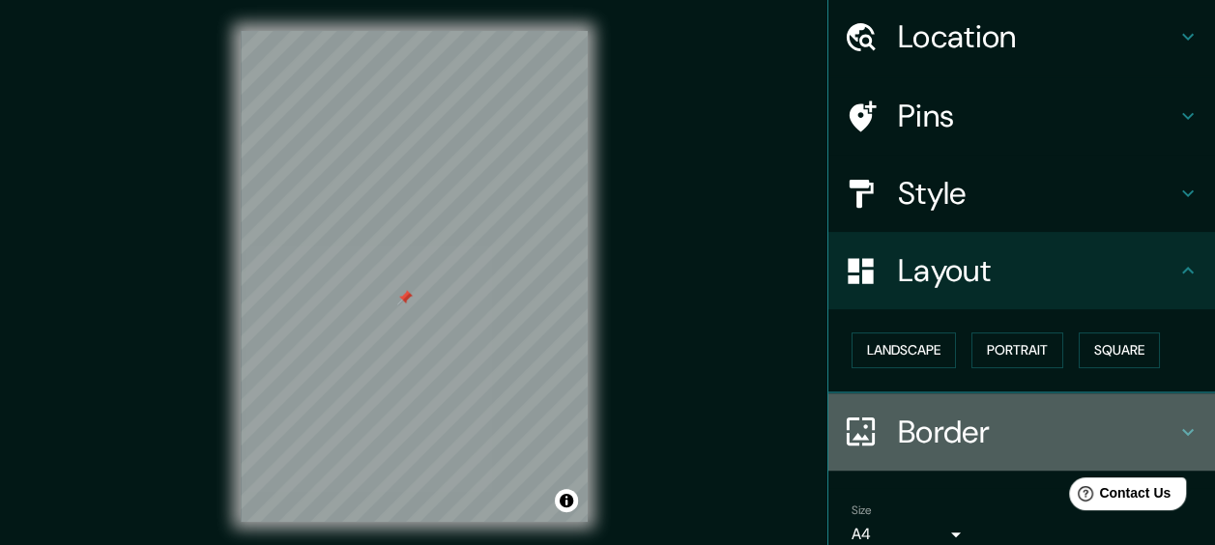
click at [943, 432] on h4 "Border" at bounding box center [1037, 432] width 278 height 39
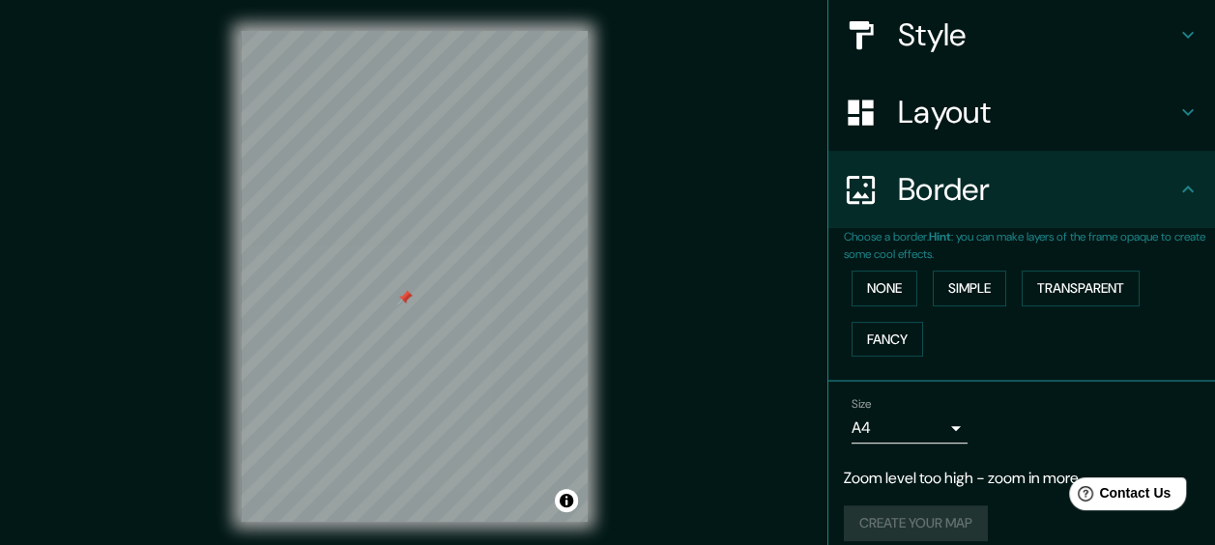
scroll to position [240, 0]
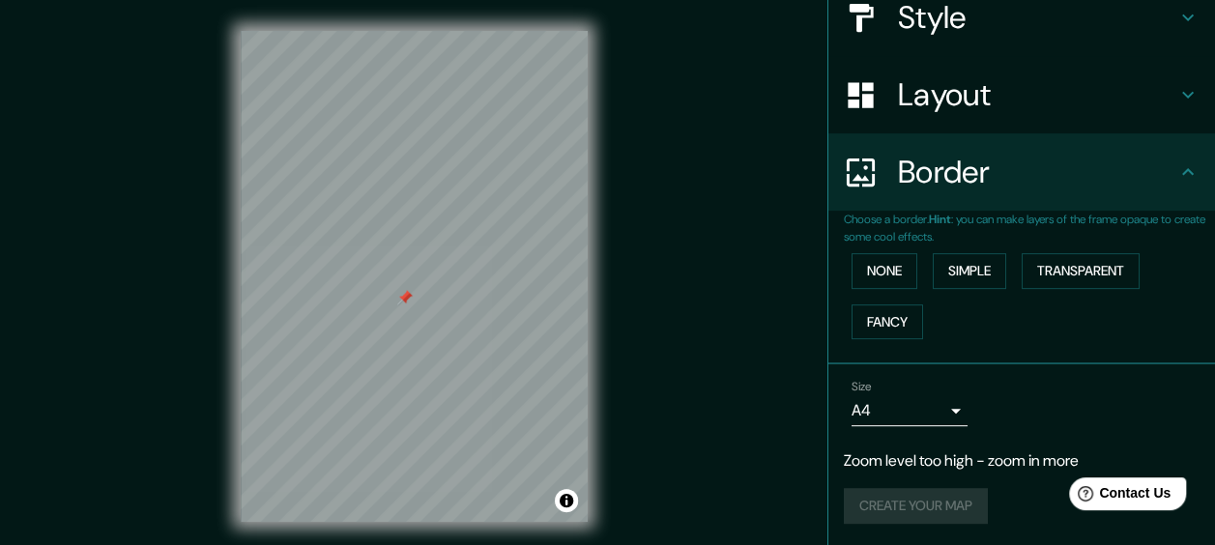
click at [969, 456] on p "Zoom level too high - zoom in more" at bounding box center [1022, 460] width 356 height 23
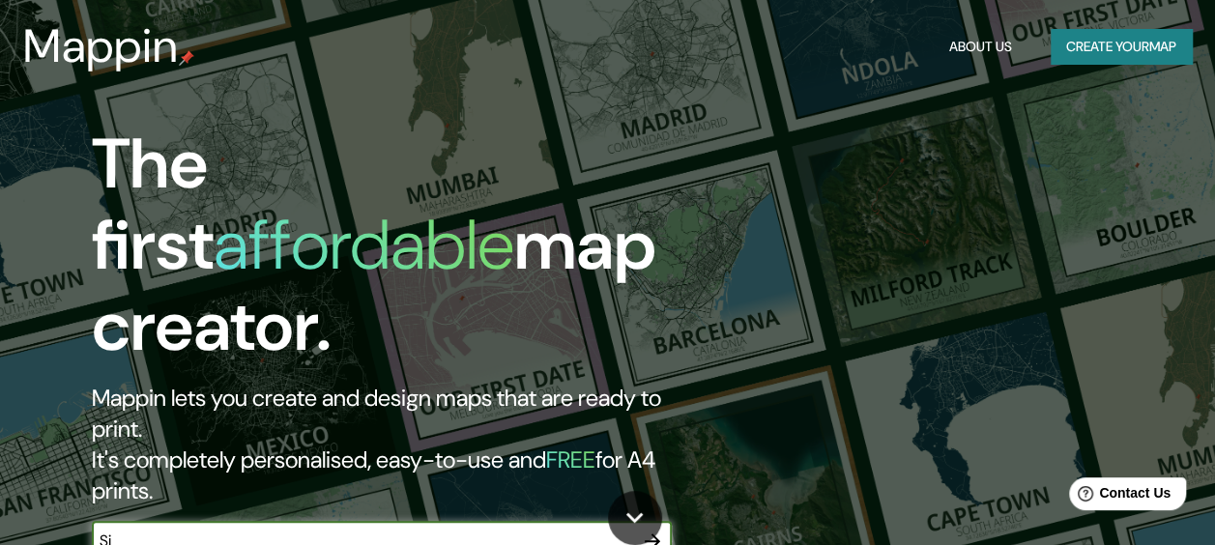
type input "S"
type input "Onze Lieve"
click at [659, 530] on icon "button" at bounding box center [652, 541] width 23 height 23
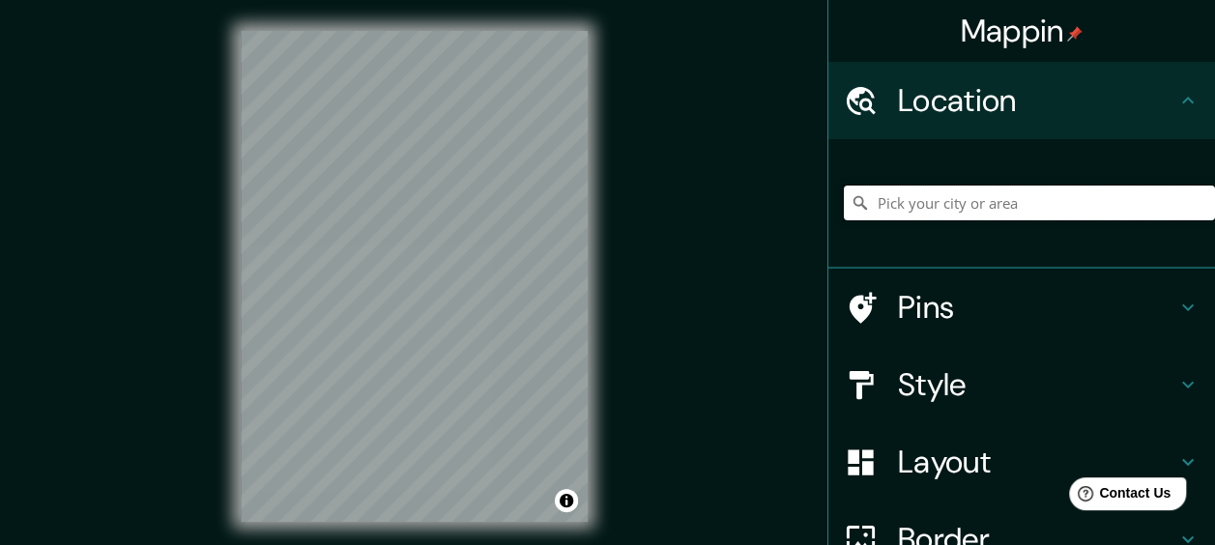
click at [908, 198] on input "Pick your city or area" at bounding box center [1029, 203] width 371 height 35
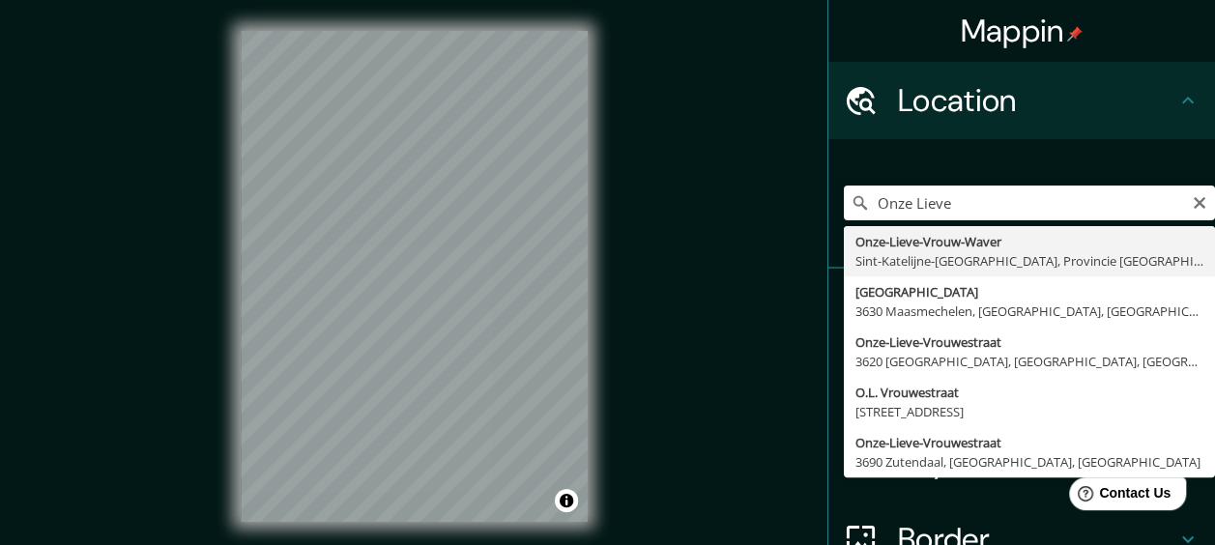
type input "[GEOGRAPHIC_DATA], Sint-Katelijne-[GEOGRAPHIC_DATA], Provincie [GEOGRAPHIC_DATA…"
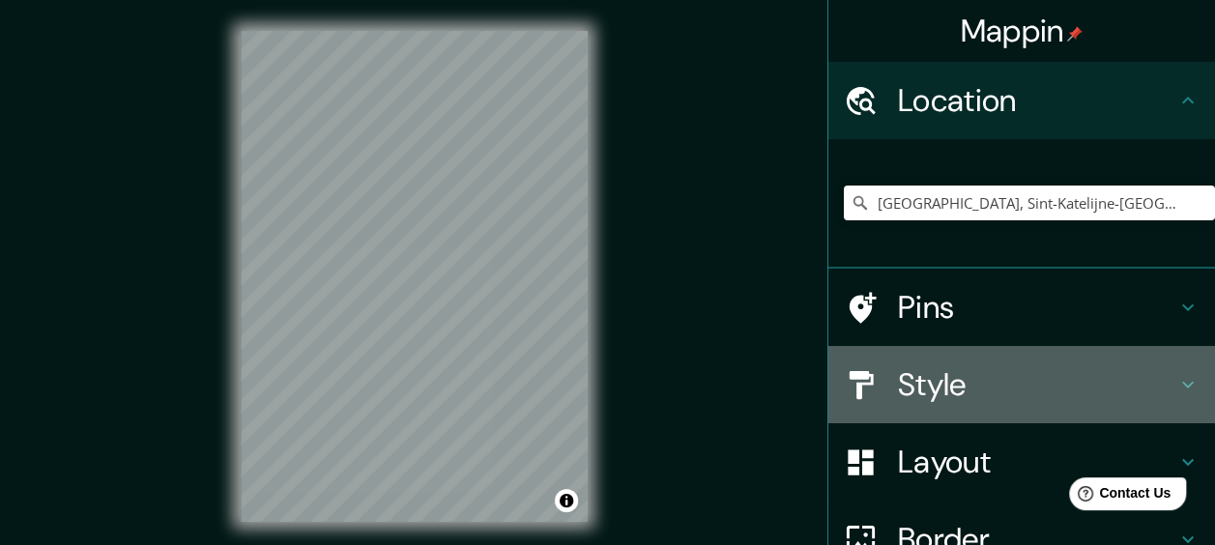
click at [898, 387] on h4 "Style" at bounding box center [1037, 384] width 278 height 39
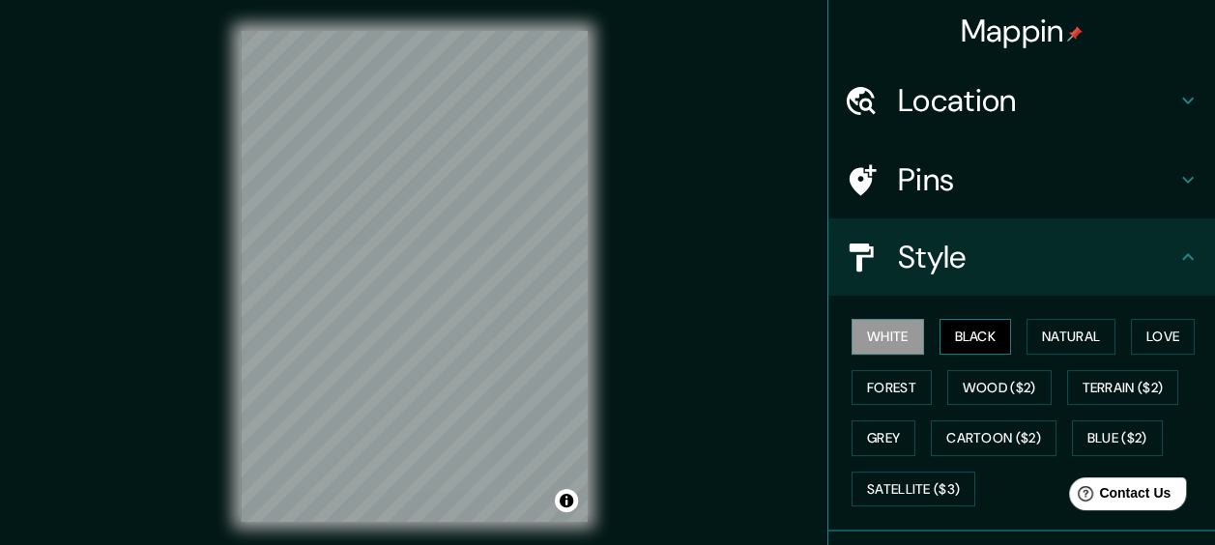
click at [955, 340] on button "Black" at bounding box center [975, 337] width 72 height 36
click at [1075, 330] on button "Natural" at bounding box center [1070, 337] width 89 height 36
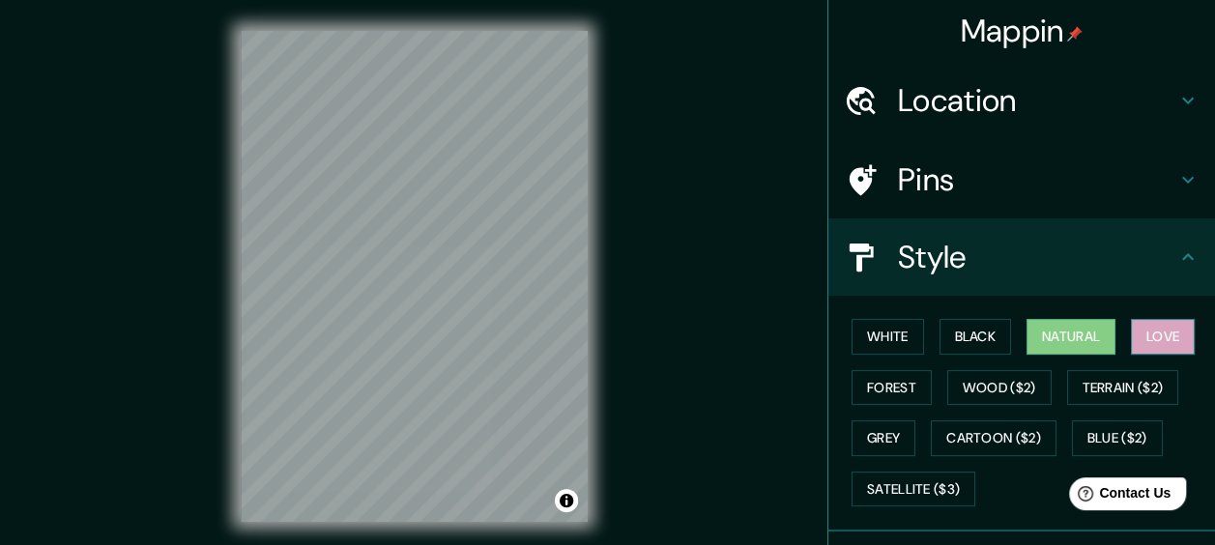
click at [1148, 328] on button "Love" at bounding box center [1163, 337] width 64 height 36
click at [980, 330] on button "Black" at bounding box center [975, 337] width 72 height 36
click at [1056, 340] on button "Natural" at bounding box center [1070, 337] width 89 height 36
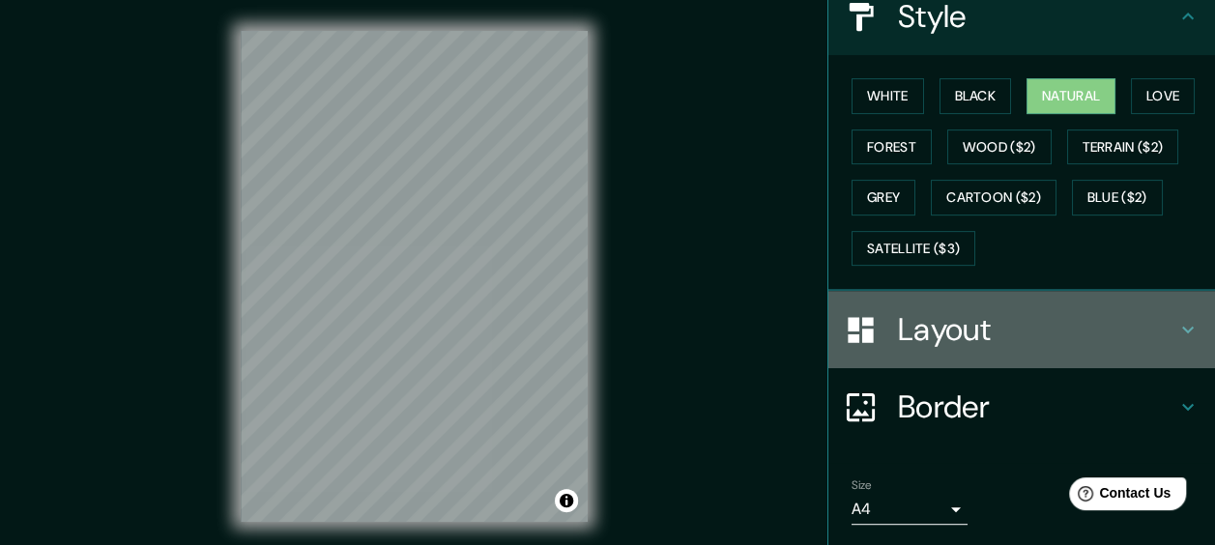
click at [997, 330] on h4 "Layout" at bounding box center [1037, 329] width 278 height 39
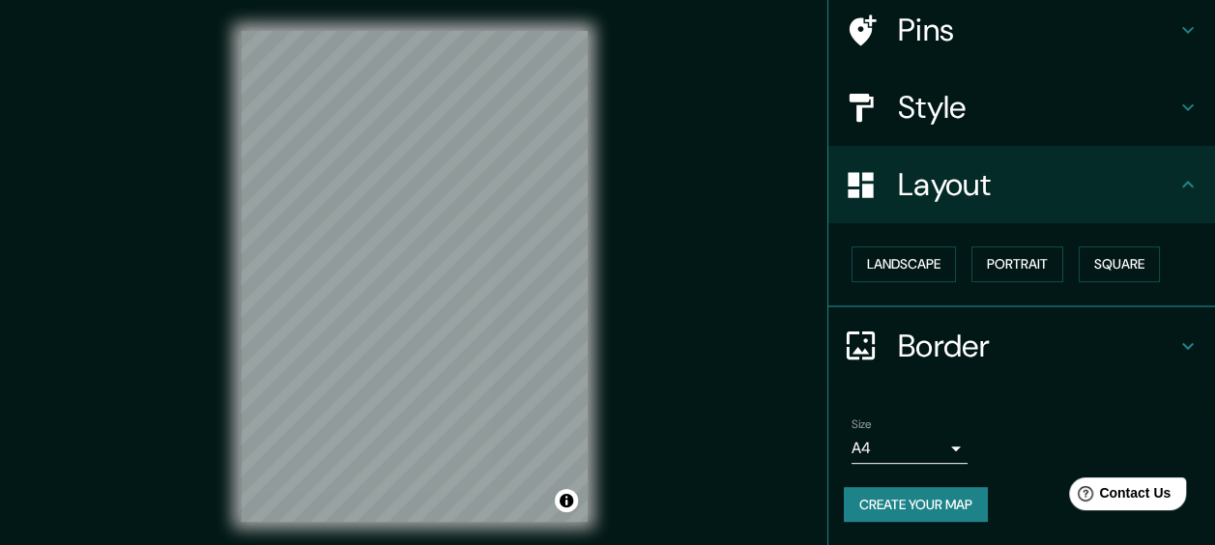
scroll to position [149, 0]
click at [905, 259] on button "Landscape" at bounding box center [903, 265] width 104 height 36
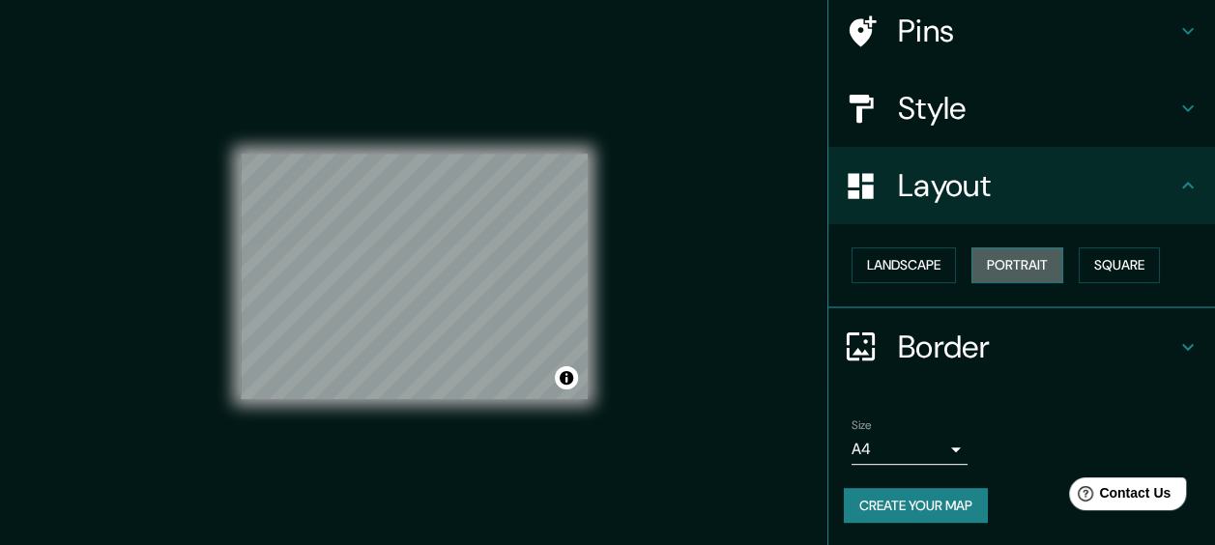
click at [999, 265] on button "Portrait" at bounding box center [1017, 265] width 92 height 36
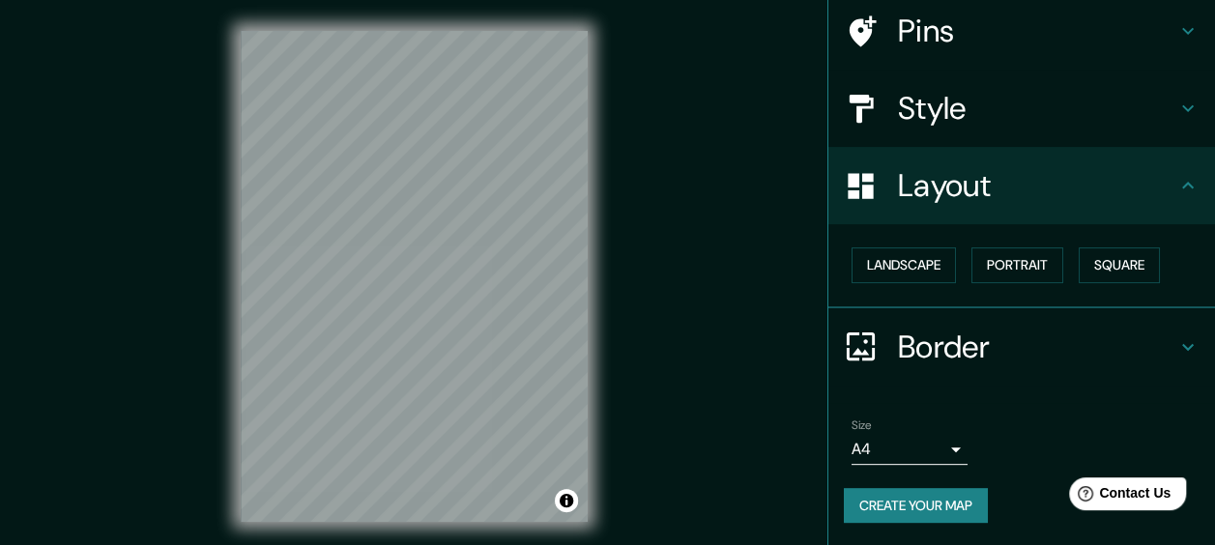
click at [905, 340] on h4 "Border" at bounding box center [1037, 347] width 278 height 39
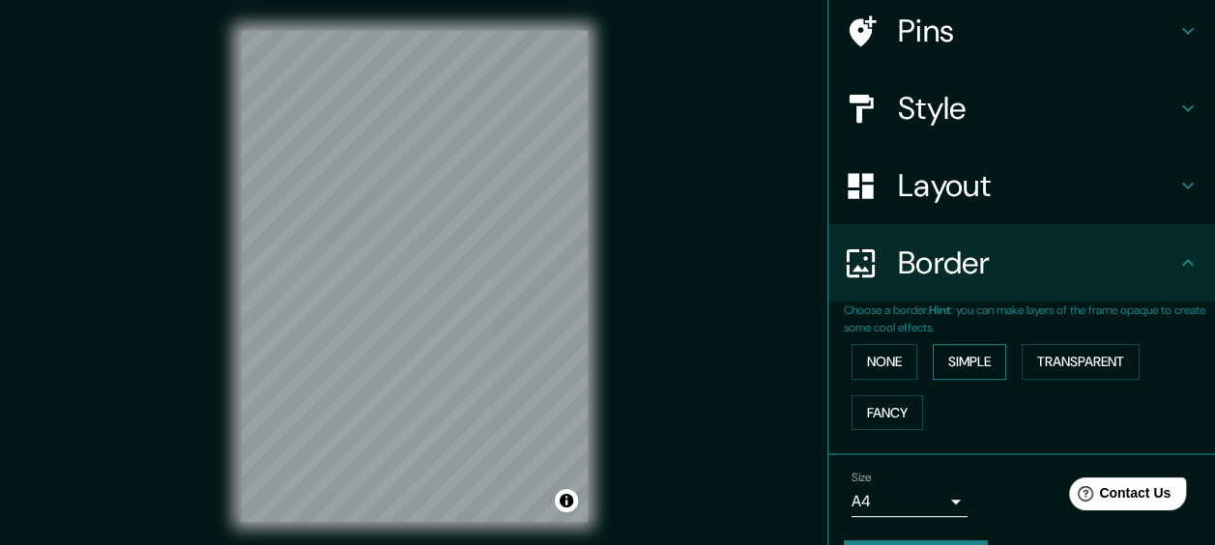
click at [966, 348] on button "Simple" at bounding box center [969, 362] width 73 height 36
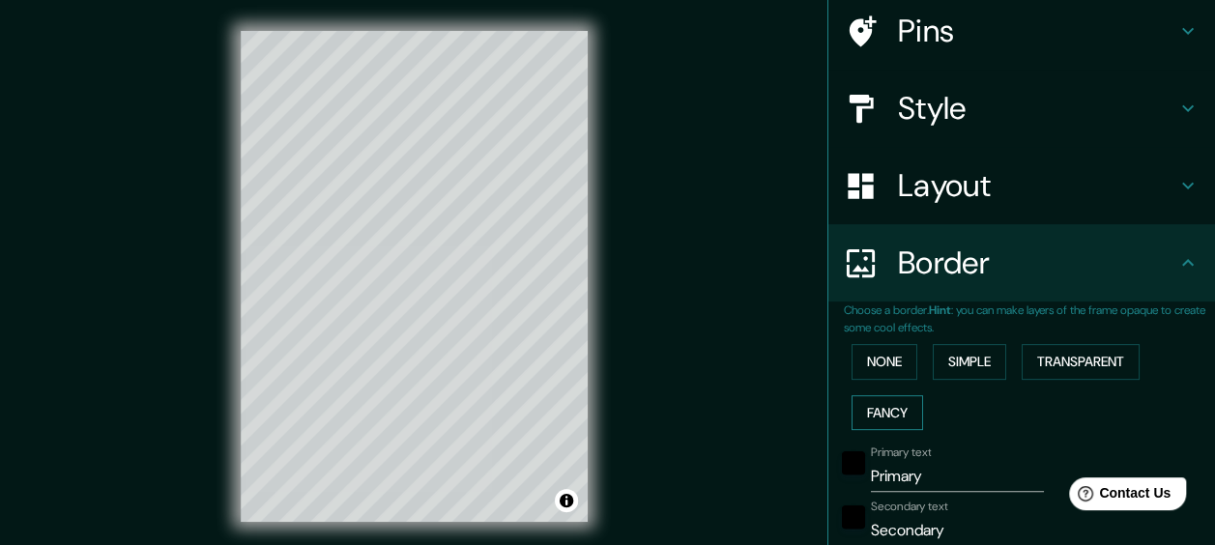
click at [856, 411] on button "Fancy" at bounding box center [887, 413] width 72 height 36
click at [1077, 375] on button "Transparent" at bounding box center [1080, 362] width 118 height 36
click at [868, 414] on button "Fancy" at bounding box center [887, 413] width 72 height 36
click at [920, 475] on input "Primary" at bounding box center [957, 476] width 173 height 31
type input "Primar"
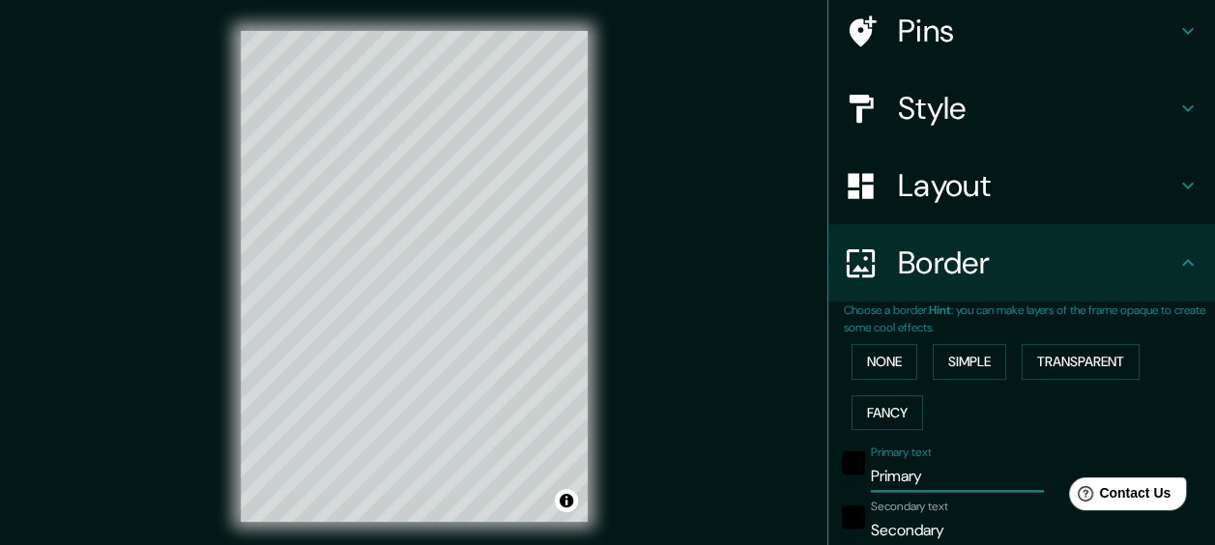
type input "144"
type input "29"
type input "14"
type input "Pr"
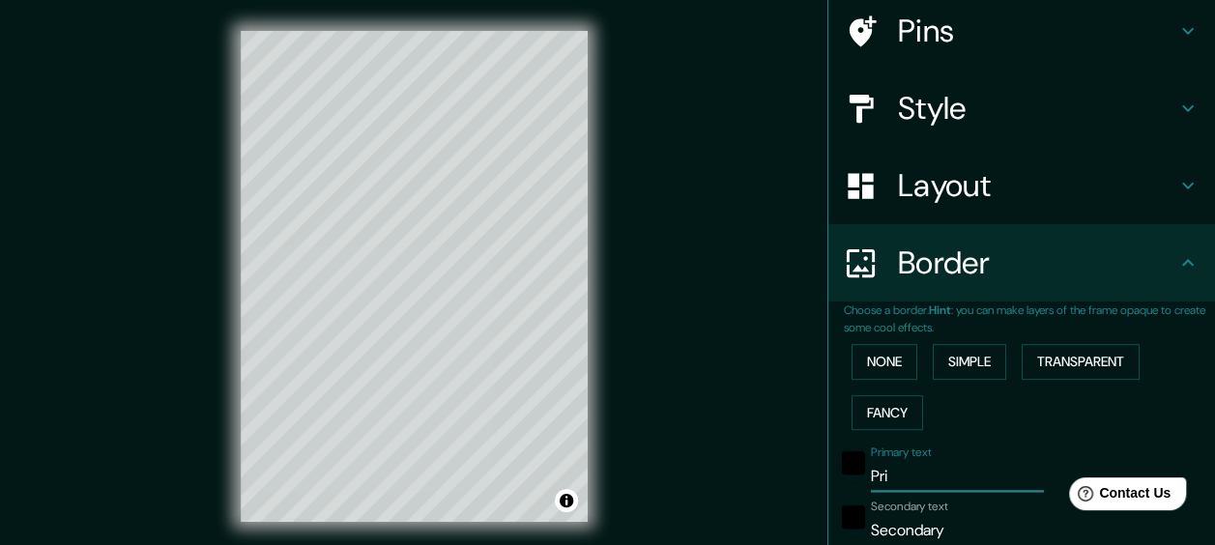
type input "144"
type input "29"
type input "14"
type input "P"
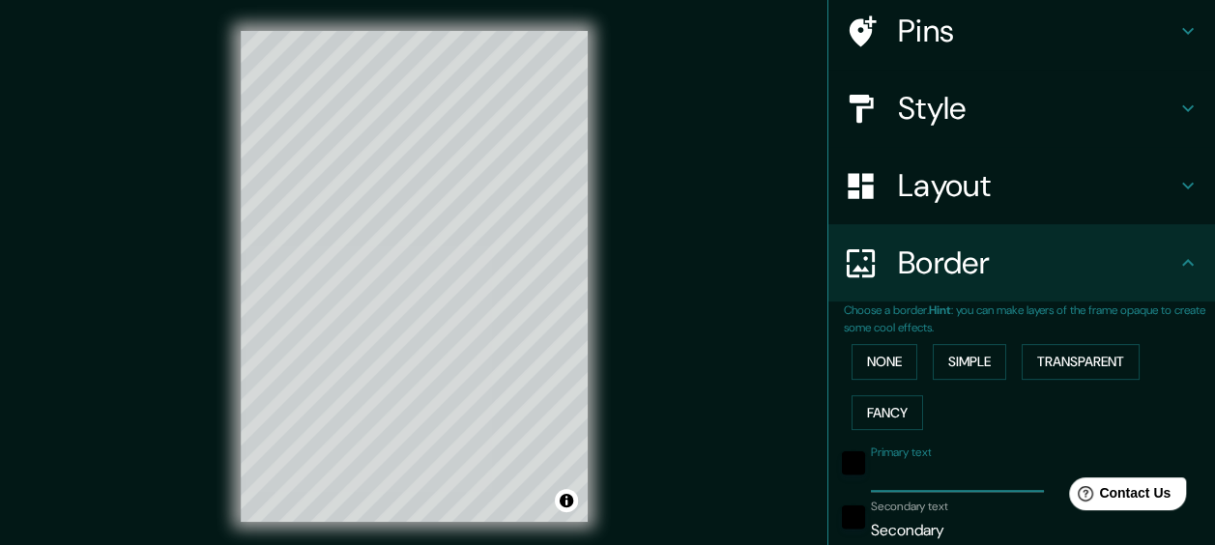
type input "144"
type input "29"
type input "14"
type input "W"
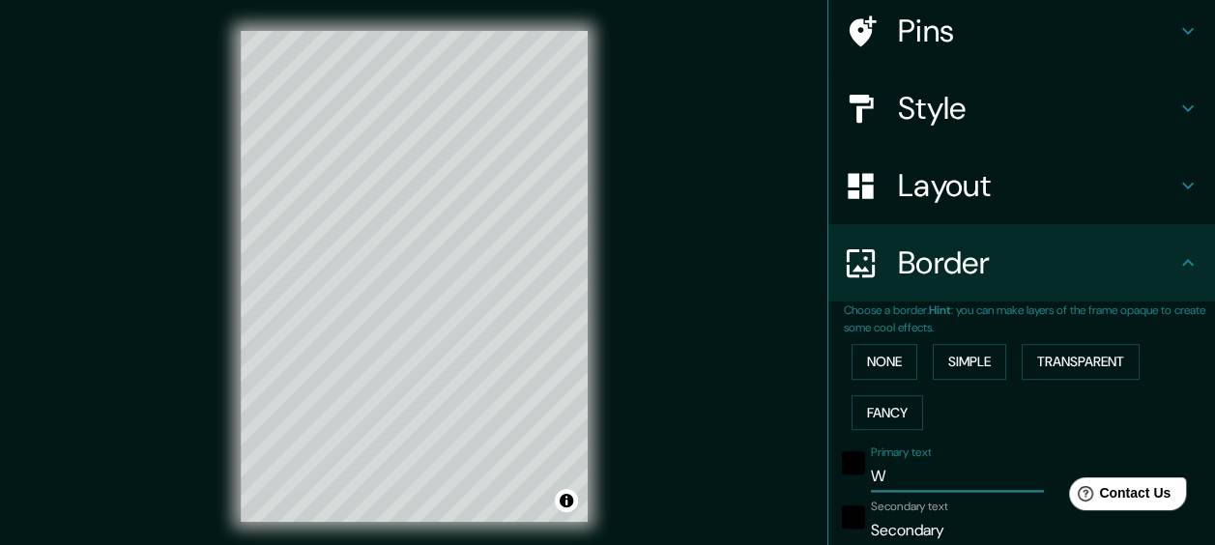
type input "144"
type input "29"
type input "14"
type input "Wa"
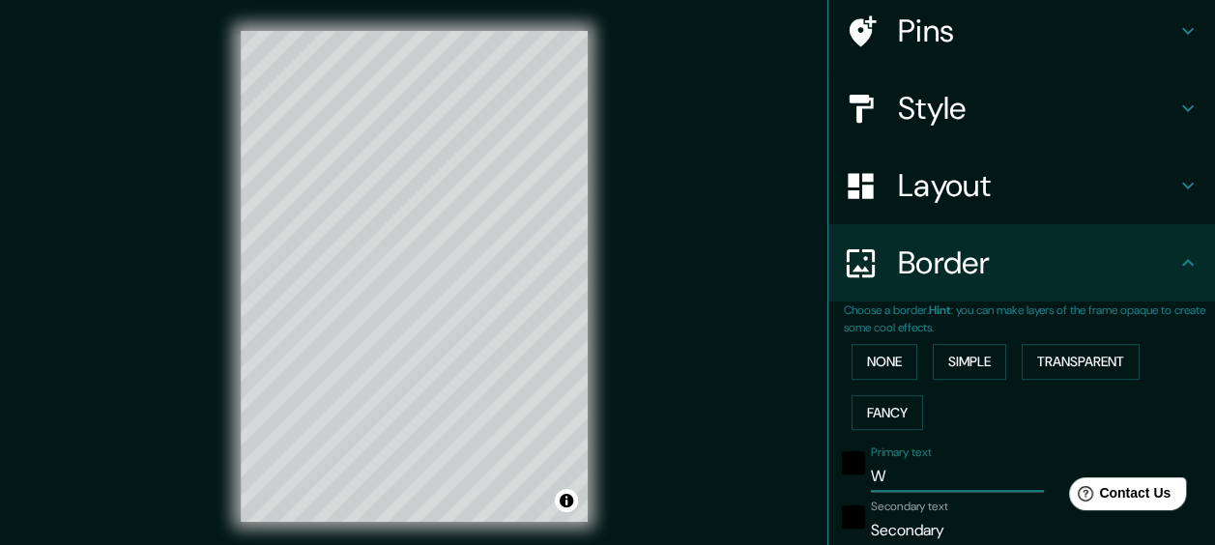
type input "144"
type input "29"
type input "14"
type input "Wave"
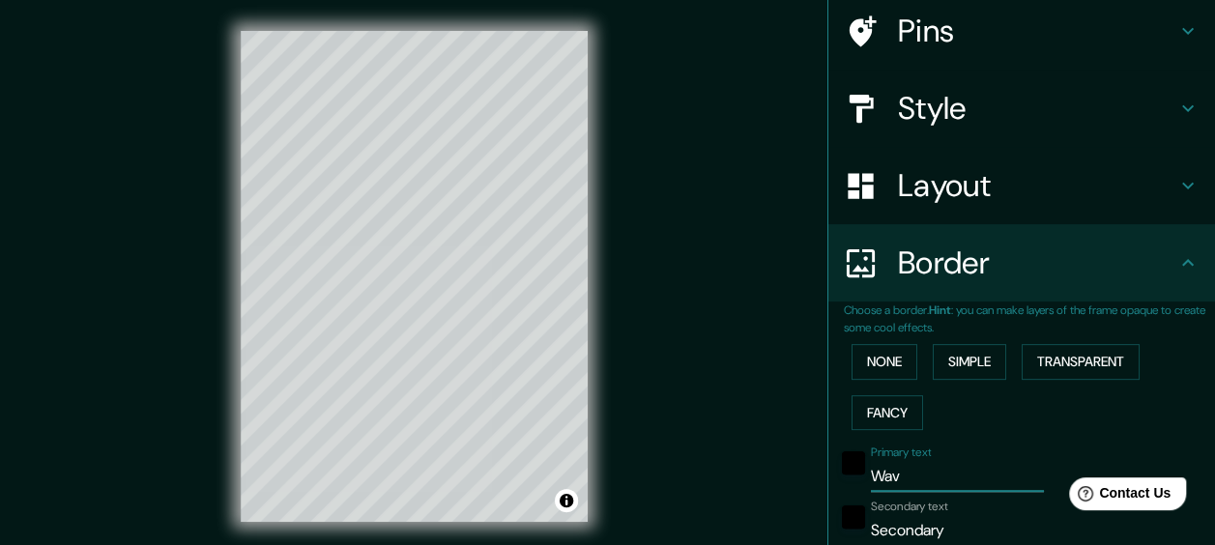
type input "144"
type input "29"
type input "14"
type input "Waver"
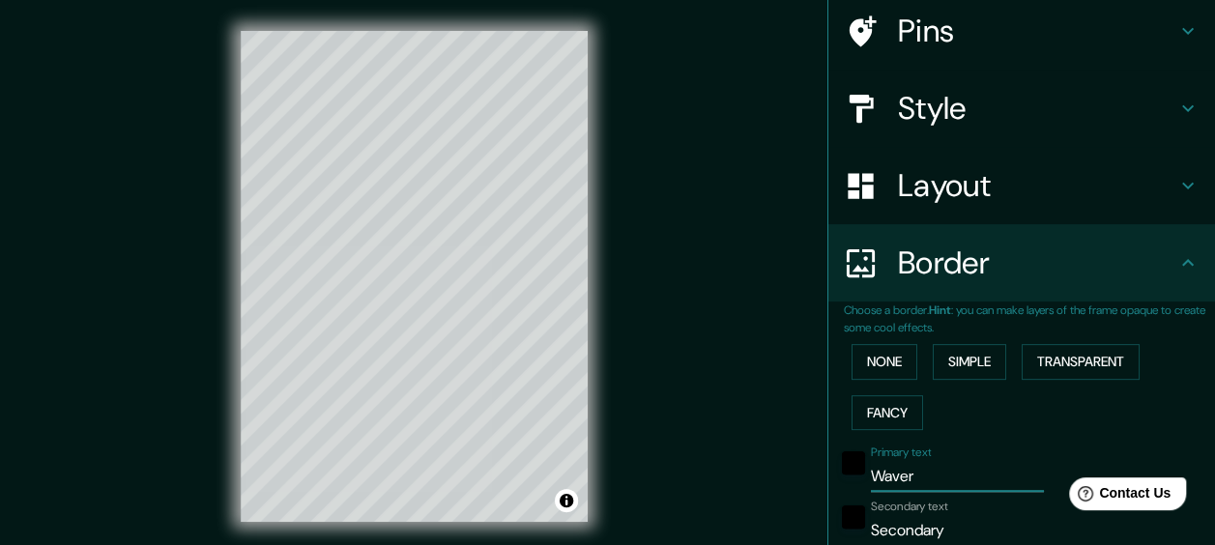
type input "144"
type input "29"
type input "14"
type input "Waver"
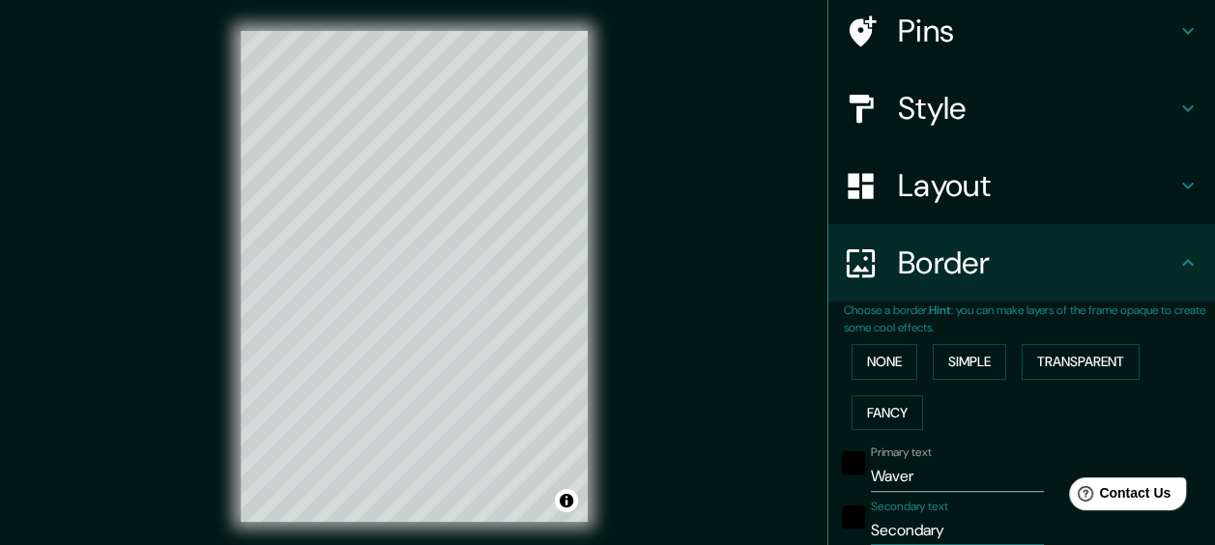
click at [939, 528] on input "Secondary" at bounding box center [957, 530] width 173 height 31
type input "Secondar"
type input "144"
type input "29"
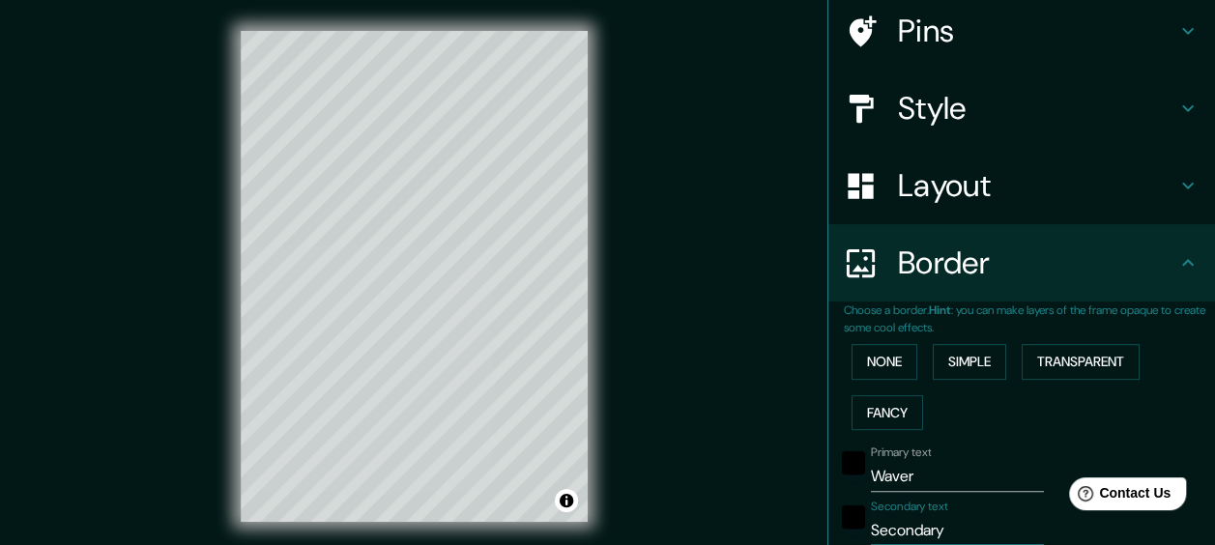
type input "14"
type input "S"
type input "144"
type input "29"
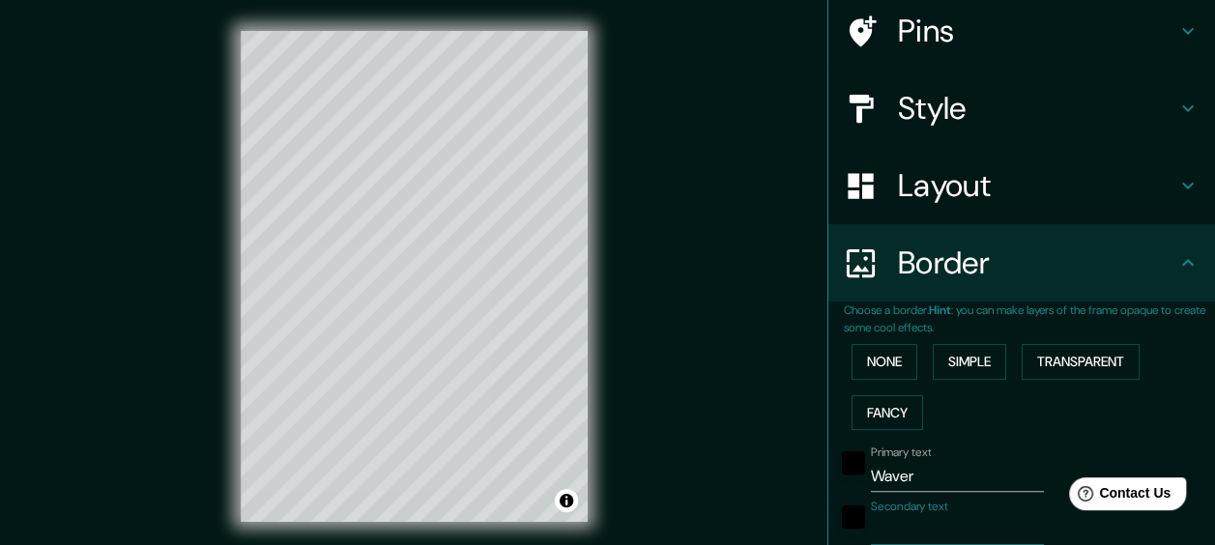
type input "14"
type input "D"
type input "144"
type input "29"
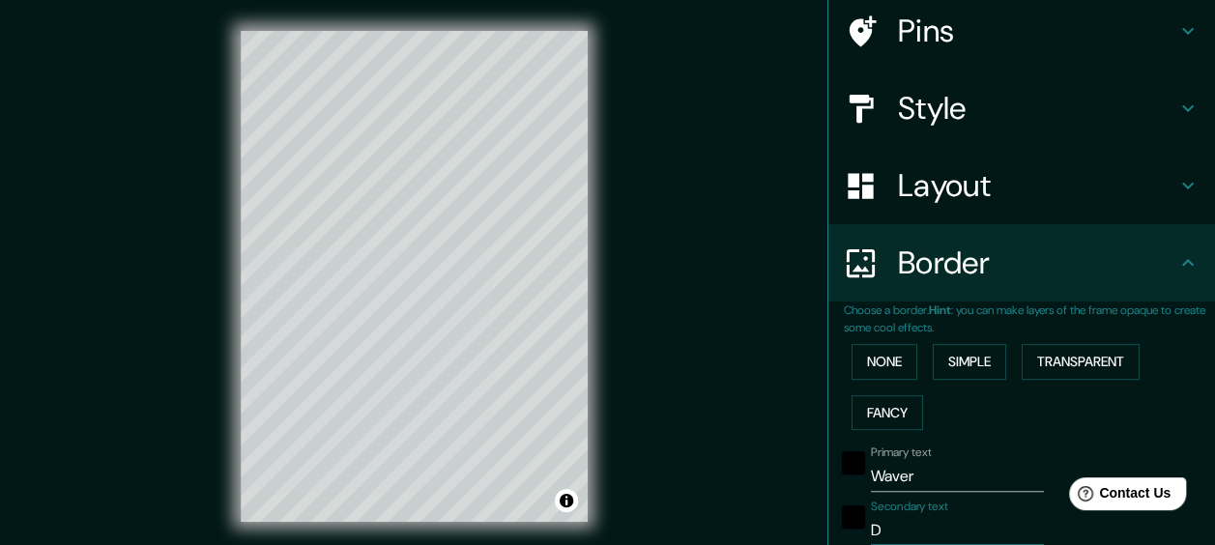
type input "14"
type input "De"
type input "144"
type input "29"
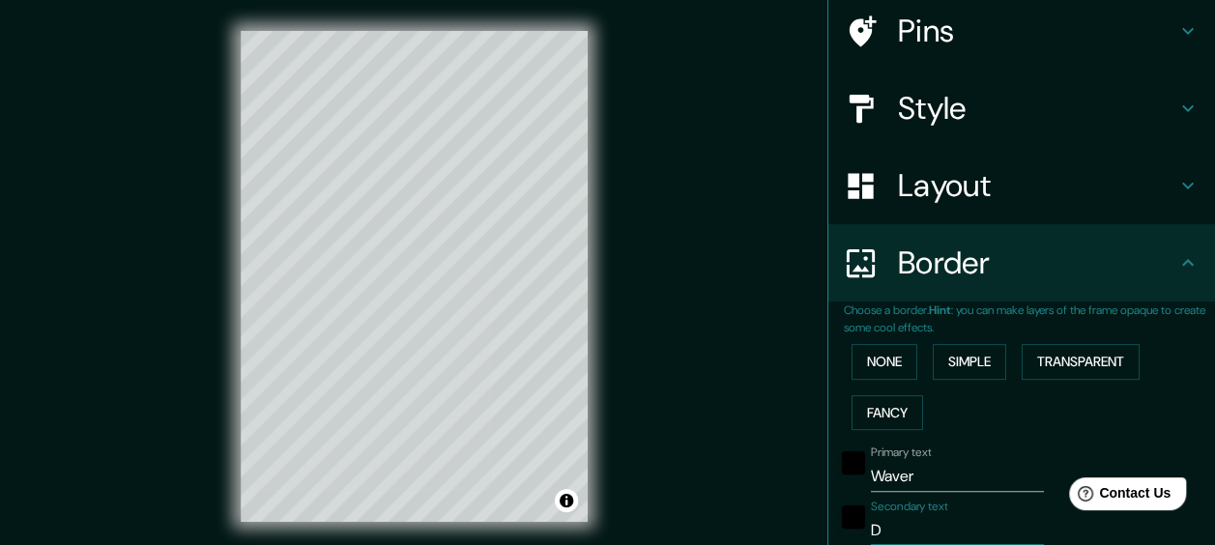
type input "14"
type input "De"
type input "144"
type input "29"
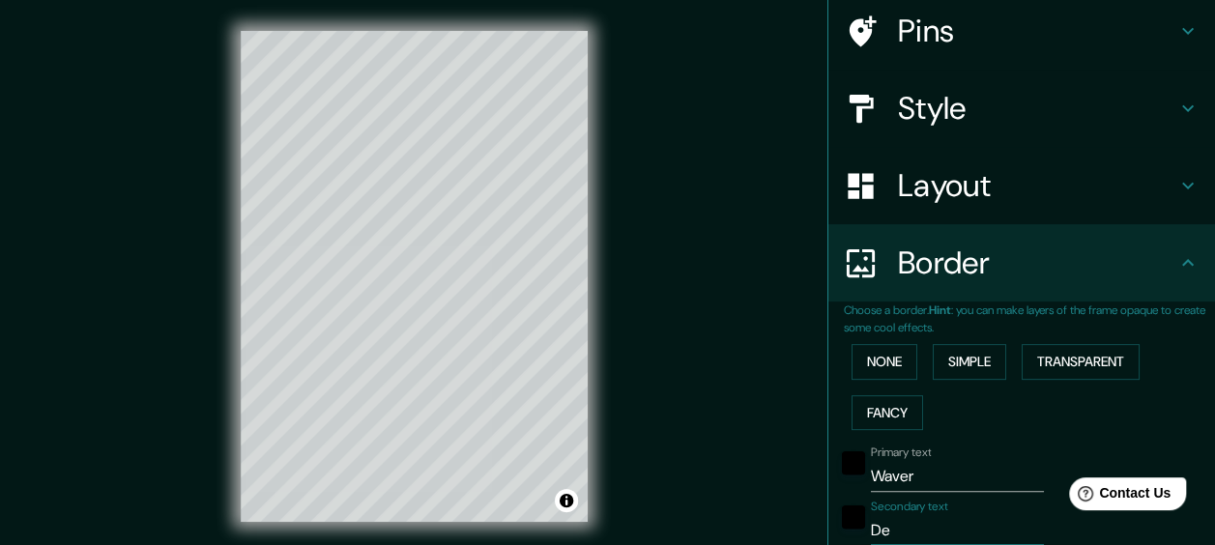
type input "14"
type input "De e"
type input "144"
type input "29"
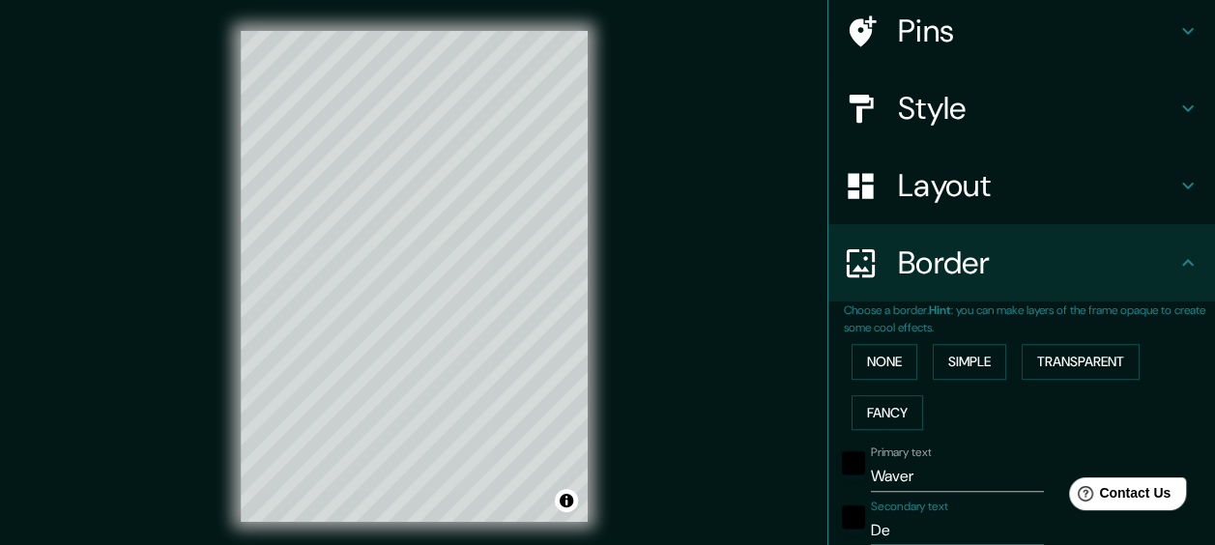
type input "14"
type input "De en"
type input "144"
type input "29"
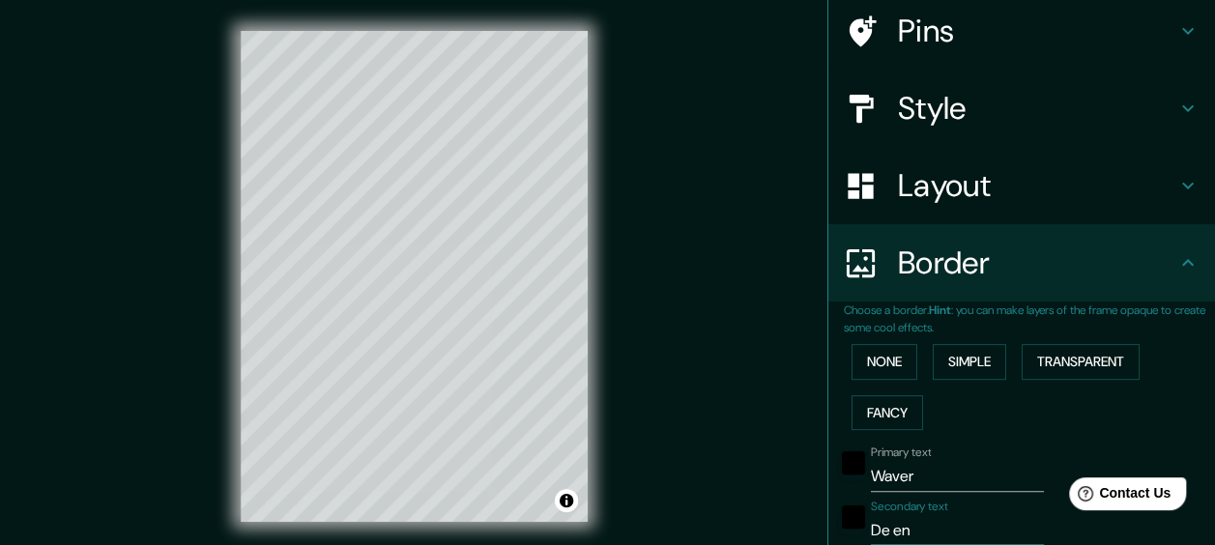
type input "14"
type input "De eni"
type input "144"
type input "29"
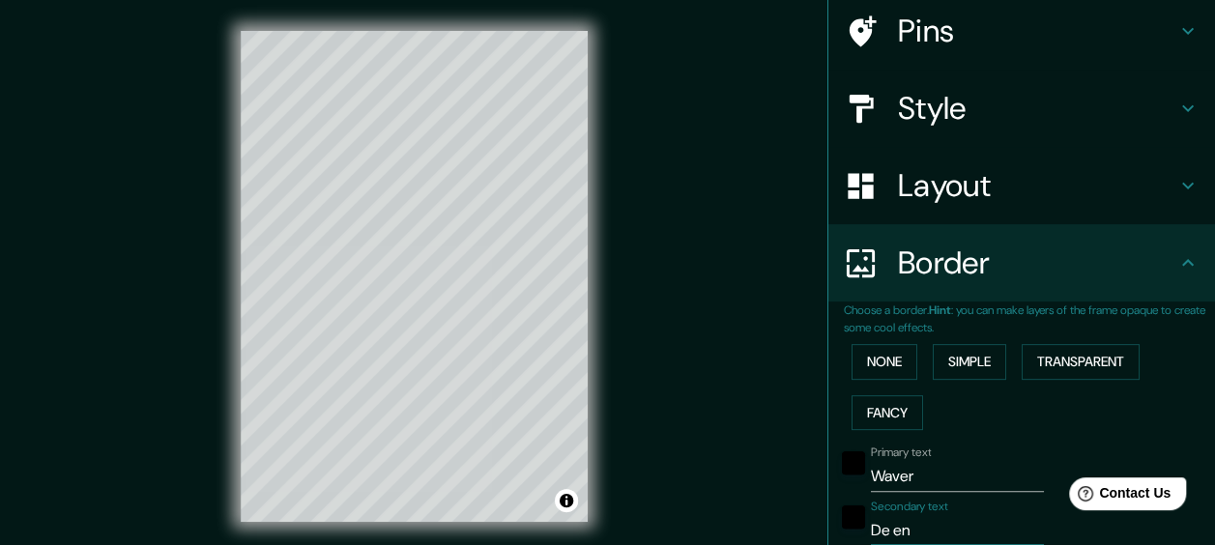
type input "14"
type input "De enig"
type input "144"
type input "29"
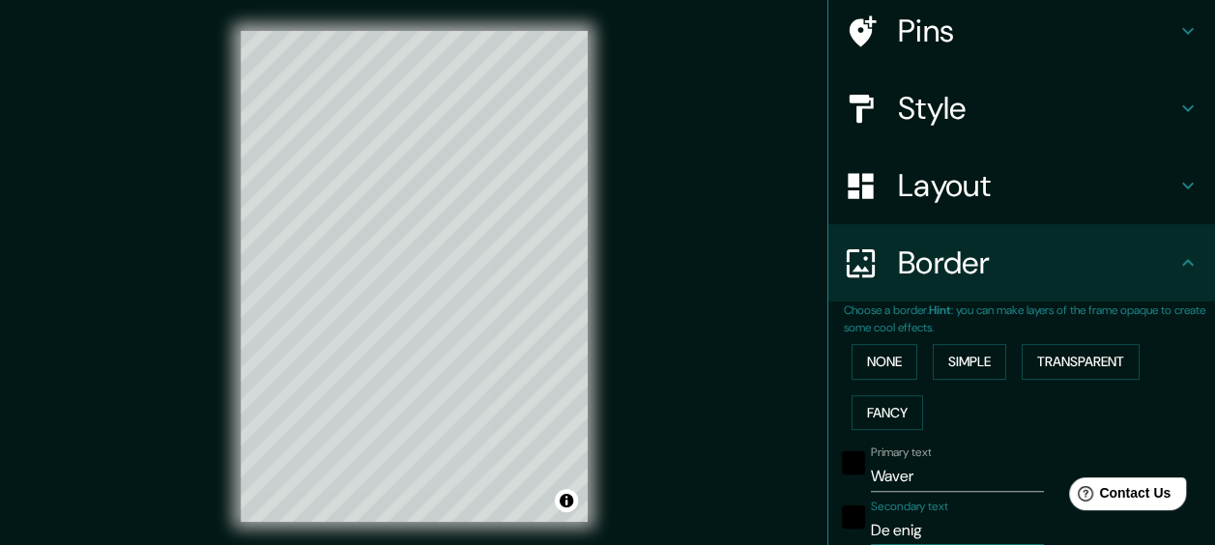
type input "14"
type input "De enigr"
type input "144"
type input "29"
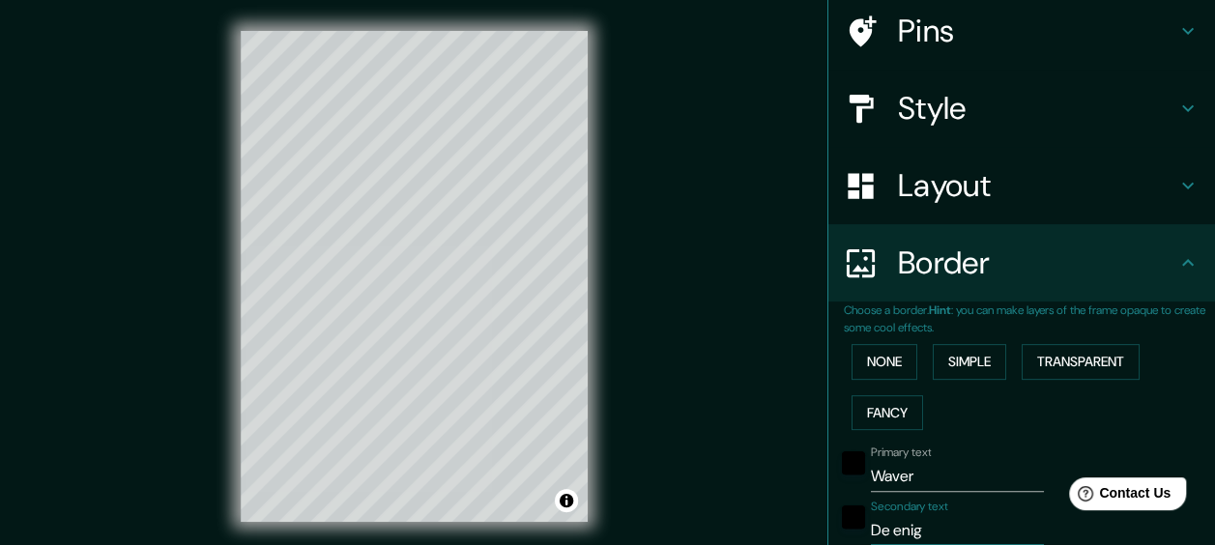
type input "14"
type input "De enigr"
type input "144"
type input "29"
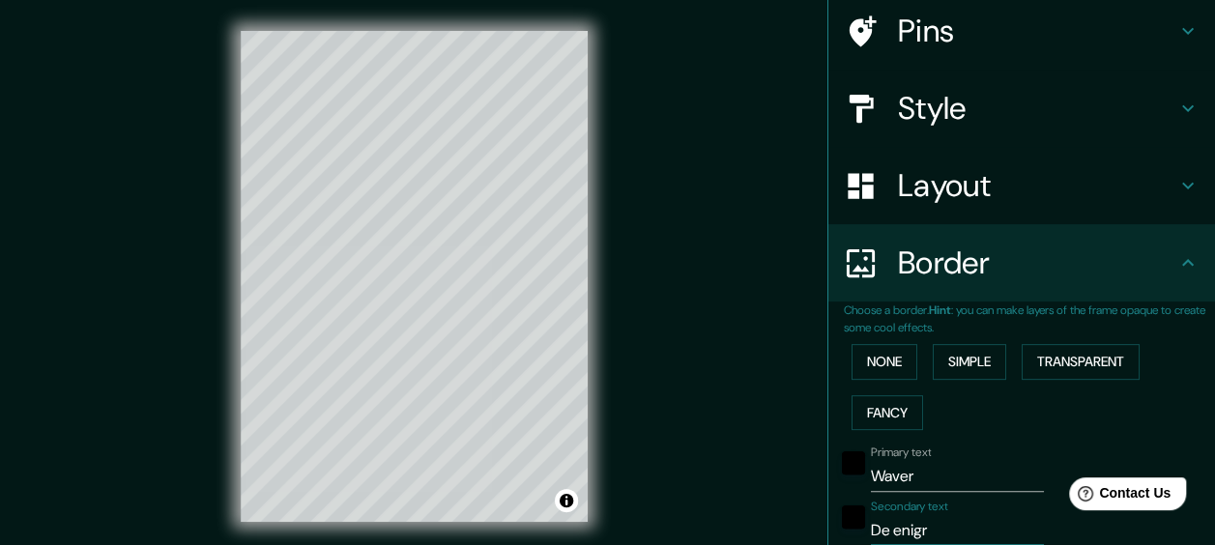
type input "14"
type input "De enigr"
type input "144"
type input "29"
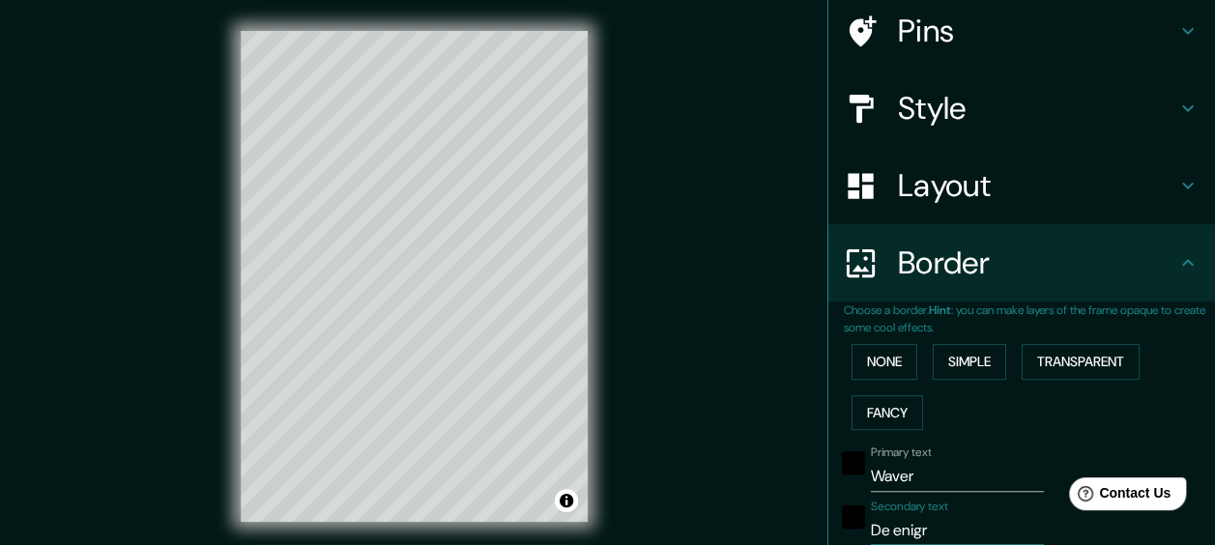
type input "14"
type input "De enig"
type input "144"
type input "29"
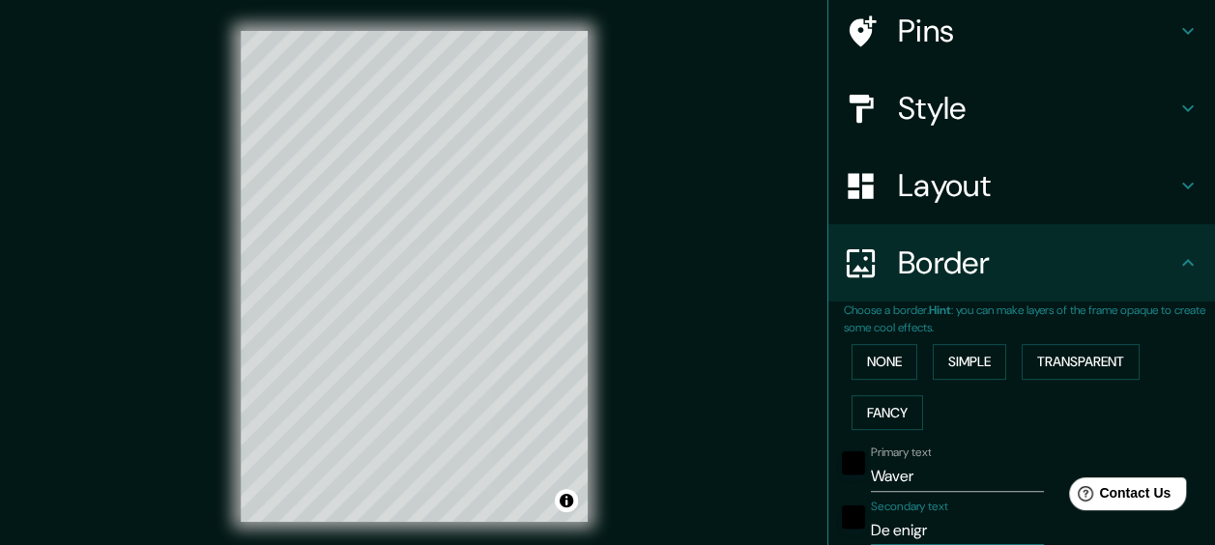
type input "14"
type input "De enige"
type input "144"
type input "29"
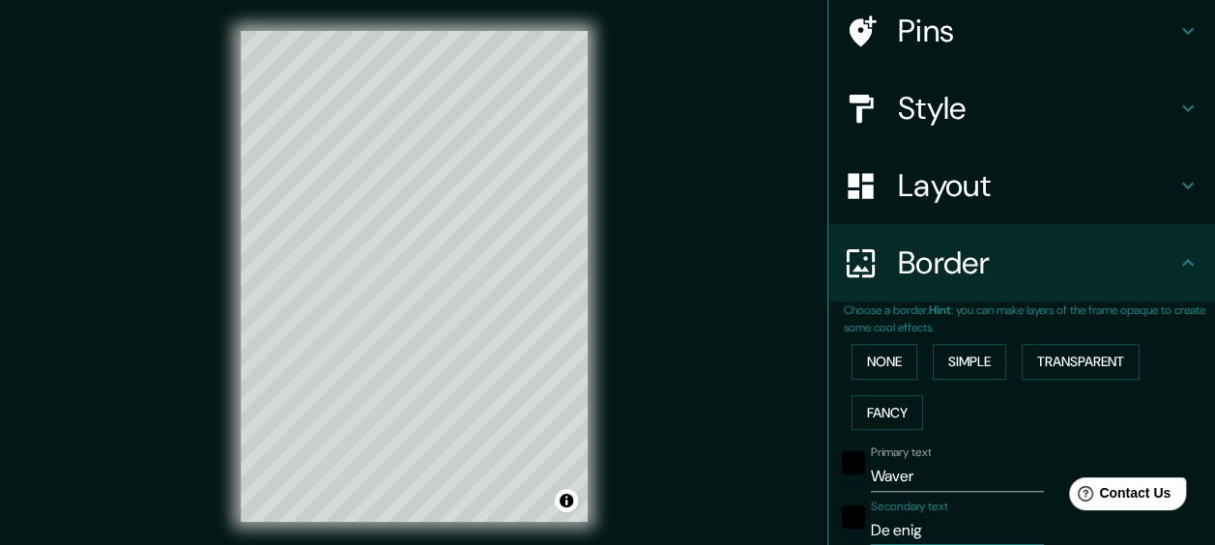
type input "14"
type input "De enige"
type input "144"
type input "29"
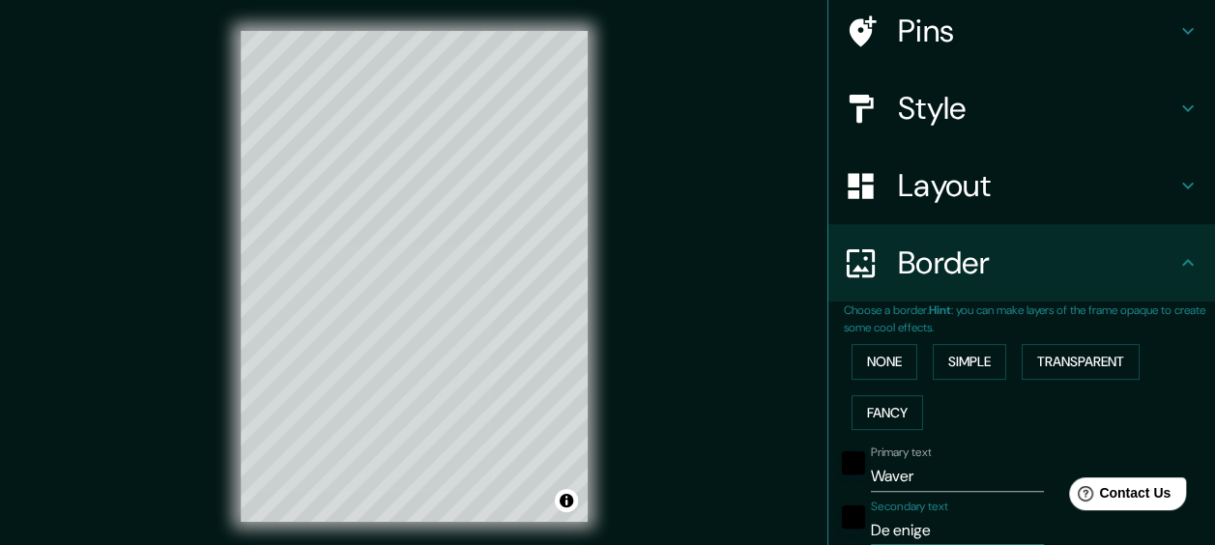
type input "14"
type input "De enige e"
type input "144"
type input "29"
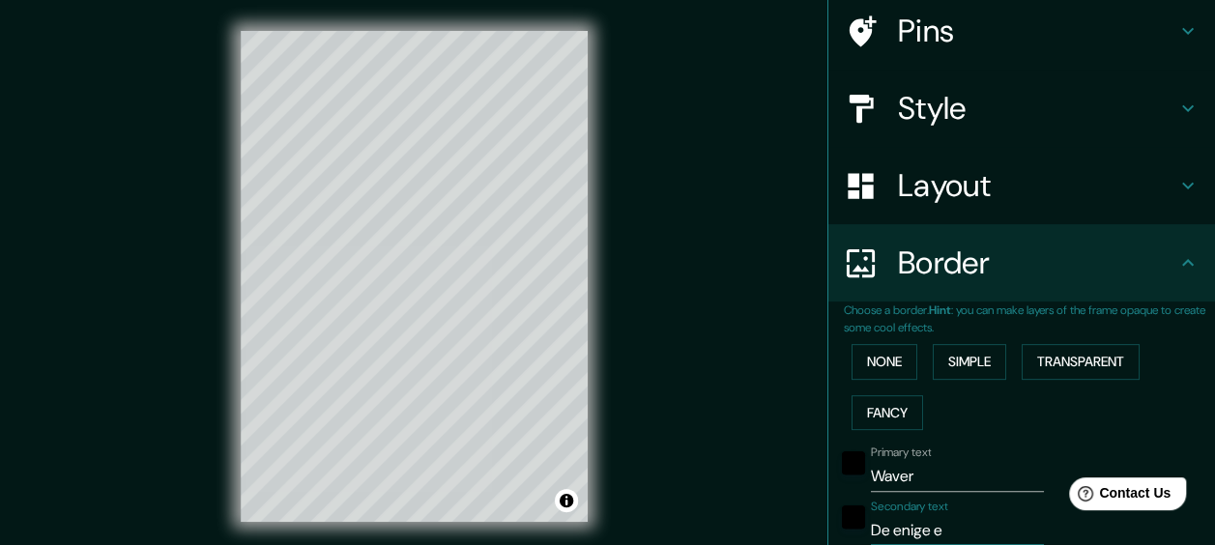
type input "14"
type input "De enige ec"
type input "144"
type input "29"
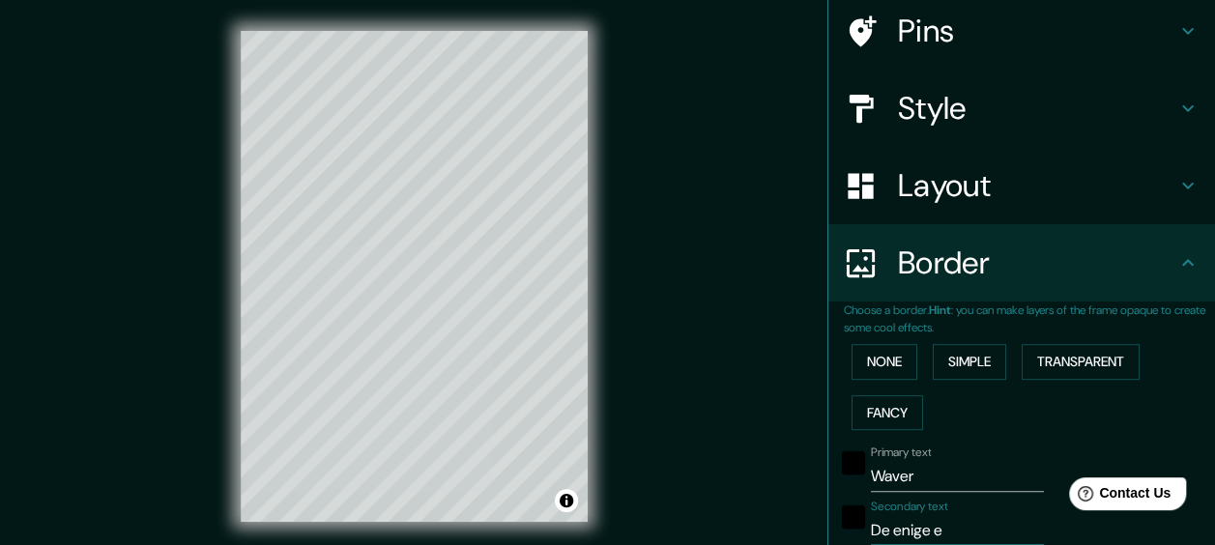
type input "14"
type input "De enige echt"
type input "144"
type input "29"
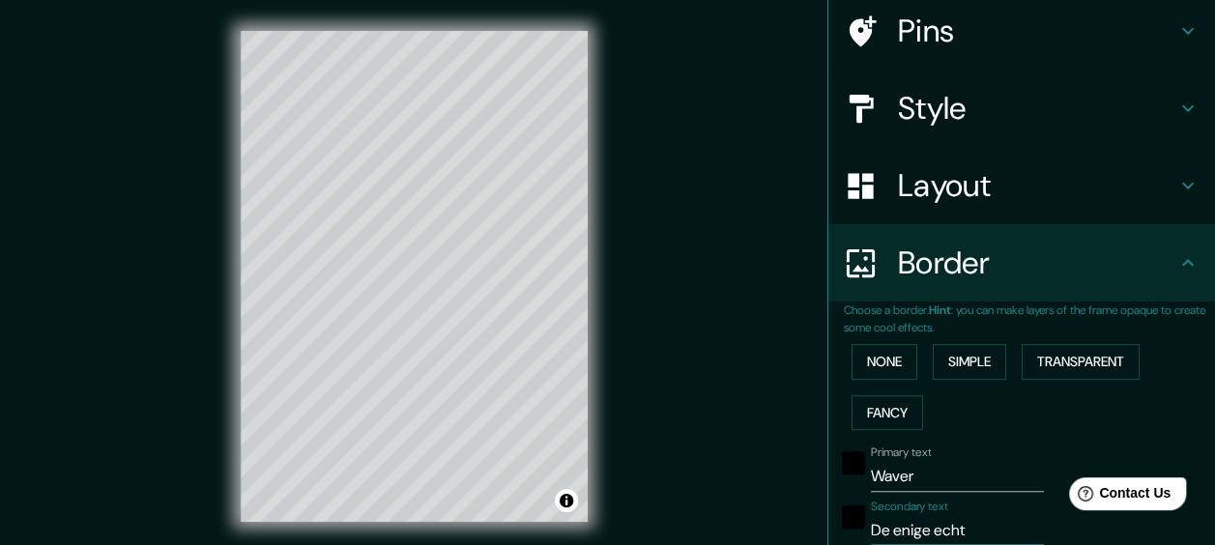
type input "14"
type input "De enige echte"
type input "144"
type input "29"
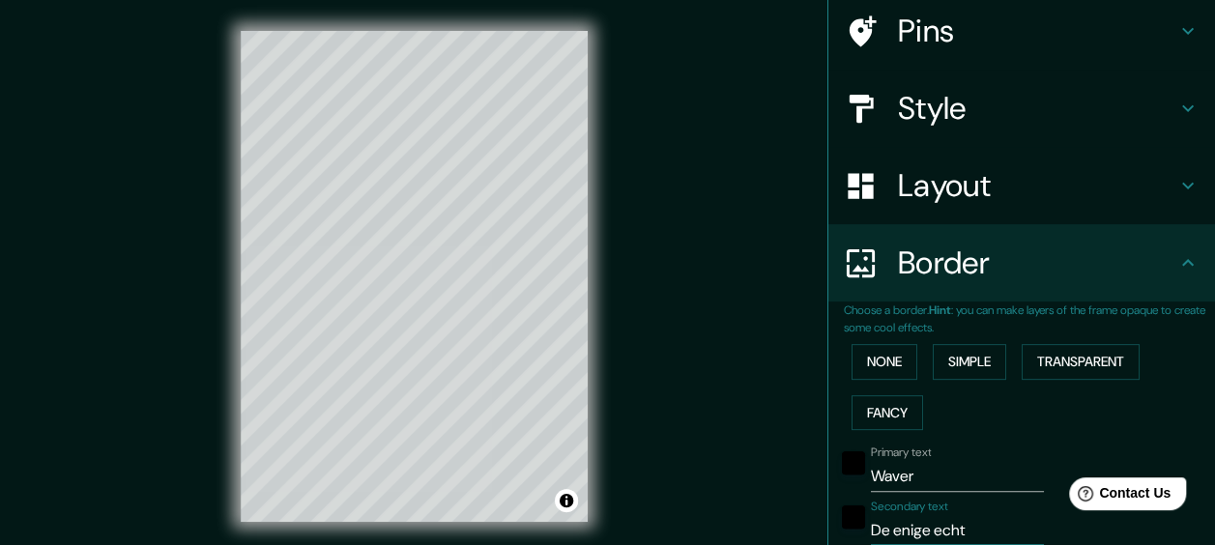
type input "14"
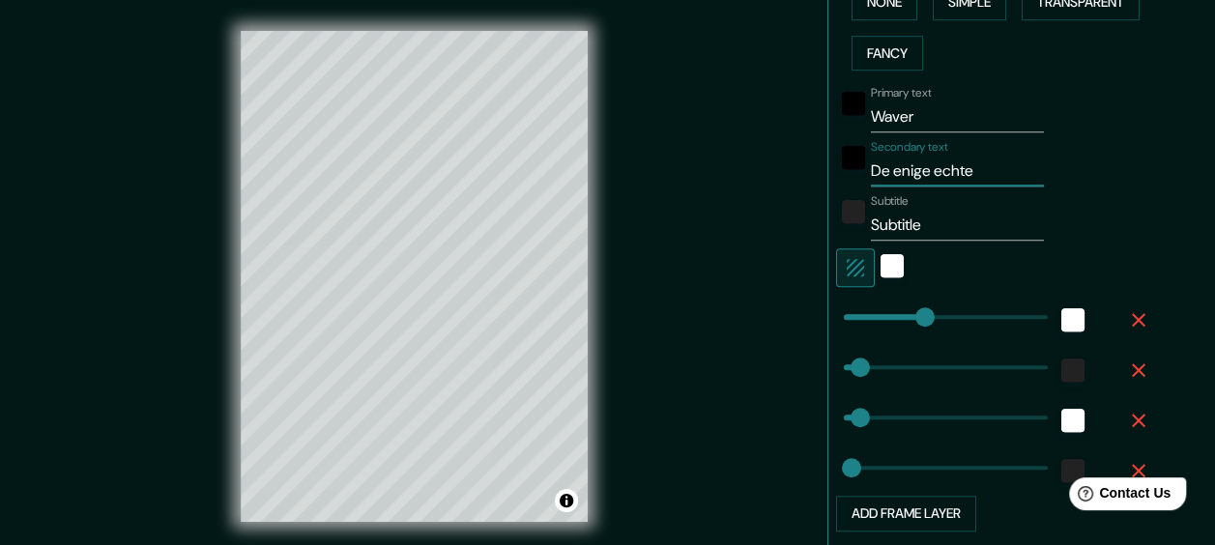
scroll to position [509, 0]
type input "De enige echte"
click at [962, 212] on input "Subtitle" at bounding box center [957, 224] width 173 height 31
type input "Subtitl"
type input "144"
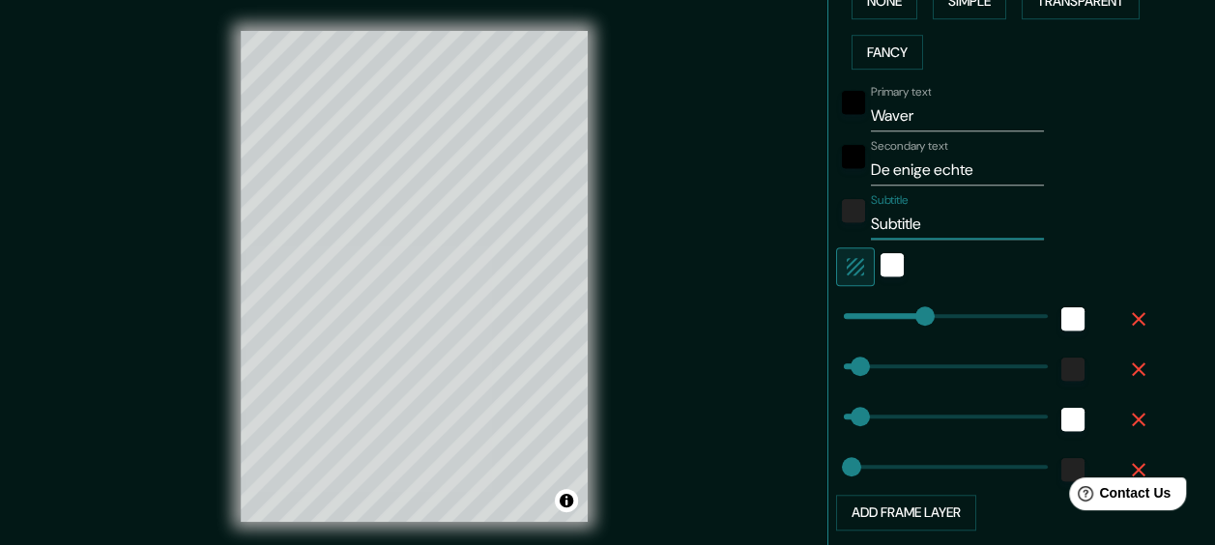
type input "29"
type input "14"
type input "Sub"
type input "144"
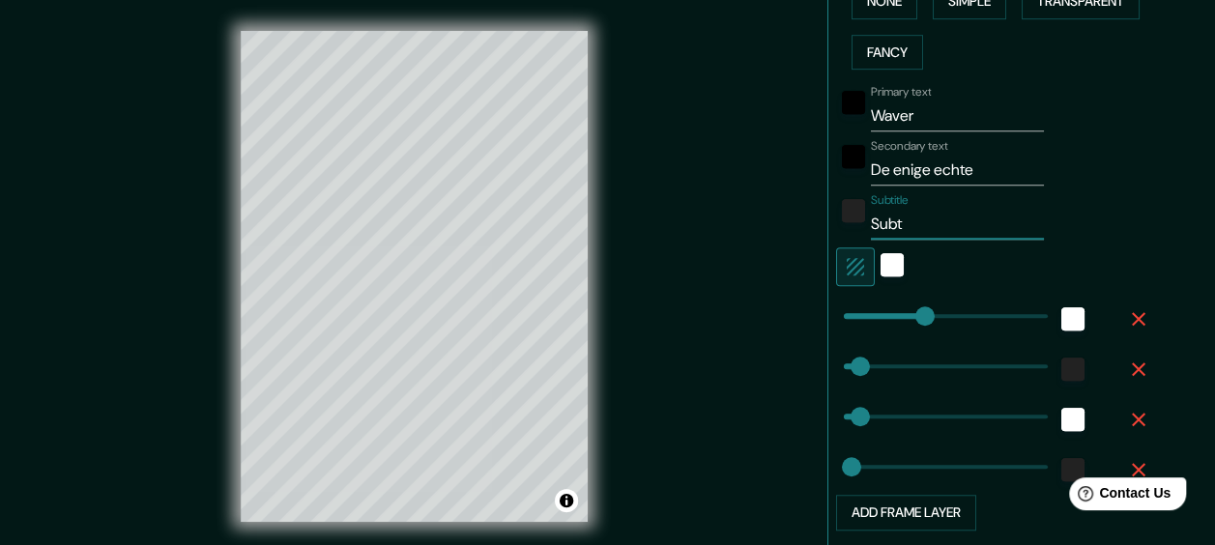
type input "29"
type input "14"
type input "S"
type input "144"
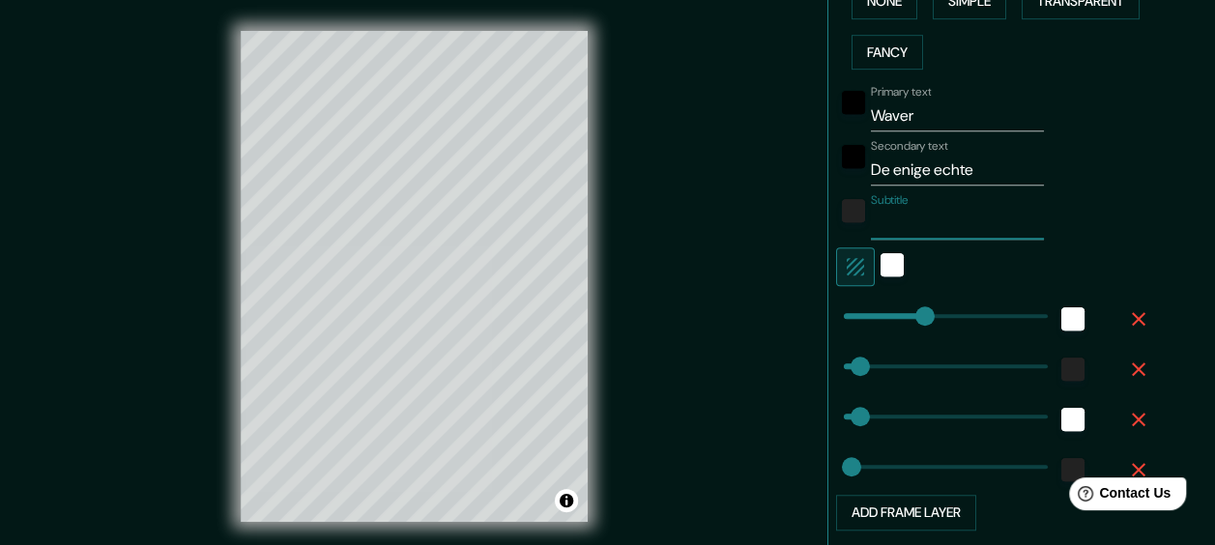
type input "29"
type input "14"
type input "B"
type input "144"
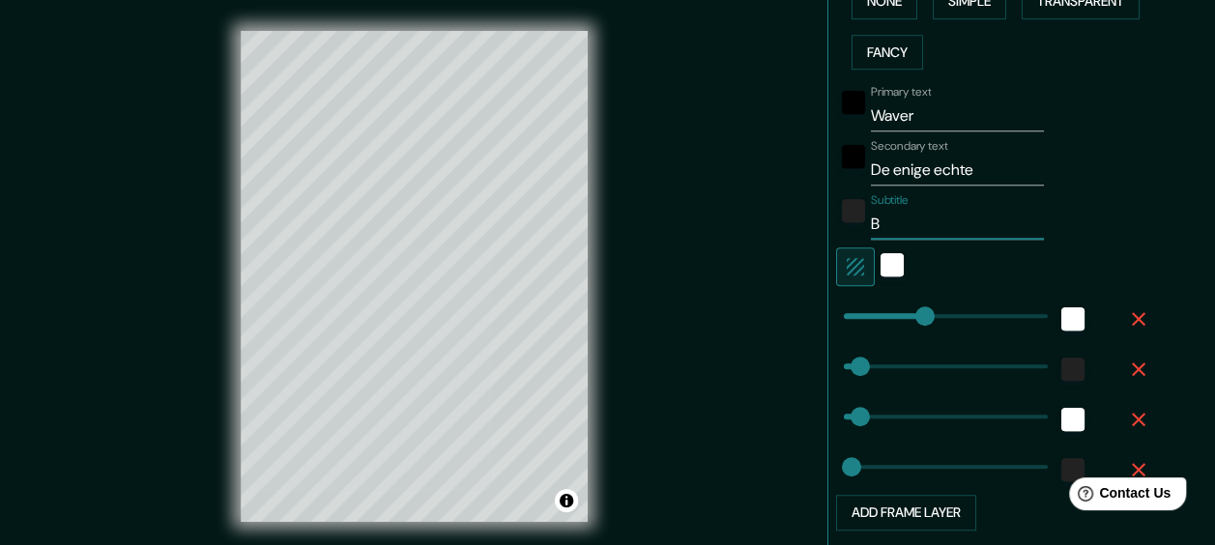
type input "29"
type input "14"
type input "Be"
type input "144"
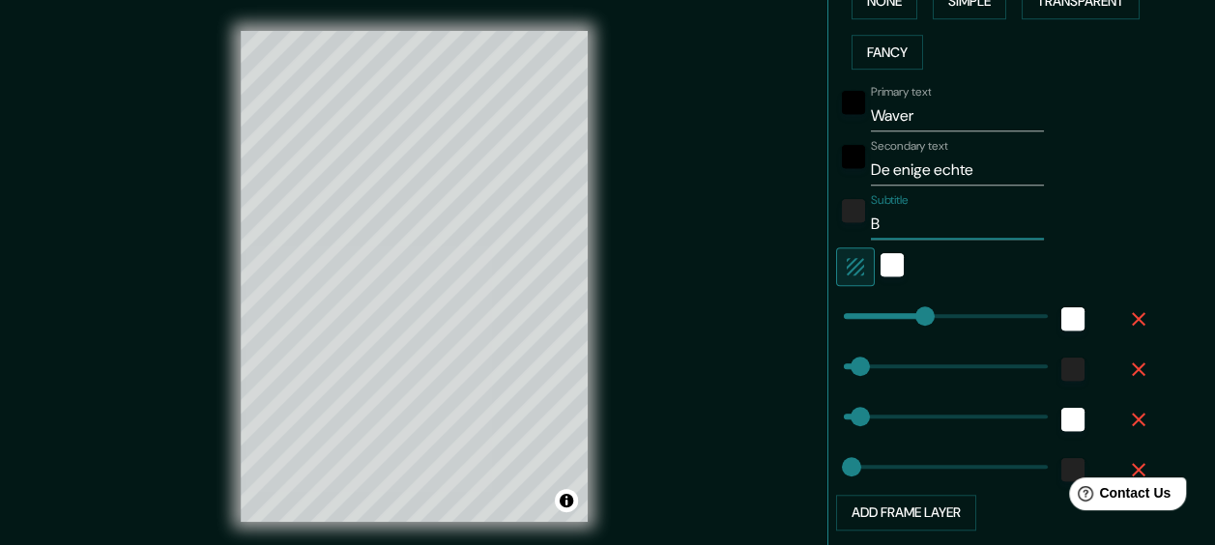
type input "29"
type input "14"
type input "Belg"
type input "144"
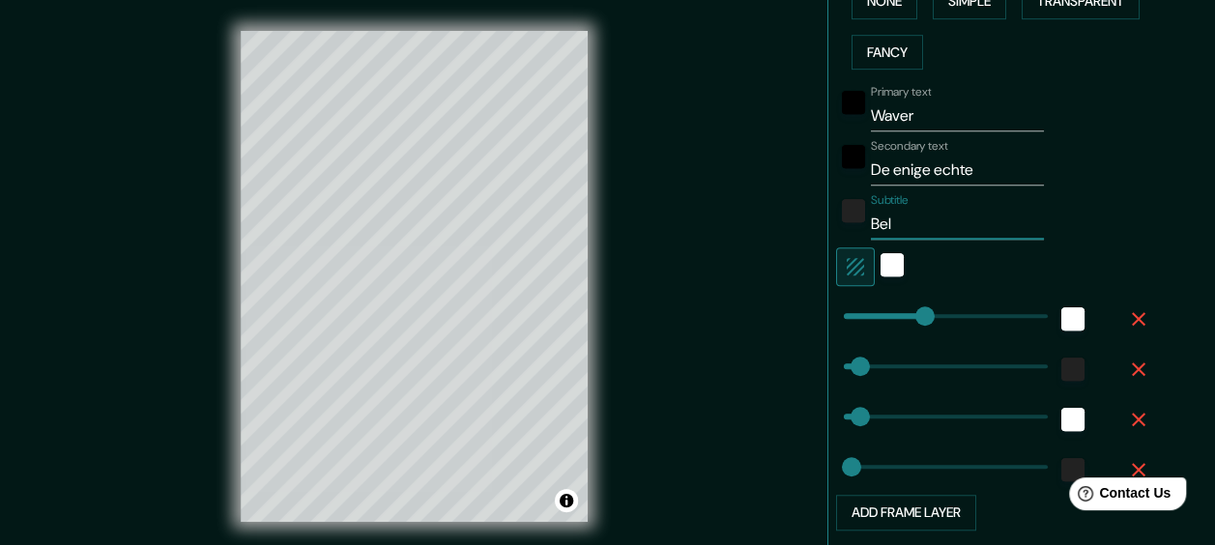
type input "29"
type input "14"
type input "Belgie"
type input "144"
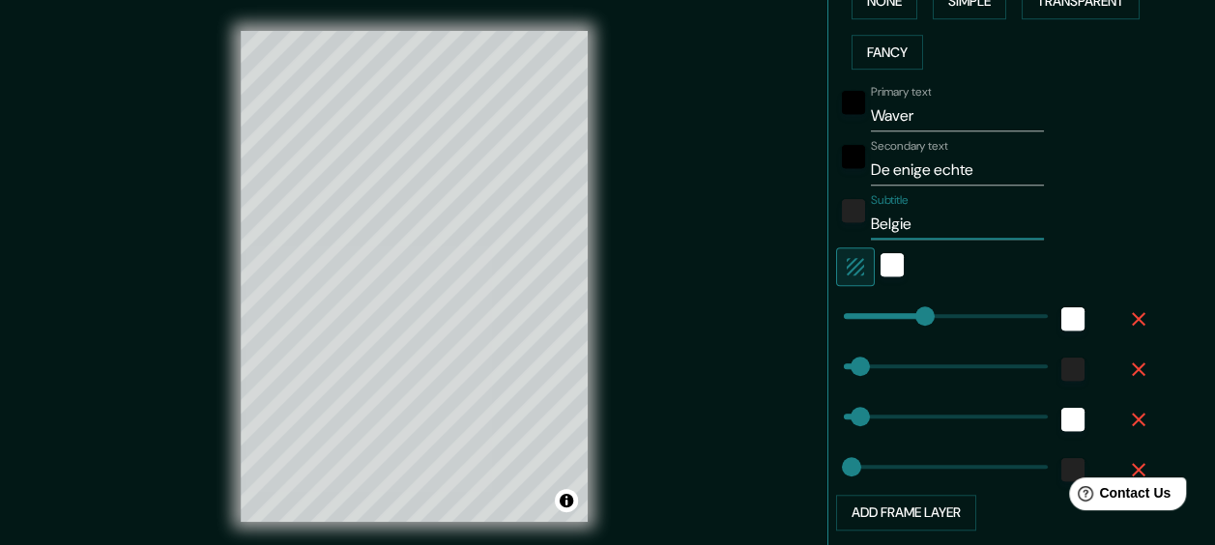
type input "29"
type input "14"
type input "144"
type input "Belgie"
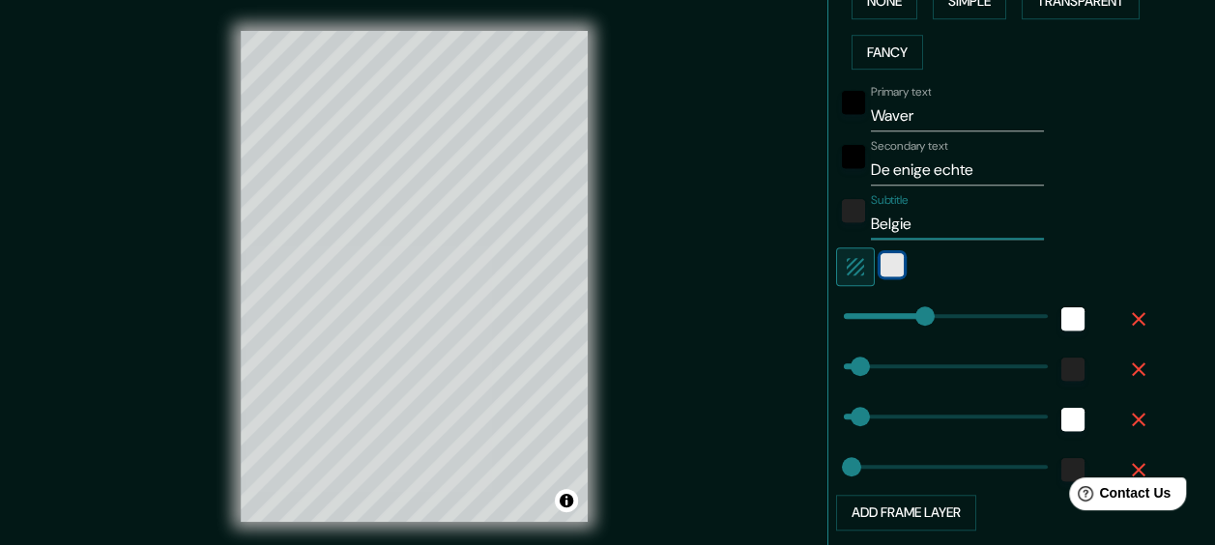
click at [880, 259] on div "white" at bounding box center [891, 264] width 23 height 23
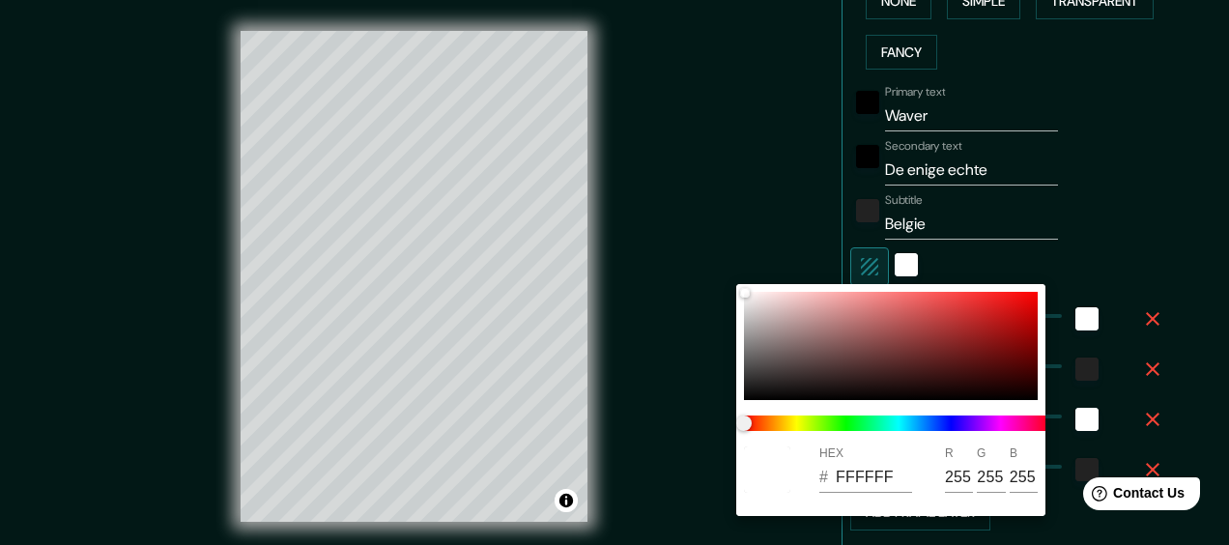
click at [940, 267] on div at bounding box center [614, 272] width 1229 height 545
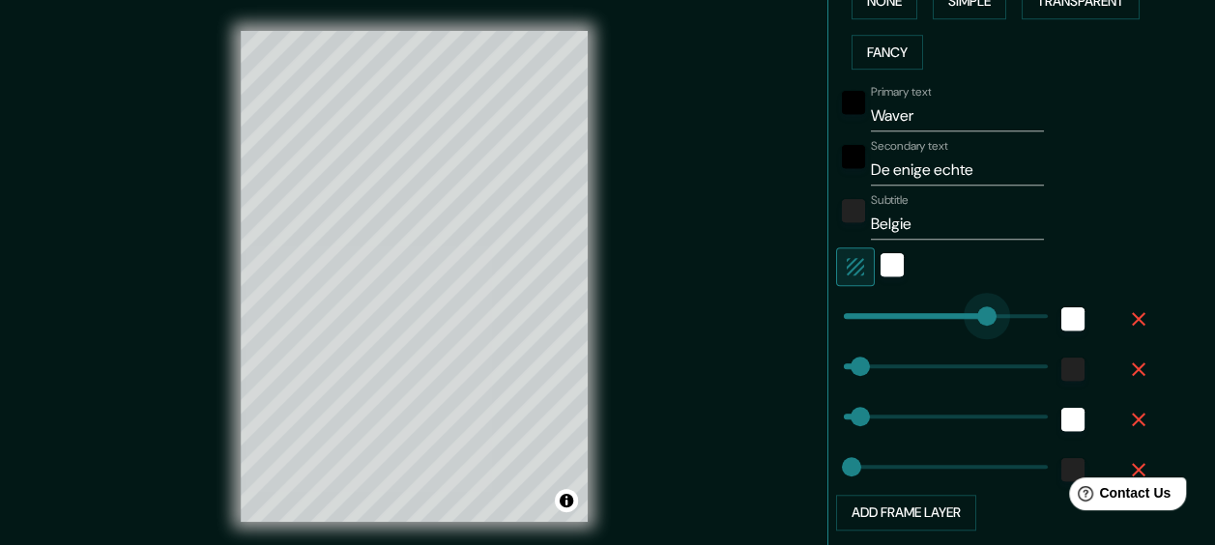
type input "339"
drag, startPoint x: 907, startPoint y: 314, endPoint x: 1020, endPoint y: 317, distance: 113.1
type input "29"
type input "14"
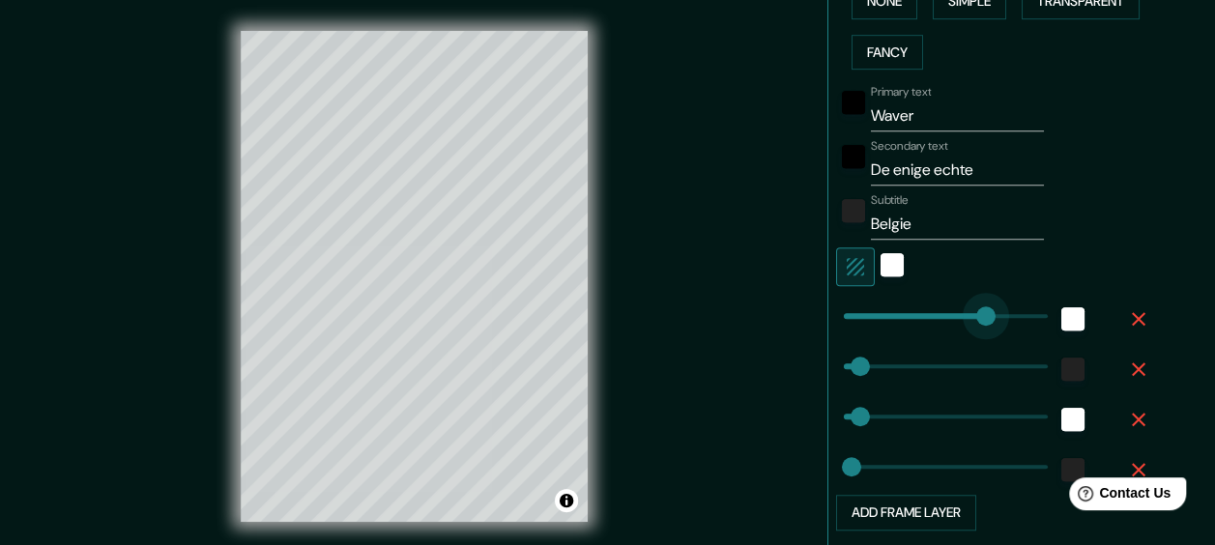
type input "183"
drag, startPoint x: 1020, startPoint y: 317, endPoint x: 929, endPoint y: 313, distance: 91.9
type input "29"
type input "14"
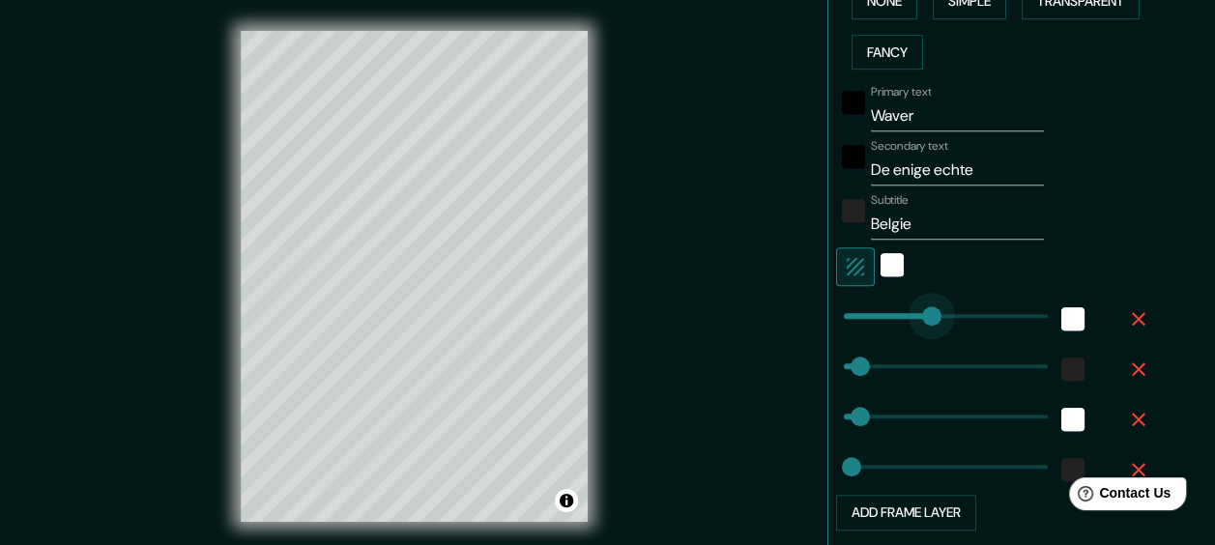
type input "83"
drag, startPoint x: 929, startPoint y: 313, endPoint x: 874, endPoint y: 317, distance: 55.2
type input "29"
type input "14"
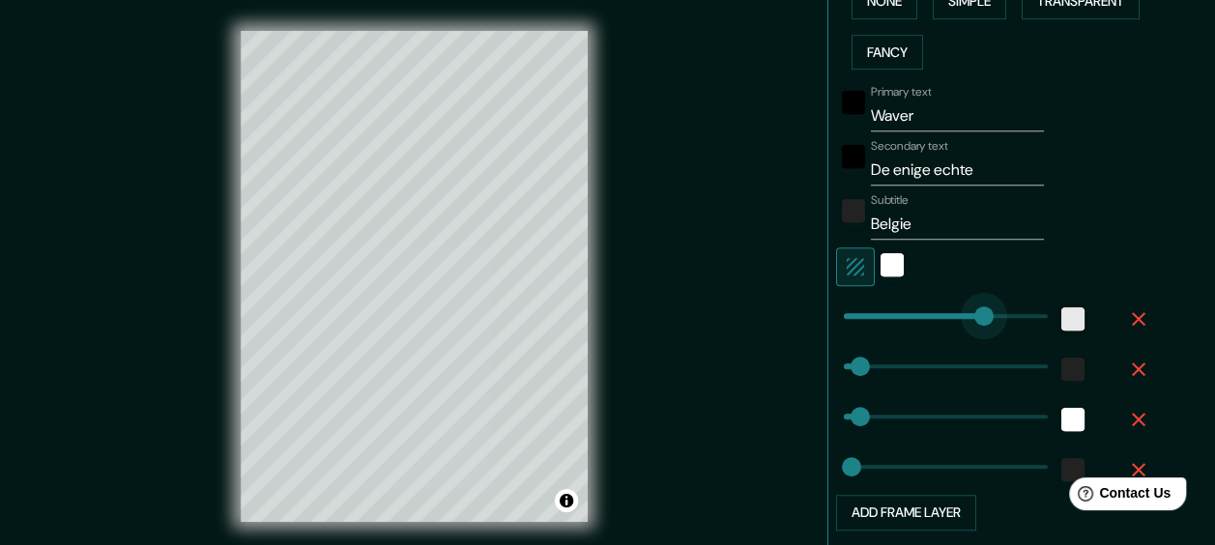
type input "359"
drag, startPoint x: 874, startPoint y: 317, endPoint x: 1096, endPoint y: 311, distance: 222.3
type input "29"
type input "14"
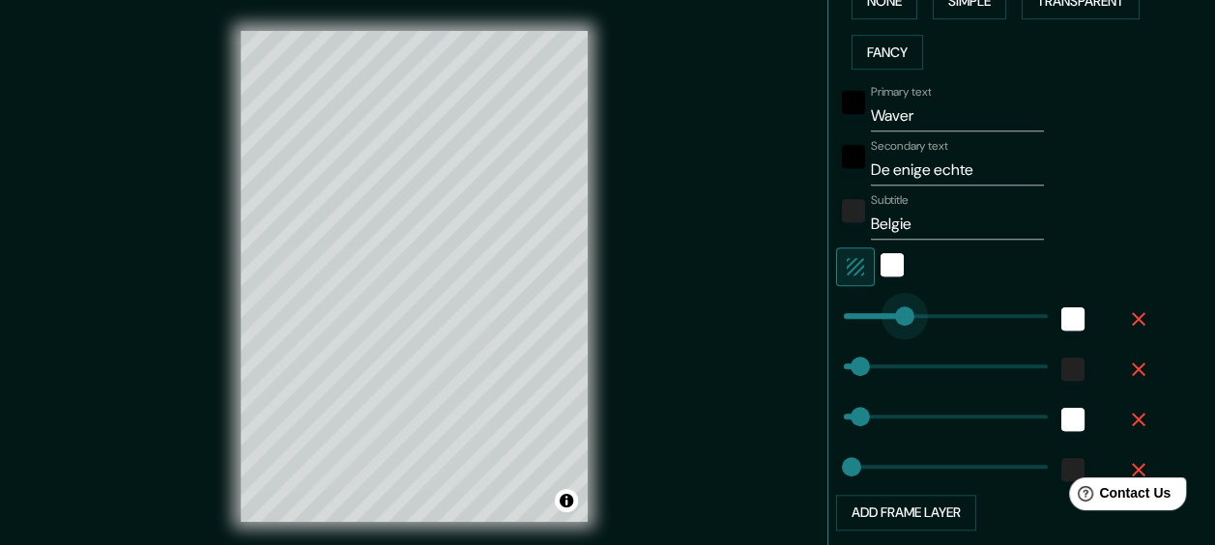
type input "110"
drag, startPoint x: 992, startPoint y: 311, endPoint x: 891, endPoint y: 330, distance: 103.3
type input "29"
type input "14"
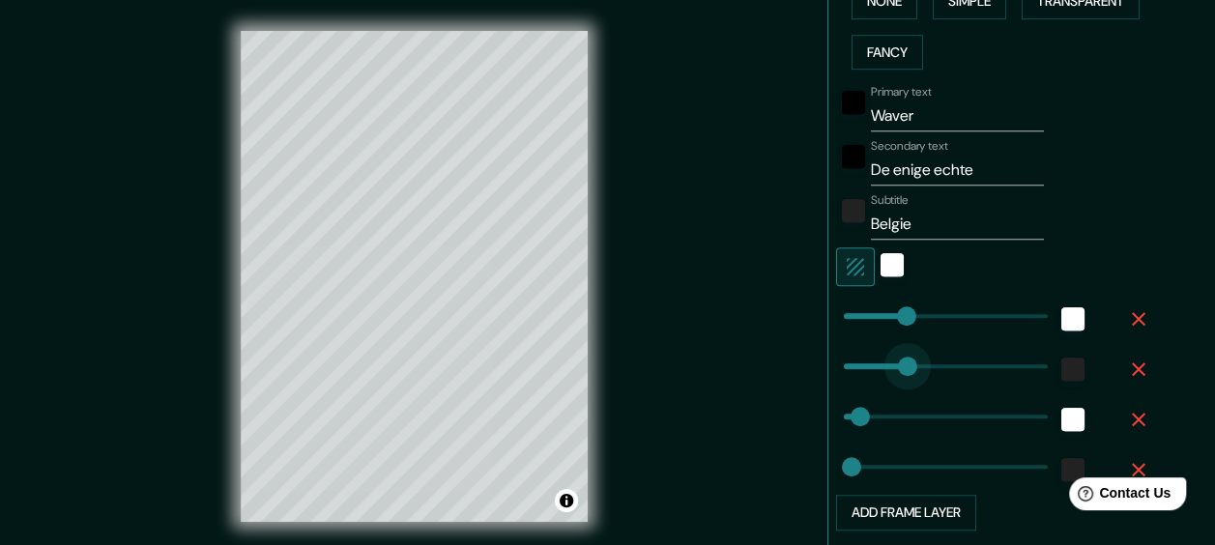
type input "120"
drag, startPoint x: 858, startPoint y: 356, endPoint x: 899, endPoint y: 363, distance: 41.3
type input "29"
type input "14"
type input "204"
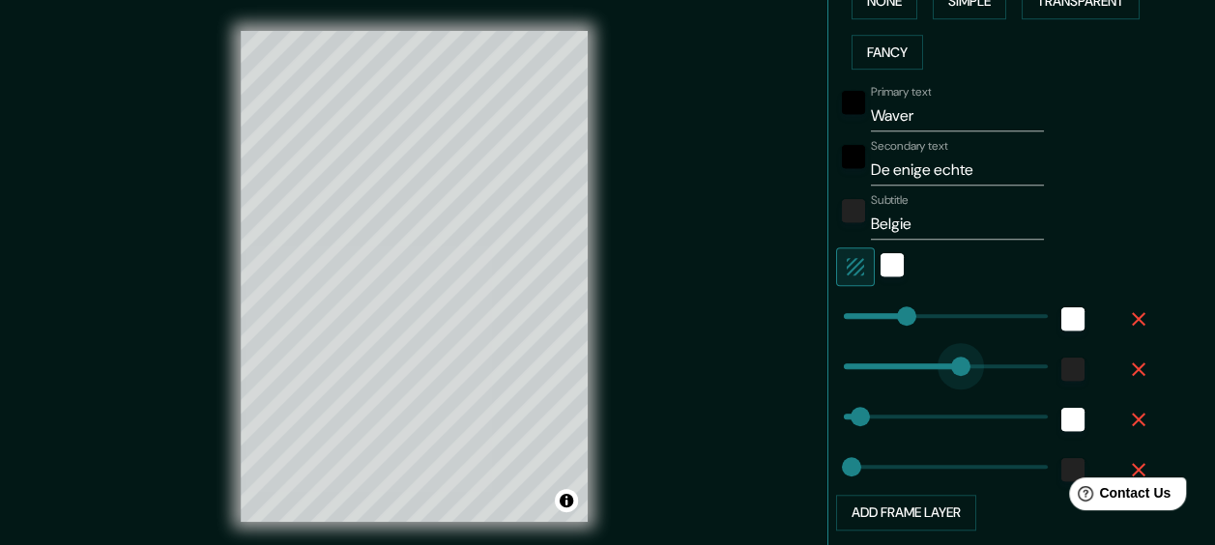
drag, startPoint x: 909, startPoint y: 365, endPoint x: 946, endPoint y: 359, distance: 37.2
type input "29"
drag, startPoint x: 946, startPoint y: 359, endPoint x: 881, endPoint y: 360, distance: 64.8
drag, startPoint x: 881, startPoint y: 360, endPoint x: 845, endPoint y: 364, distance: 36.9
drag, startPoint x: 843, startPoint y: 410, endPoint x: 923, endPoint y: 409, distance: 80.2
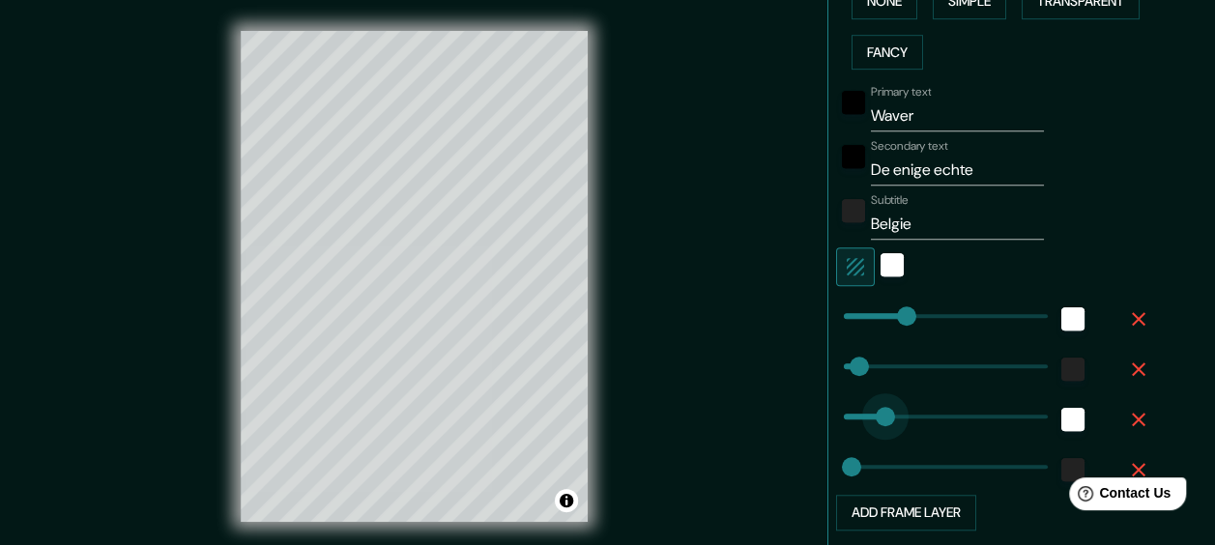
drag, startPoint x: 923, startPoint y: 409, endPoint x: 864, endPoint y: 412, distance: 59.0
drag, startPoint x: 864, startPoint y: 412, endPoint x: 839, endPoint y: 414, distance: 25.2
drag, startPoint x: 843, startPoint y: 465, endPoint x: 908, endPoint y: 458, distance: 66.1
drag, startPoint x: 908, startPoint y: 458, endPoint x: 835, endPoint y: 464, distance: 73.7
click at [886, 514] on button "Add frame layer" at bounding box center [906, 513] width 140 height 36
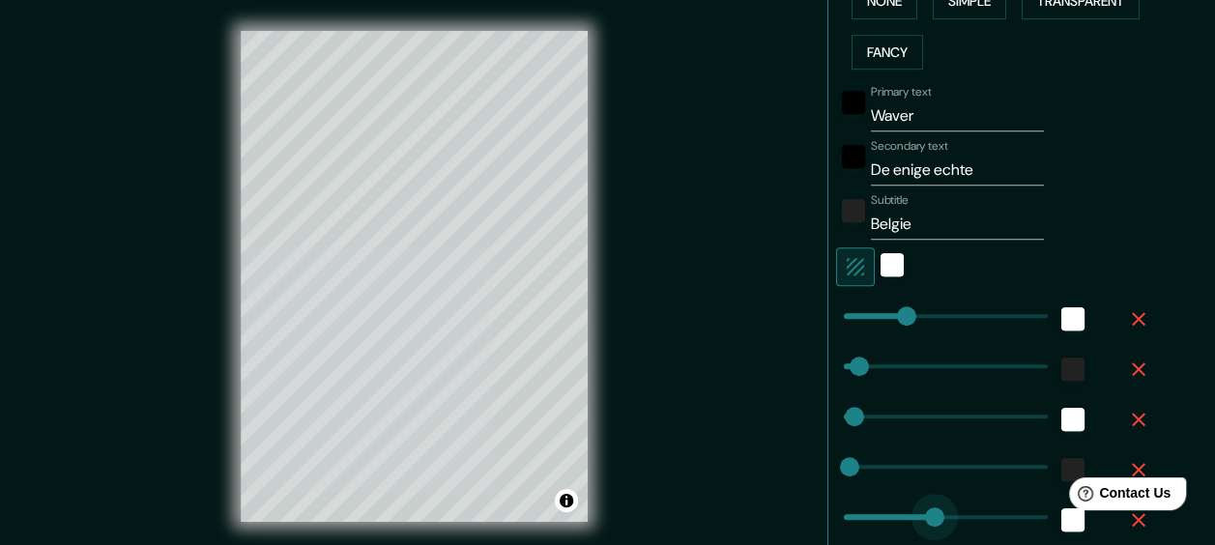
drag, startPoint x: 920, startPoint y: 518, endPoint x: 962, endPoint y: 511, distance: 43.1
drag, startPoint x: 962, startPoint y: 512, endPoint x: 798, endPoint y: 512, distance: 164.3
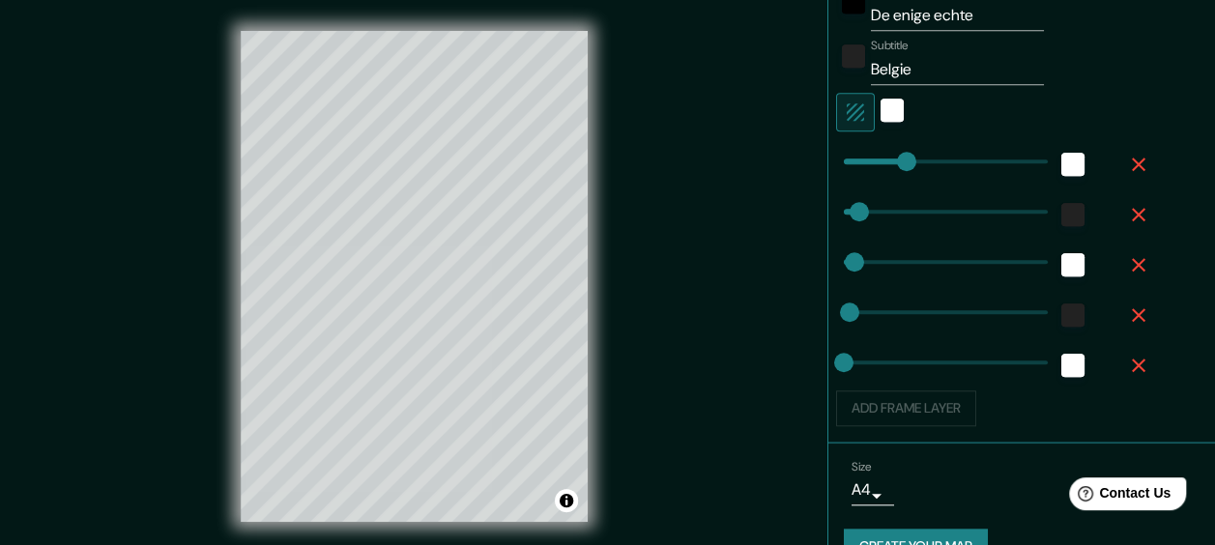
scroll to position [703, 0]
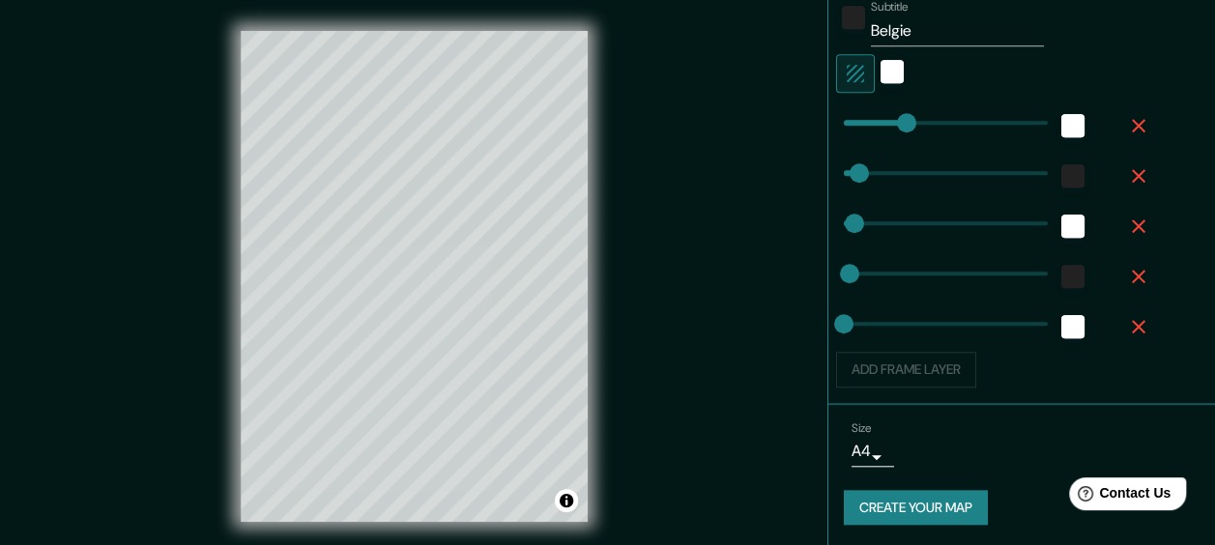
click at [1127, 317] on icon "button" at bounding box center [1138, 326] width 23 height 23
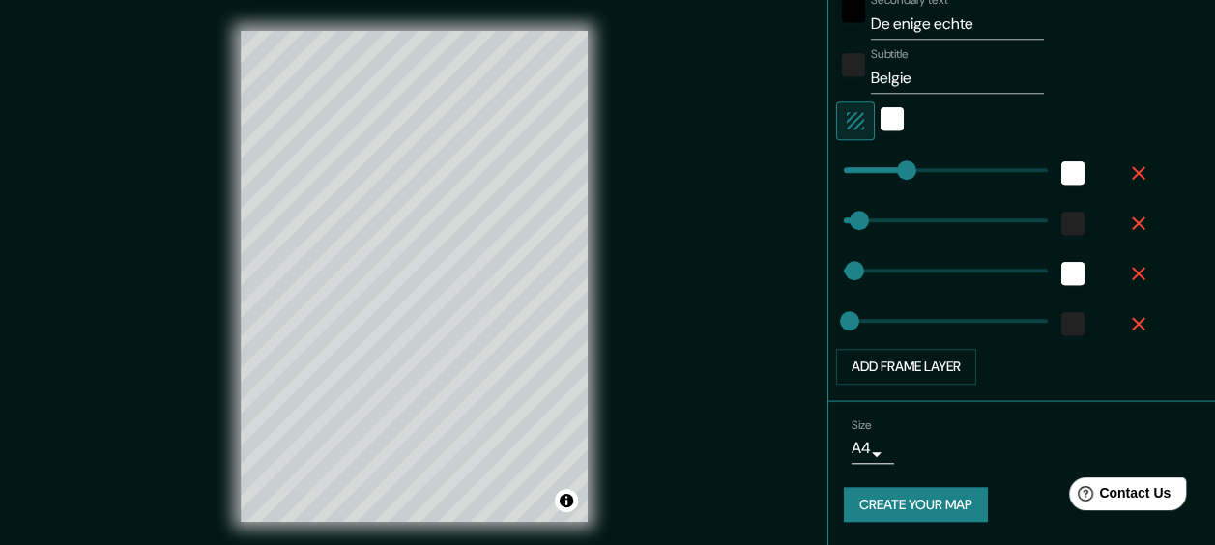
scroll to position [652, 0]
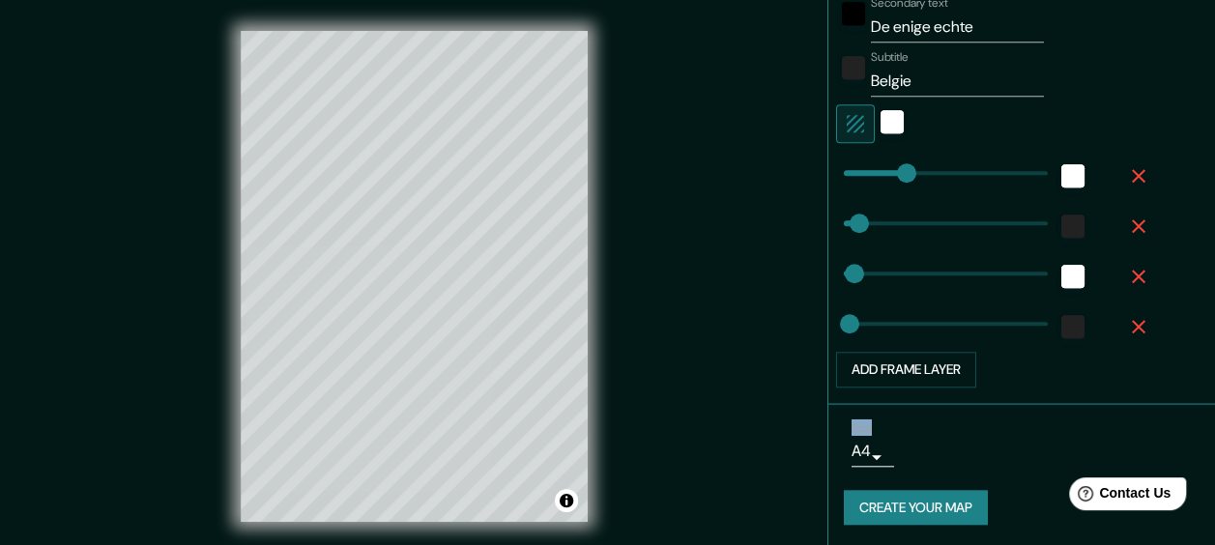
drag, startPoint x: 1197, startPoint y: 384, endPoint x: 1195, endPoint y: 485, distance: 101.5
click at [862, 443] on body "Mappin Location Onze-Lieve-Vrouw-Waver, Sint-Katelijne-Waver, Provincie Antwerp…" at bounding box center [607, 272] width 1215 height 545
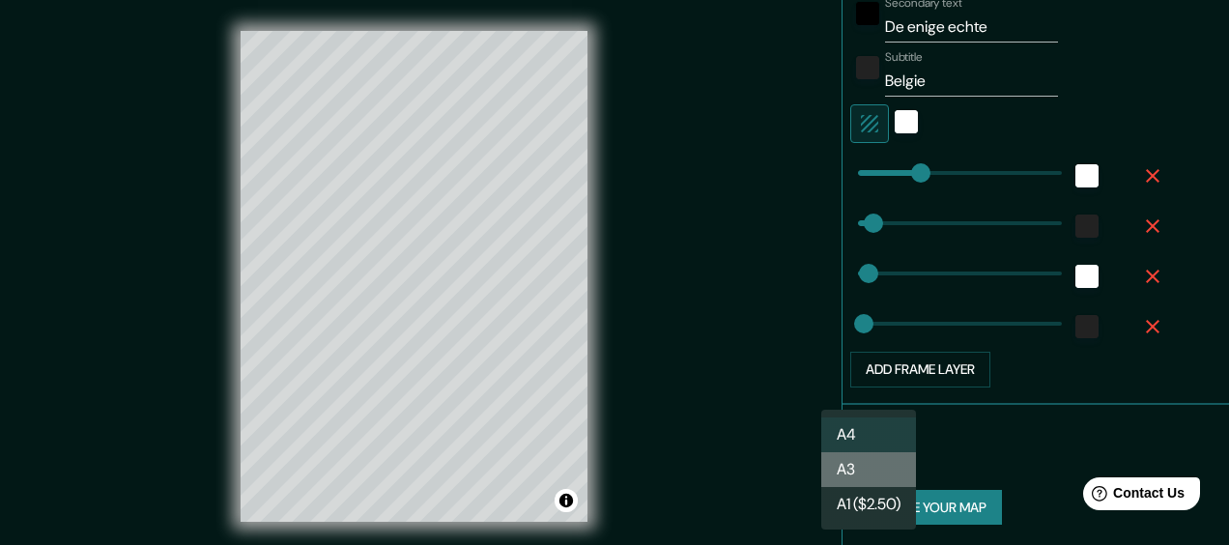
click at [842, 473] on li "A3" at bounding box center [868, 469] width 95 height 35
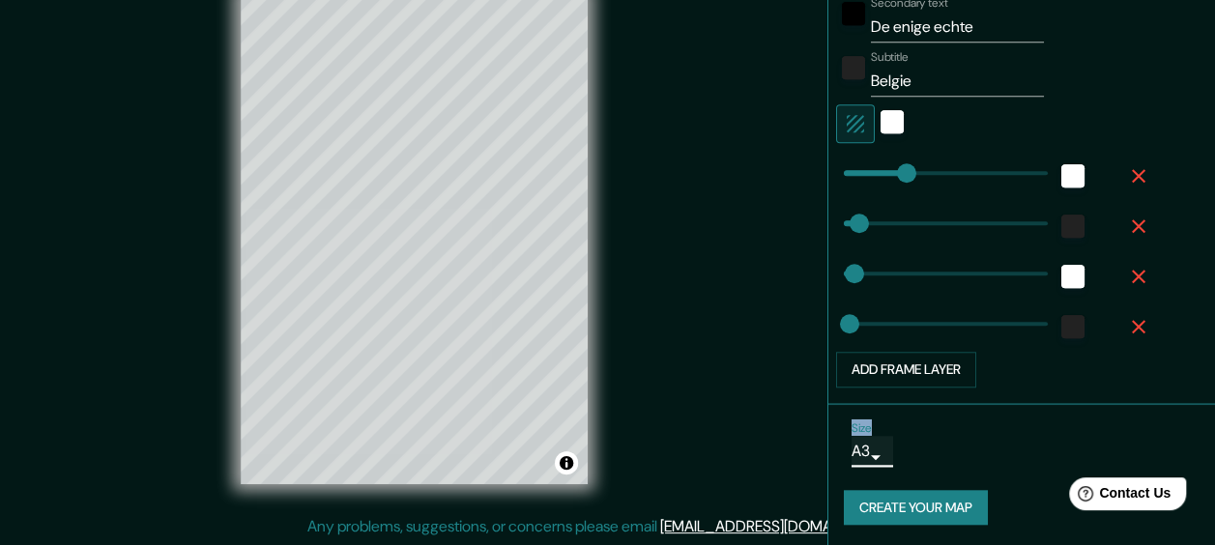
scroll to position [0, 0]
